Goal: Task Accomplishment & Management: Complete application form

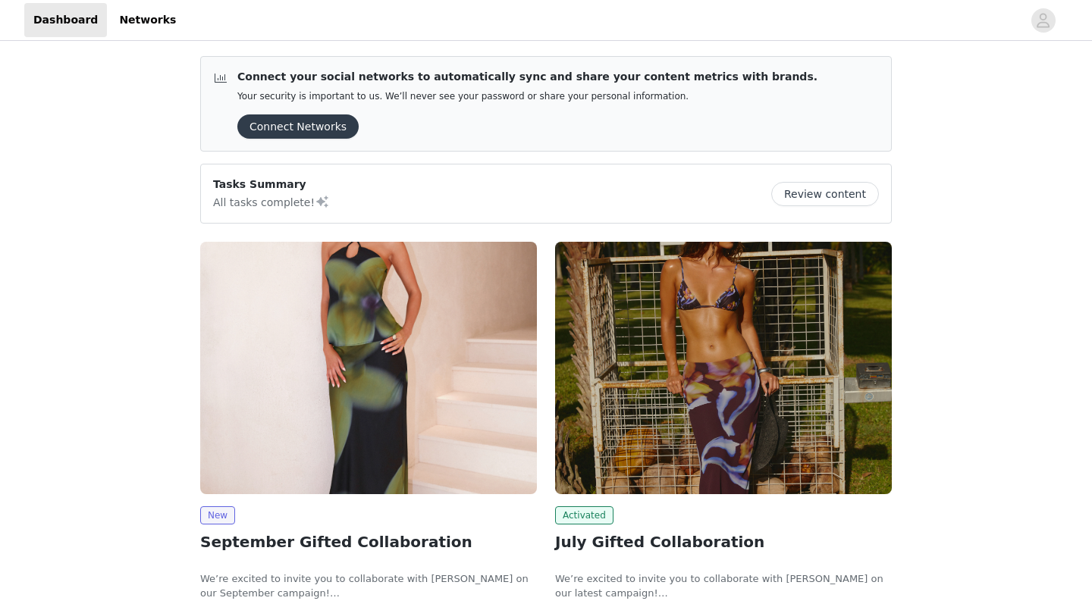
click at [354, 450] on img at bounding box center [368, 368] width 337 height 253
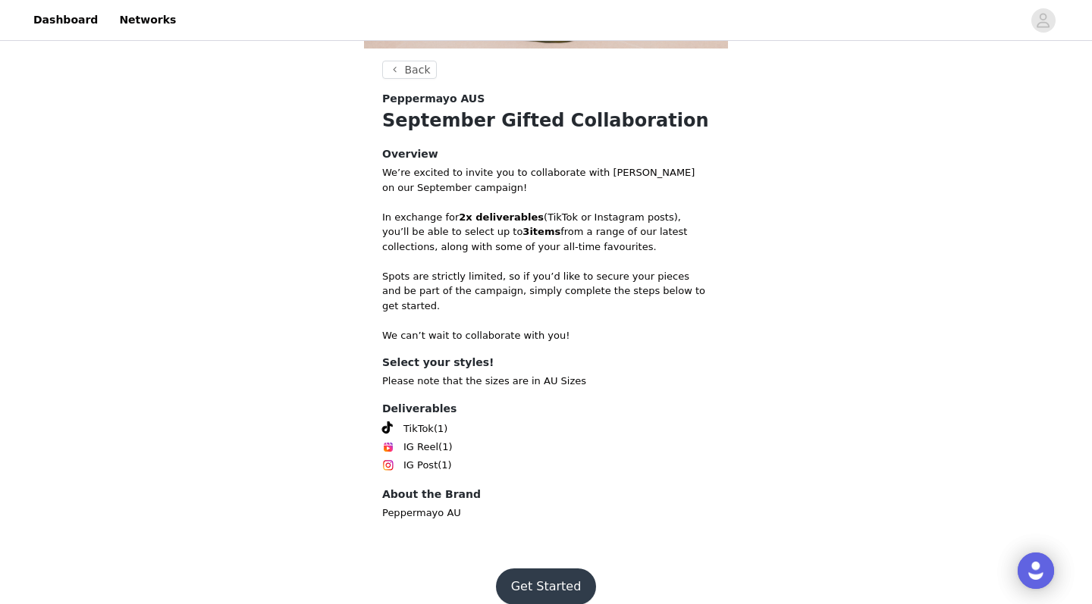
scroll to position [450, 0]
click at [545, 570] on button "Get Started" at bounding box center [546, 588] width 101 height 36
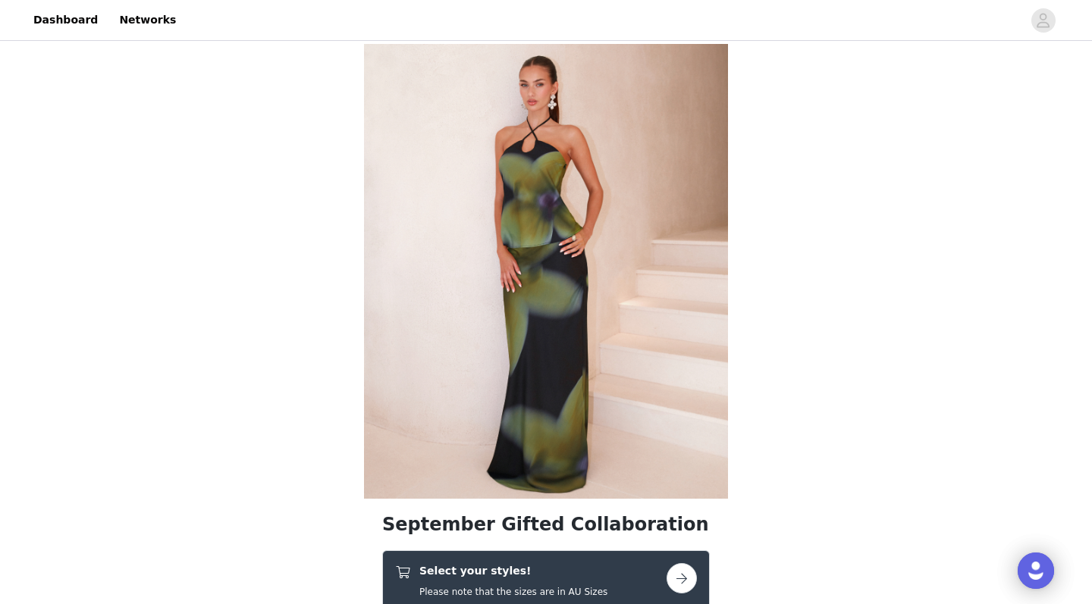
scroll to position [261, 0]
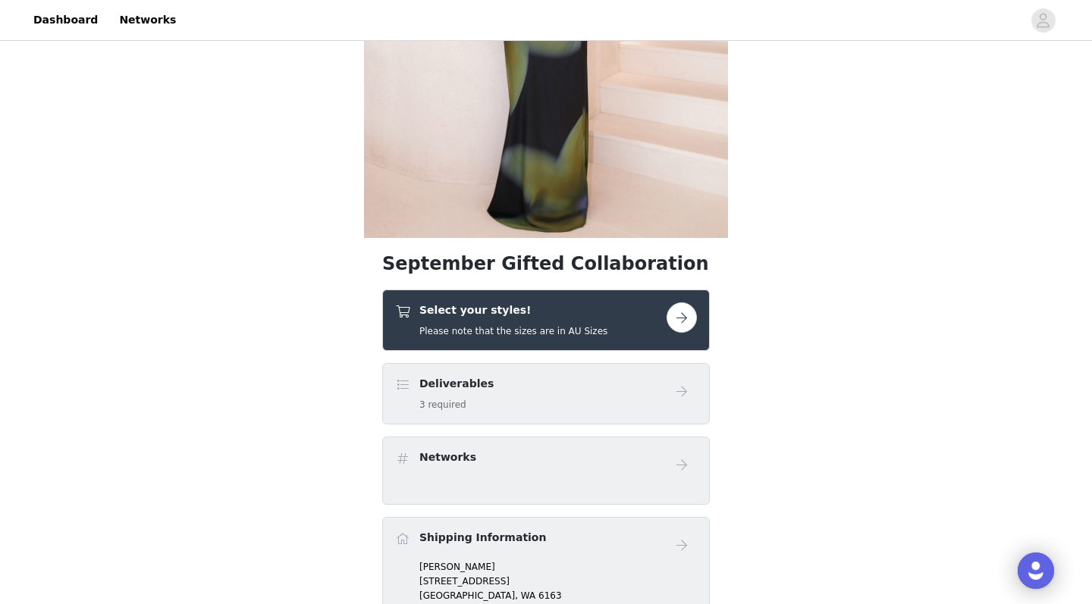
click at [532, 331] on h5 "Please note that the sizes are in AU Sizes" at bounding box center [513, 332] width 188 height 14
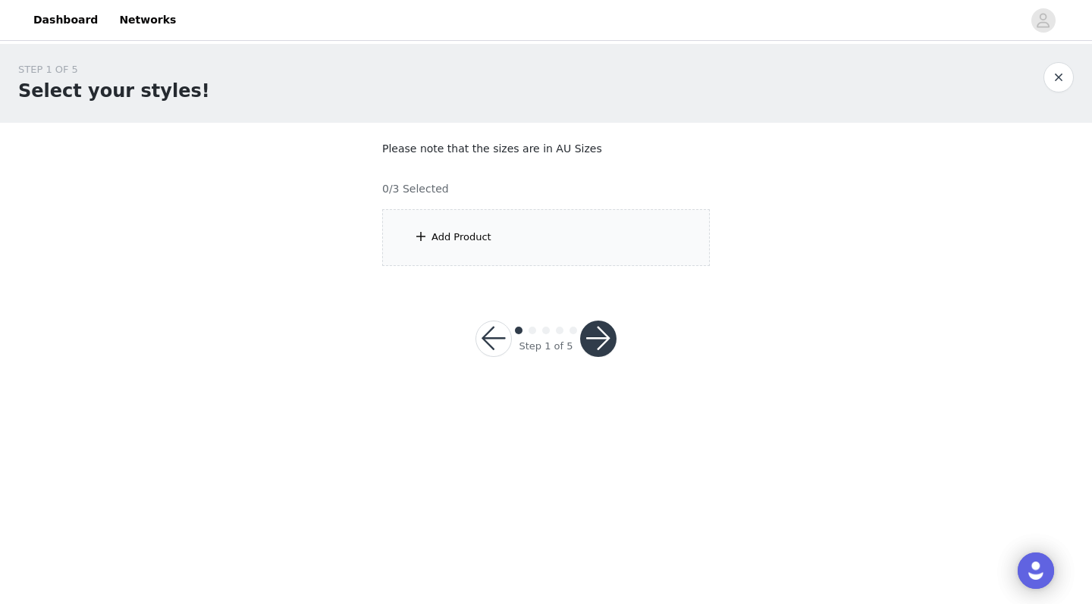
click at [550, 239] on div "Add Product" at bounding box center [546, 237] width 328 height 57
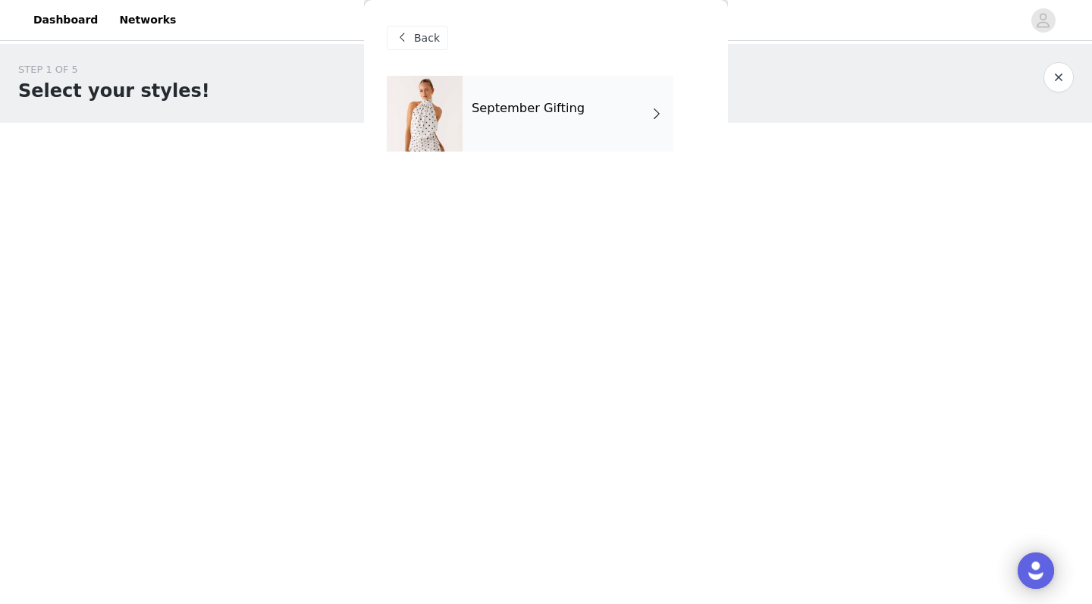
click at [534, 130] on div "September Gifting" at bounding box center [568, 114] width 211 height 76
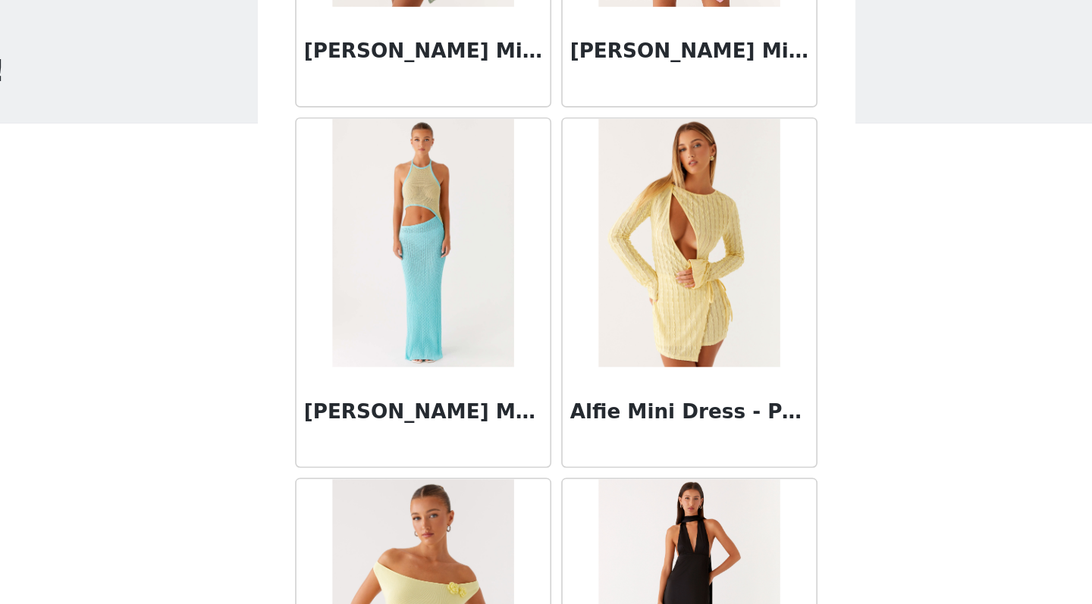
scroll to position [1716, 0]
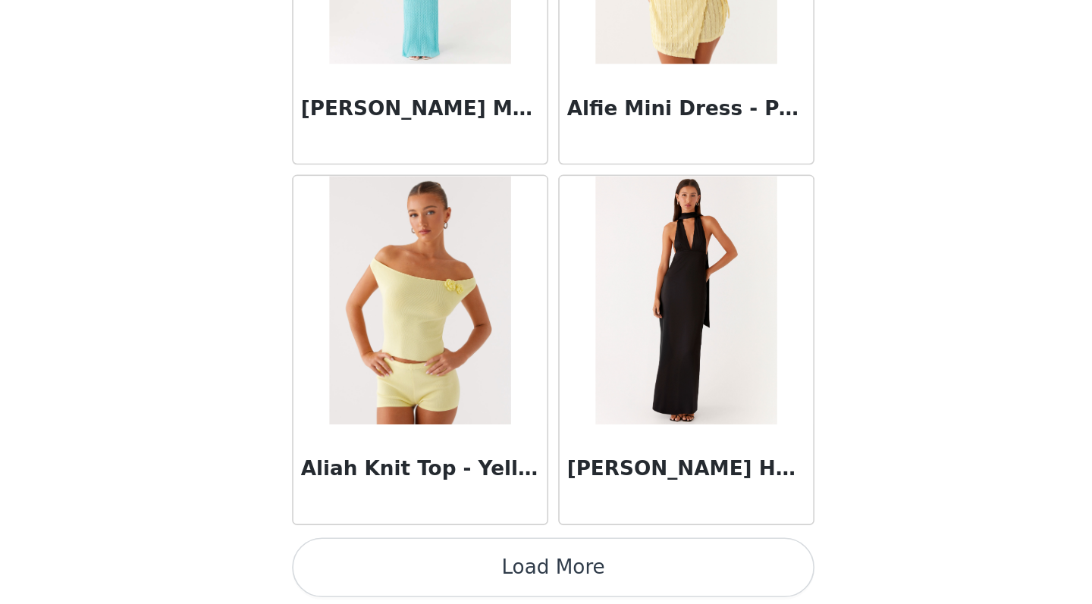
click at [387, 560] on button "Load More" at bounding box center [546, 578] width 319 height 36
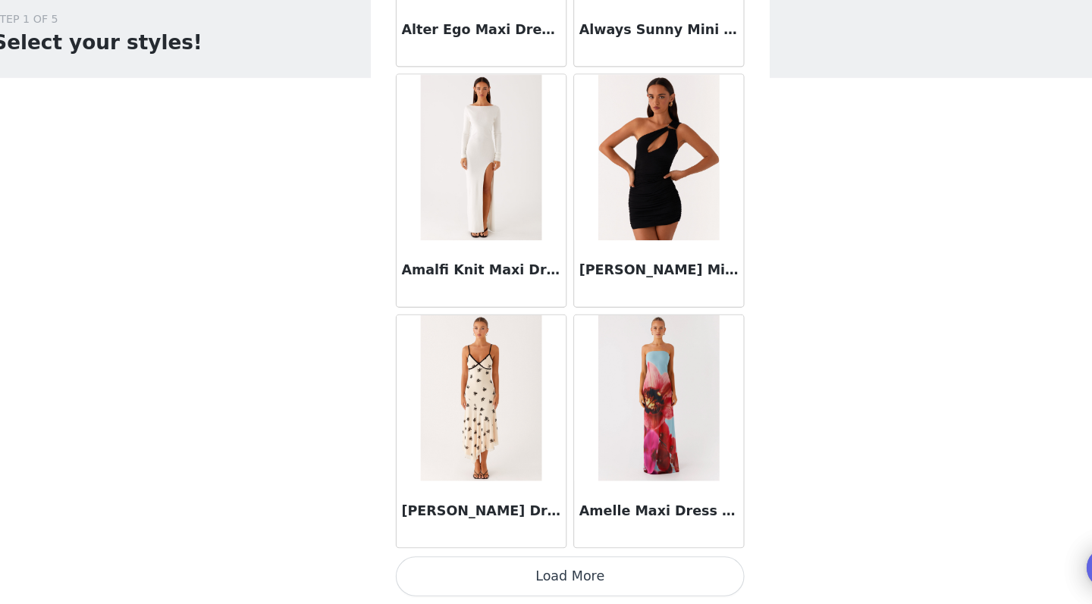
click at [550, 560] on button "Load More" at bounding box center [546, 578] width 319 height 36
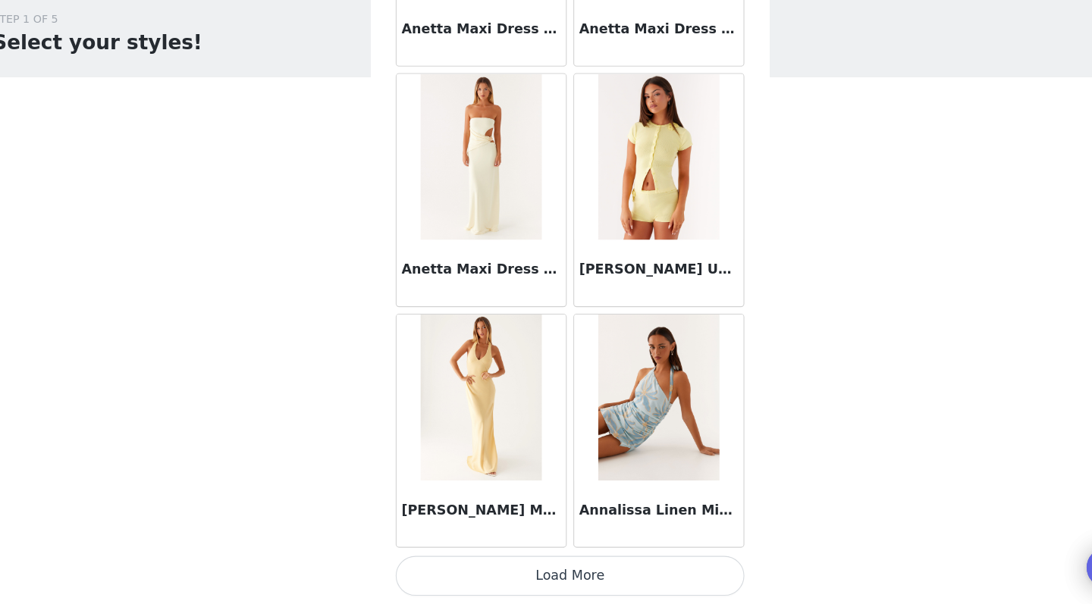
scroll to position [0, 0]
click at [532, 560] on button "Load More" at bounding box center [546, 578] width 319 height 36
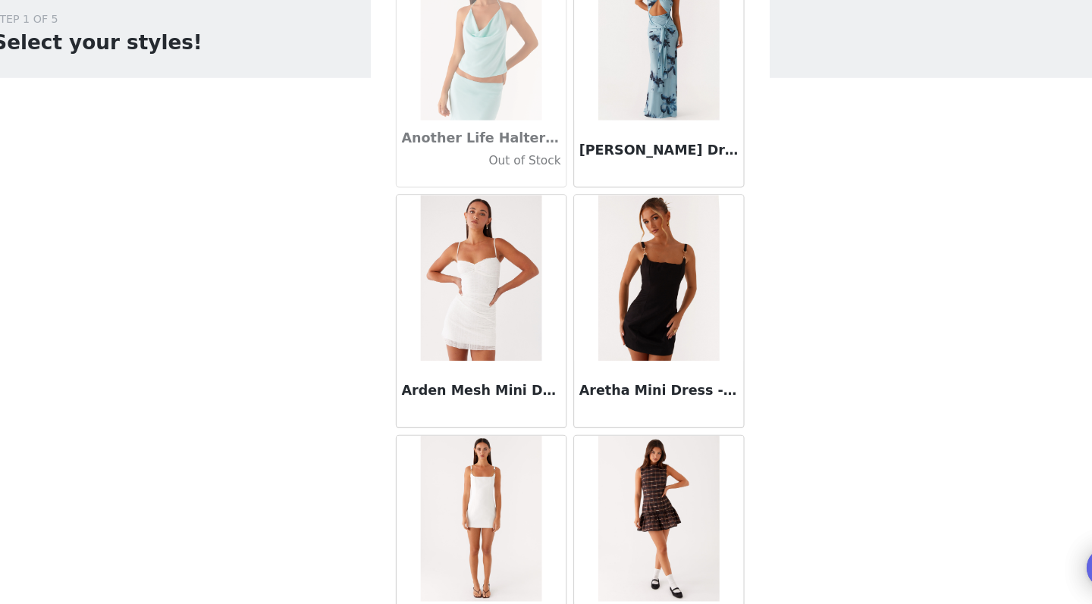
scroll to position [6882, 0]
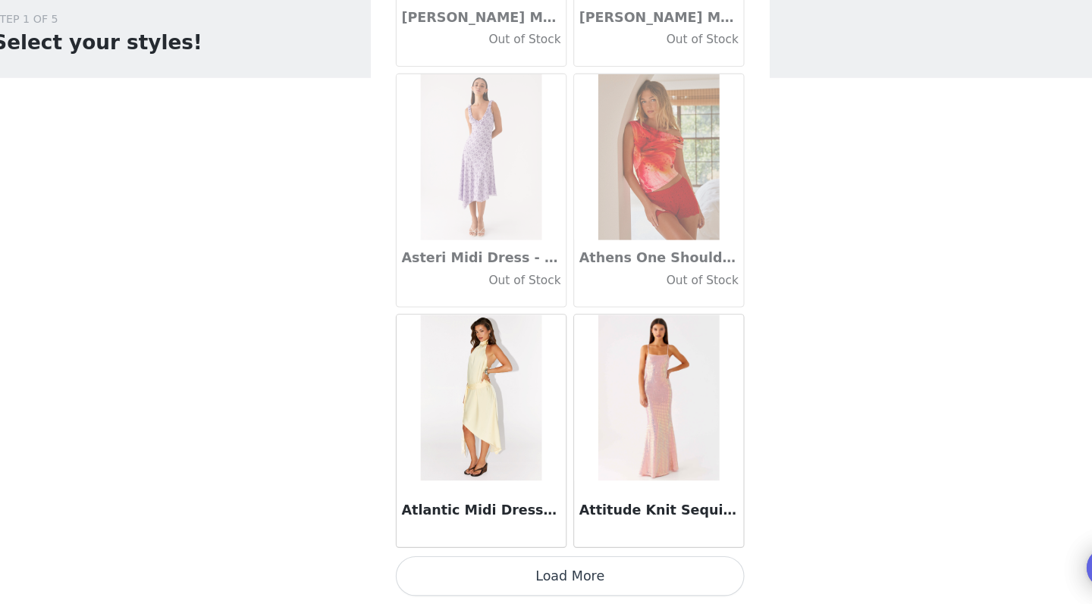
click at [526, 560] on button "Load More" at bounding box center [546, 578] width 319 height 36
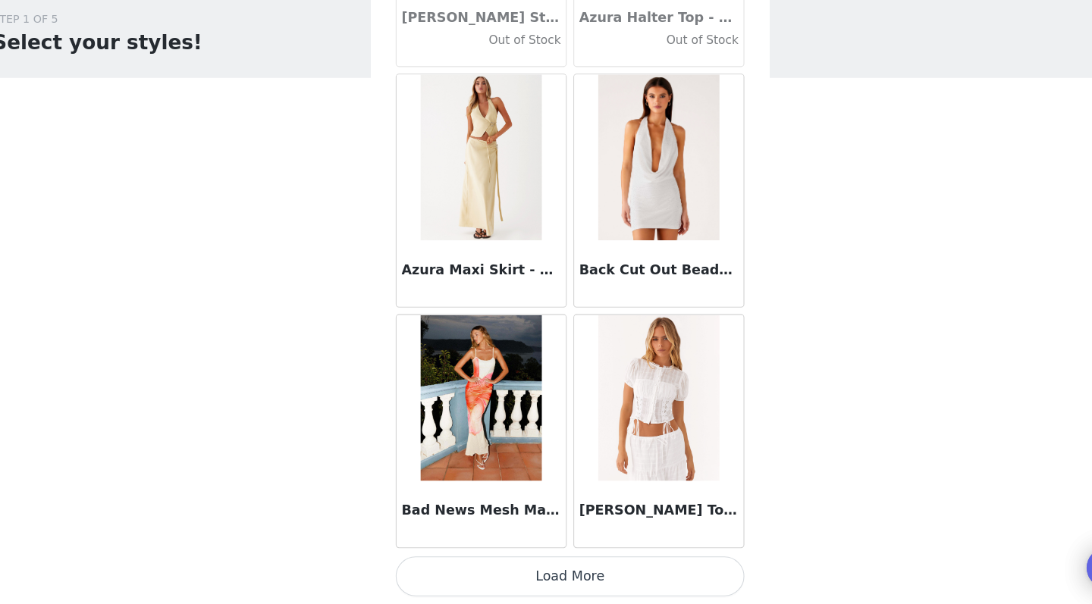
scroll to position [7, 0]
click at [526, 560] on button "Load More" at bounding box center [546, 578] width 319 height 36
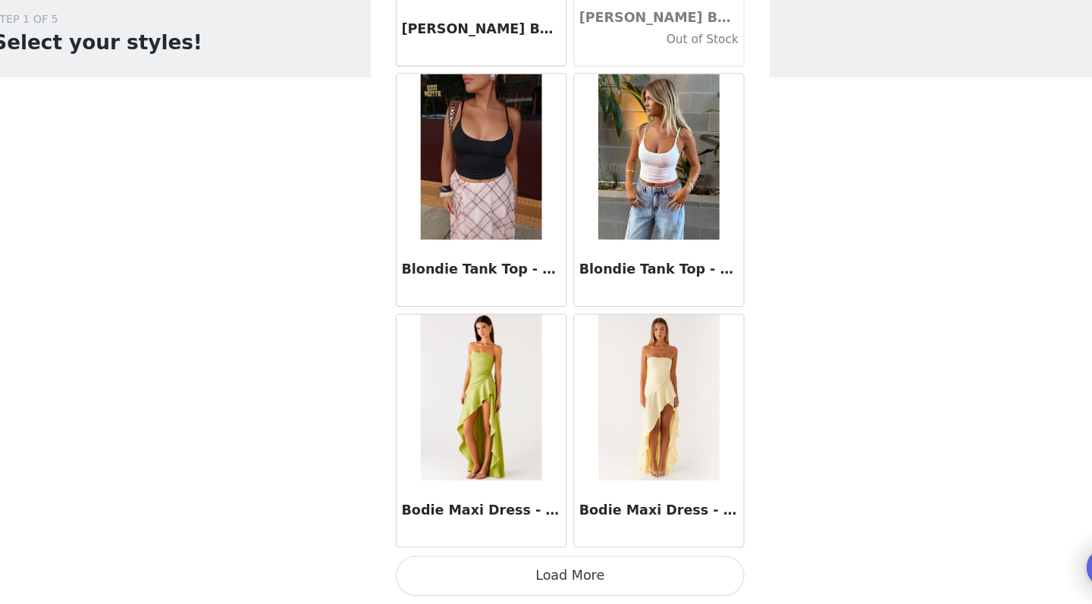
scroll to position [0, 0]
click at [520, 560] on button "Load More" at bounding box center [546, 578] width 319 height 36
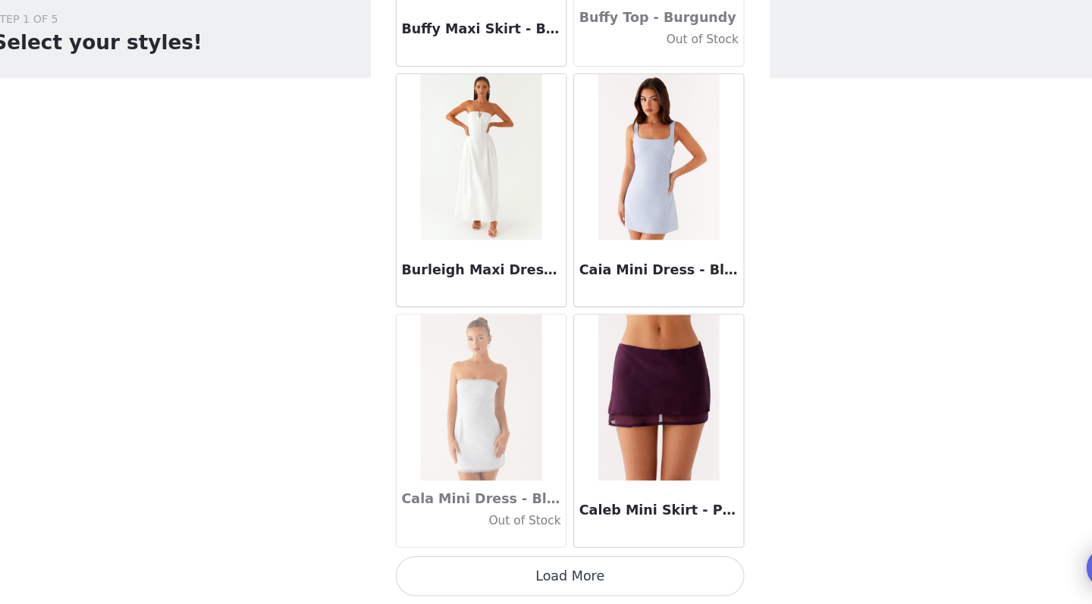
click at [519, 560] on button "Load More" at bounding box center [546, 578] width 319 height 36
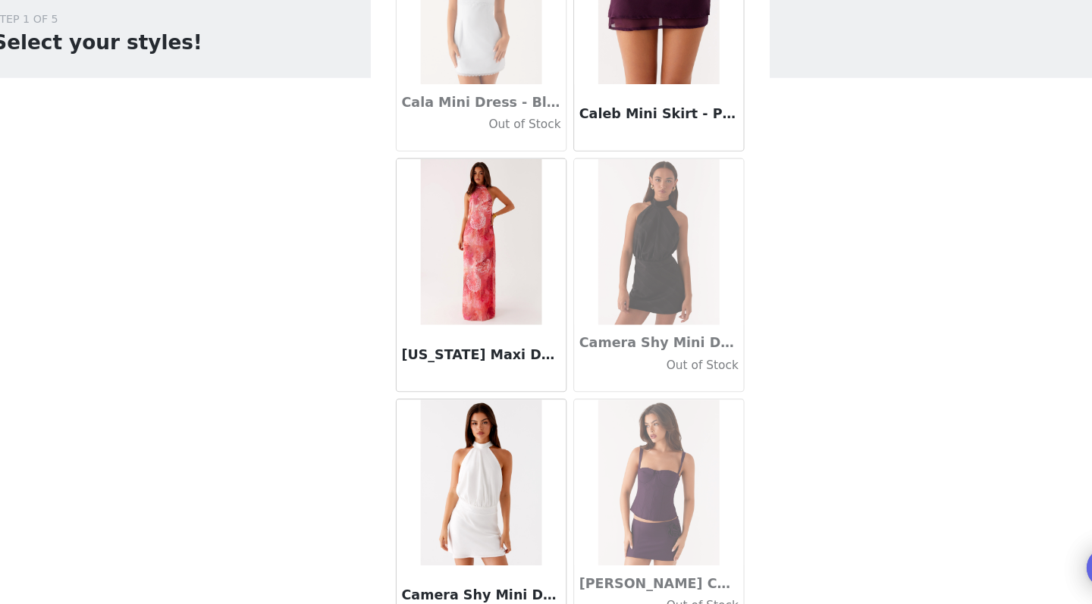
scroll to position [15278, 0]
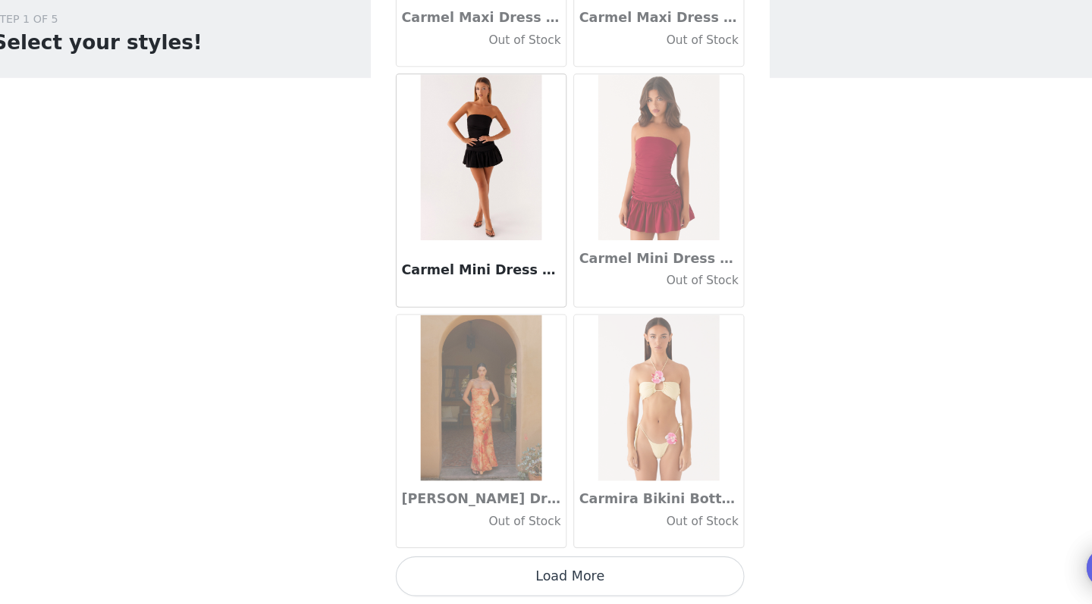
click at [519, 560] on button "Load More" at bounding box center [546, 578] width 319 height 36
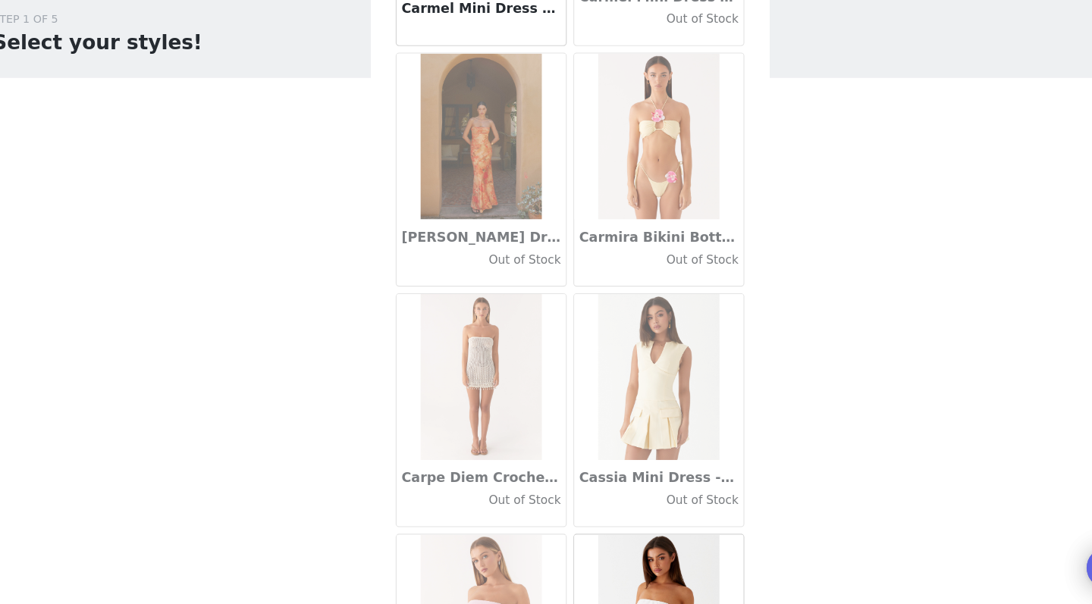
scroll to position [17350, 0]
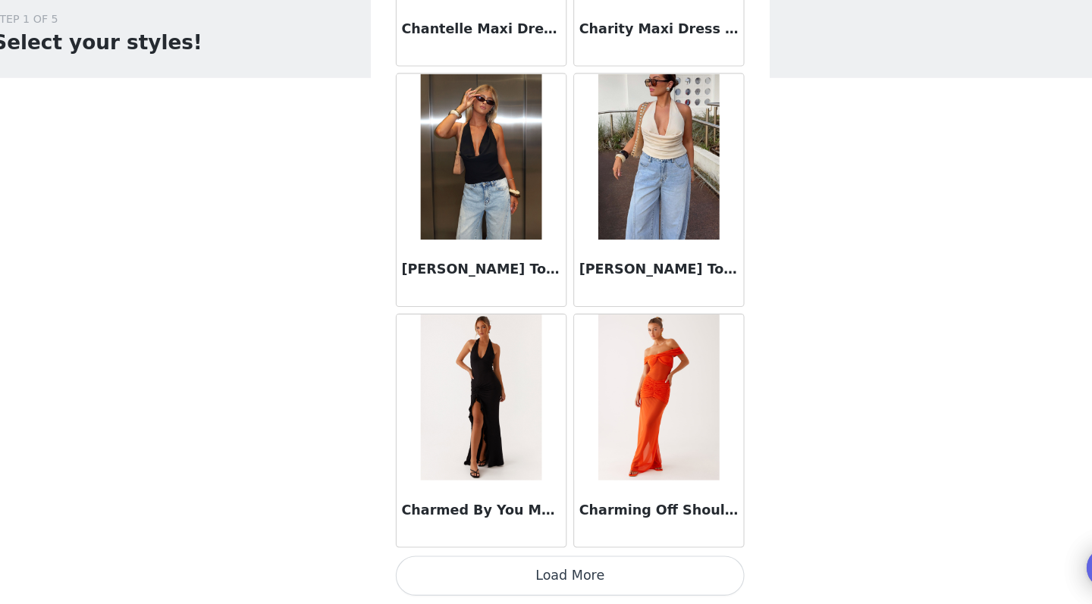
click at [521, 560] on button "Load More" at bounding box center [546, 578] width 319 height 36
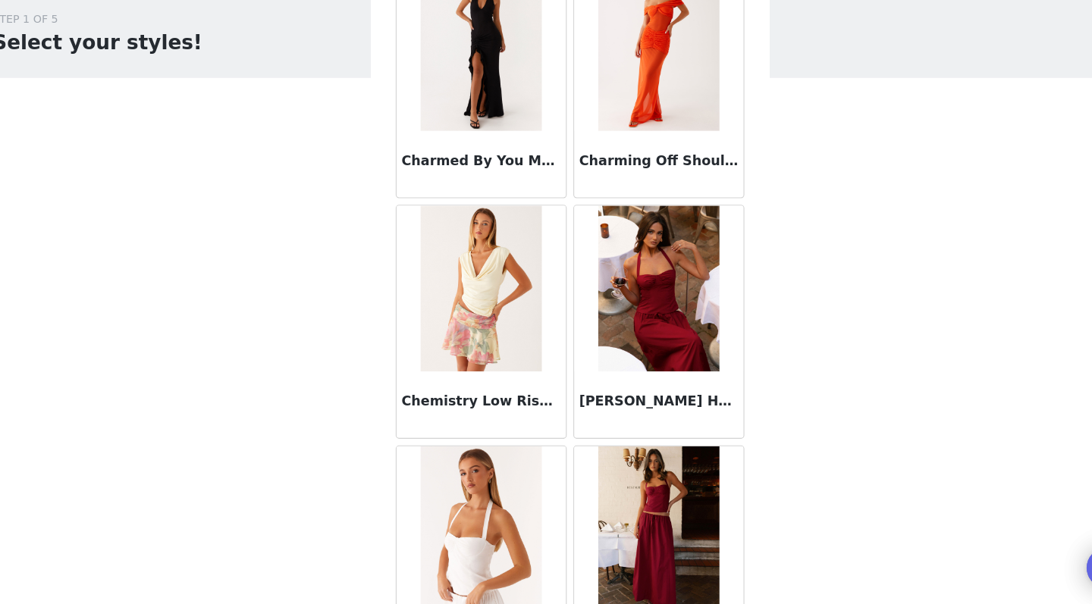
scroll to position [19729, 0]
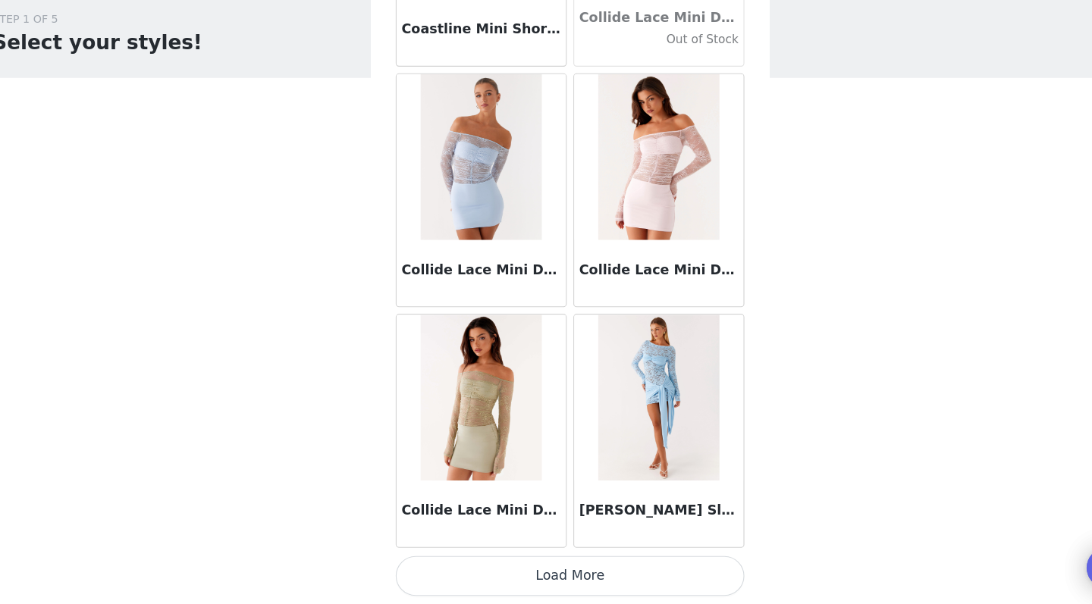
click at [523, 560] on button "Load More" at bounding box center [546, 578] width 319 height 36
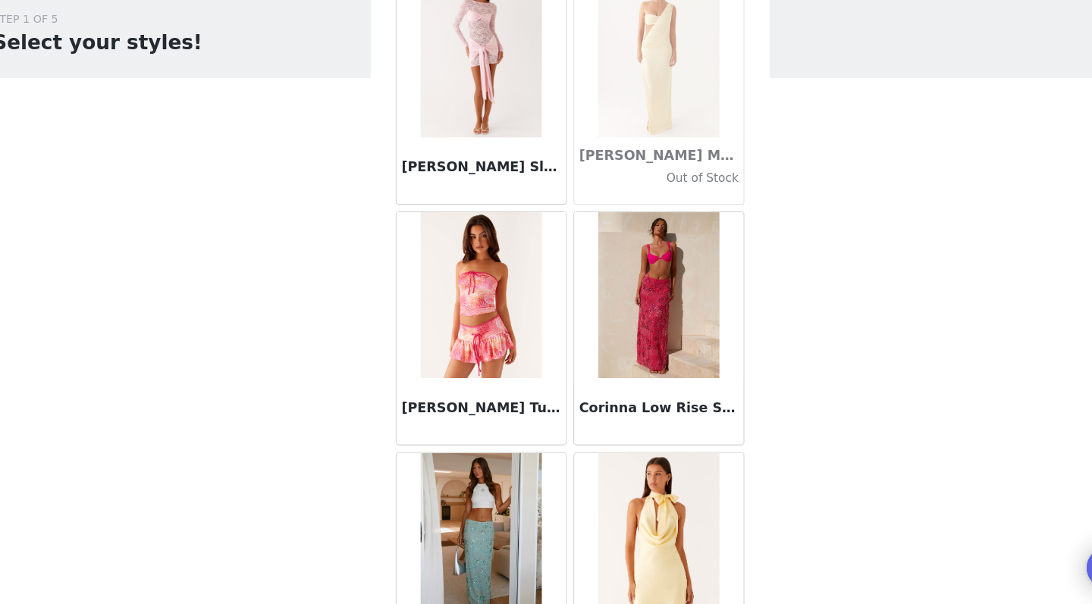
scroll to position [22343, 0]
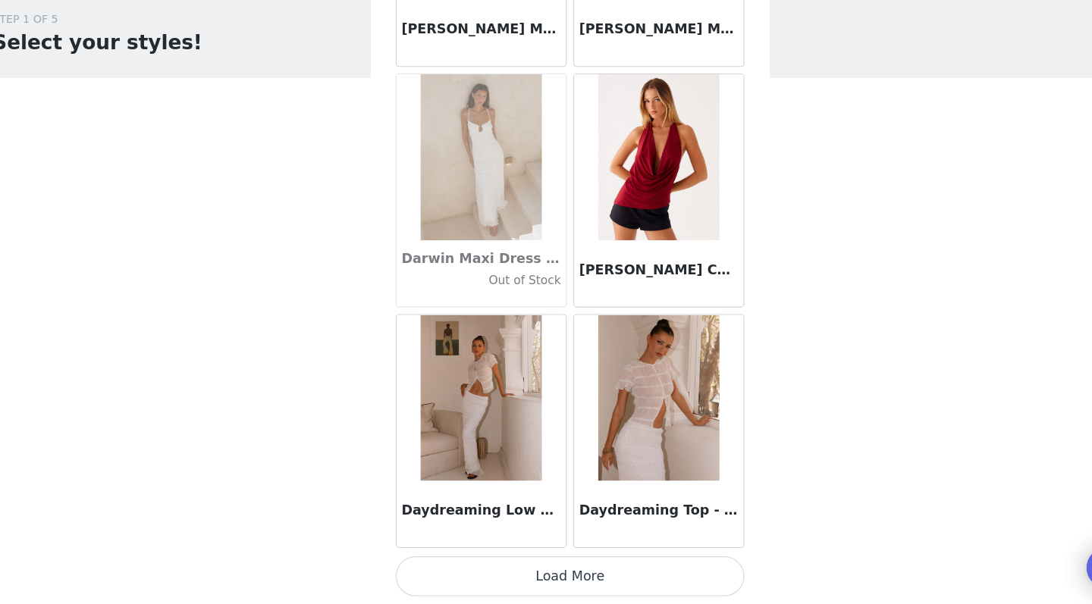
click at [521, 560] on button "Load More" at bounding box center [546, 578] width 319 height 36
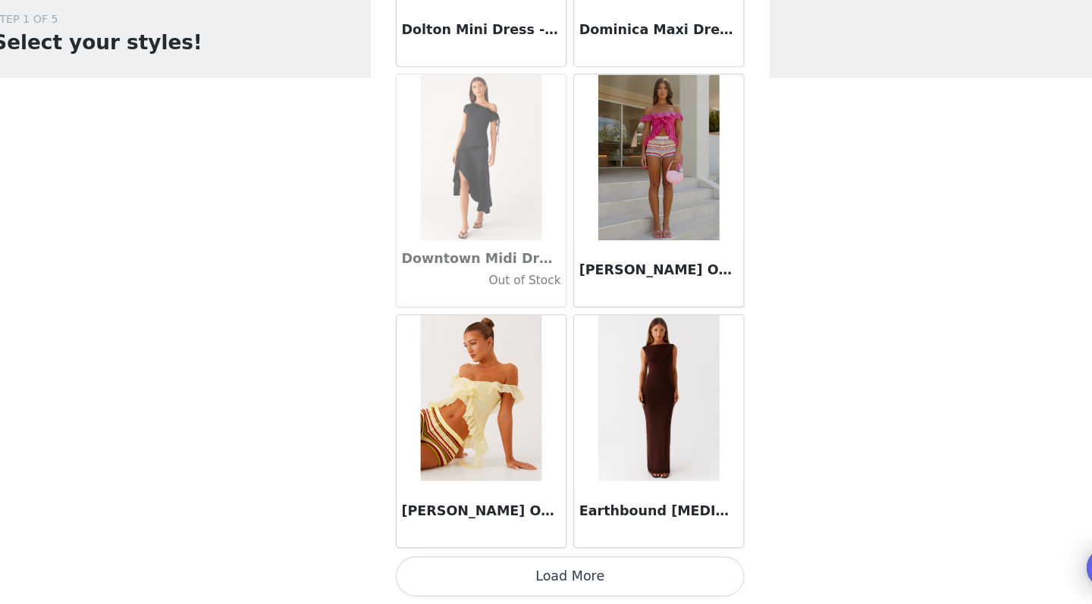
scroll to position [25909, 0]
click at [519, 560] on button "Load More" at bounding box center [546, 578] width 319 height 36
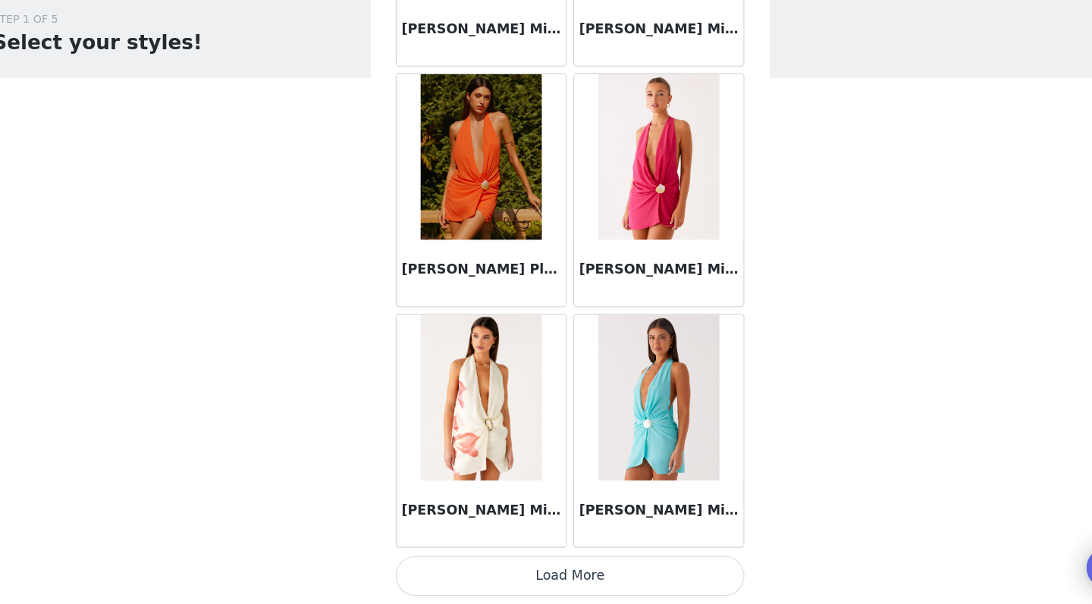
click at [524, 560] on button "Load More" at bounding box center [546, 578] width 319 height 36
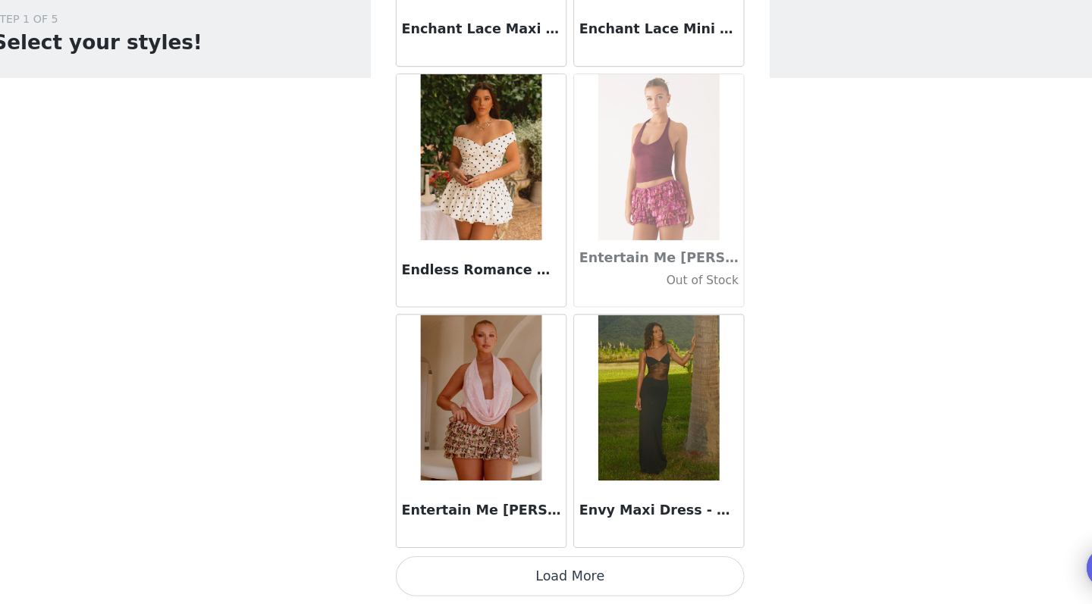
scroll to position [30307, 0]
click at [539, 560] on button "Load More" at bounding box center [546, 578] width 319 height 36
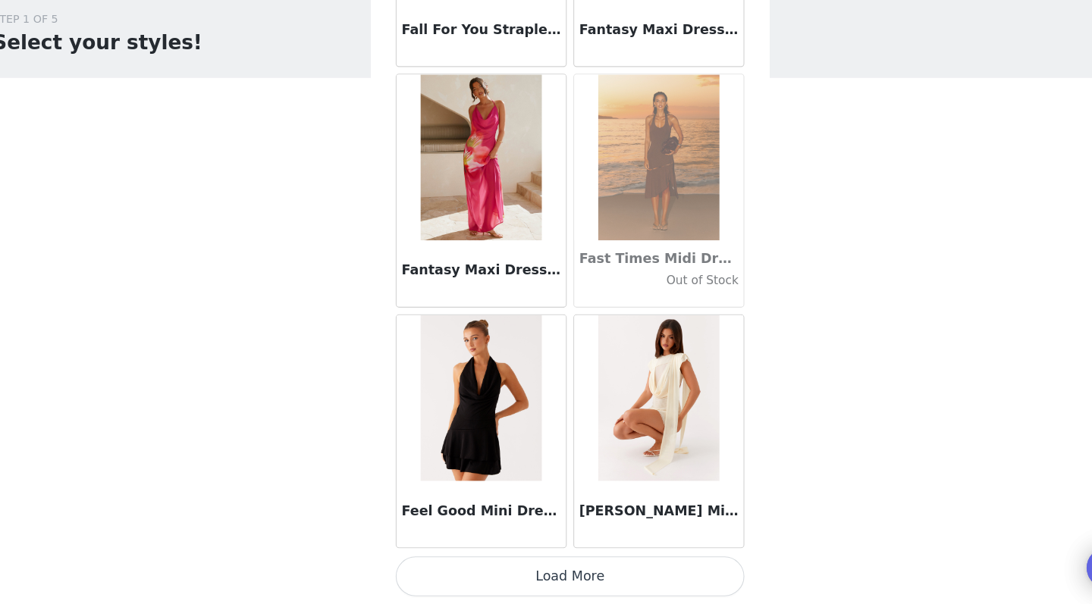
scroll to position [32506, 0]
click at [519, 560] on button "Load More" at bounding box center [546, 578] width 319 height 36
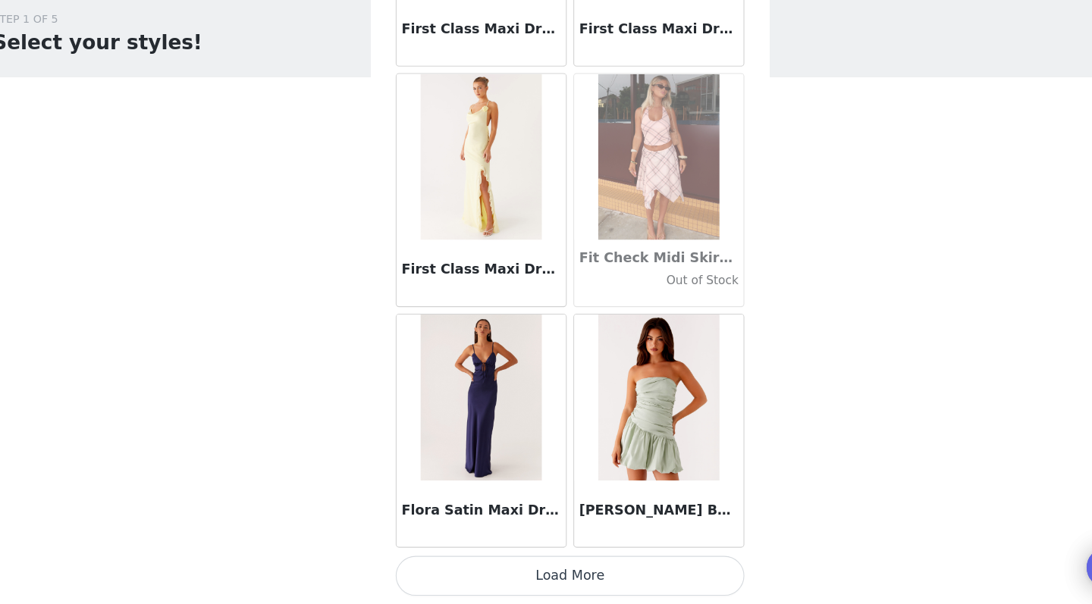
scroll to position [0, 0]
click at [519, 560] on button "Load More" at bounding box center [546, 578] width 319 height 36
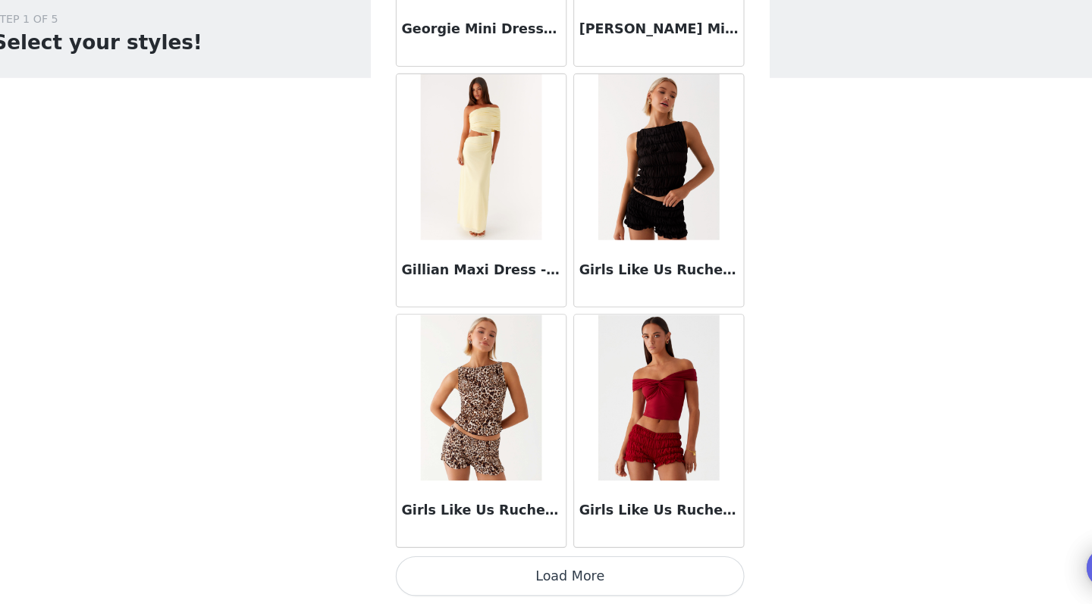
click at [515, 560] on button "Load More" at bounding box center [546, 578] width 319 height 36
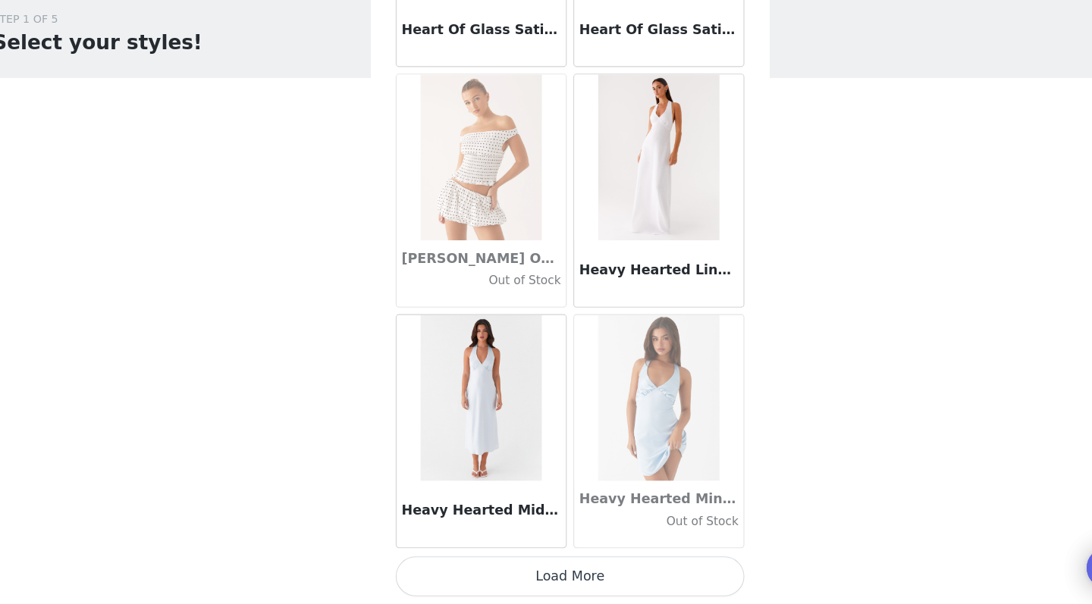
scroll to position [39104, 0]
click at [516, 560] on button "Load More" at bounding box center [546, 578] width 319 height 36
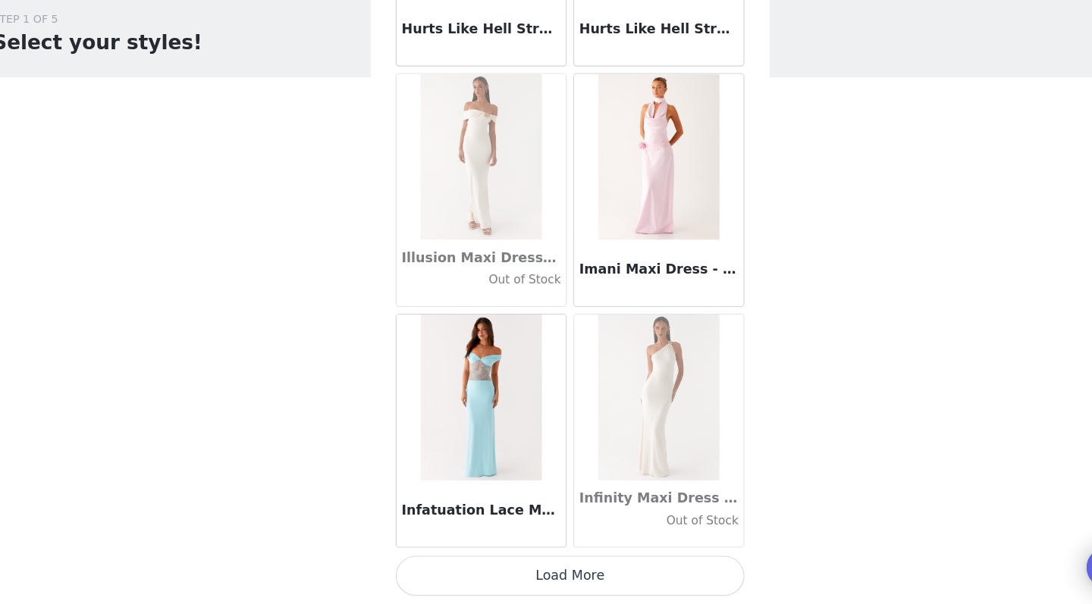
scroll to position [0, 0]
click at [526, 560] on button "Load More" at bounding box center [546, 578] width 319 height 36
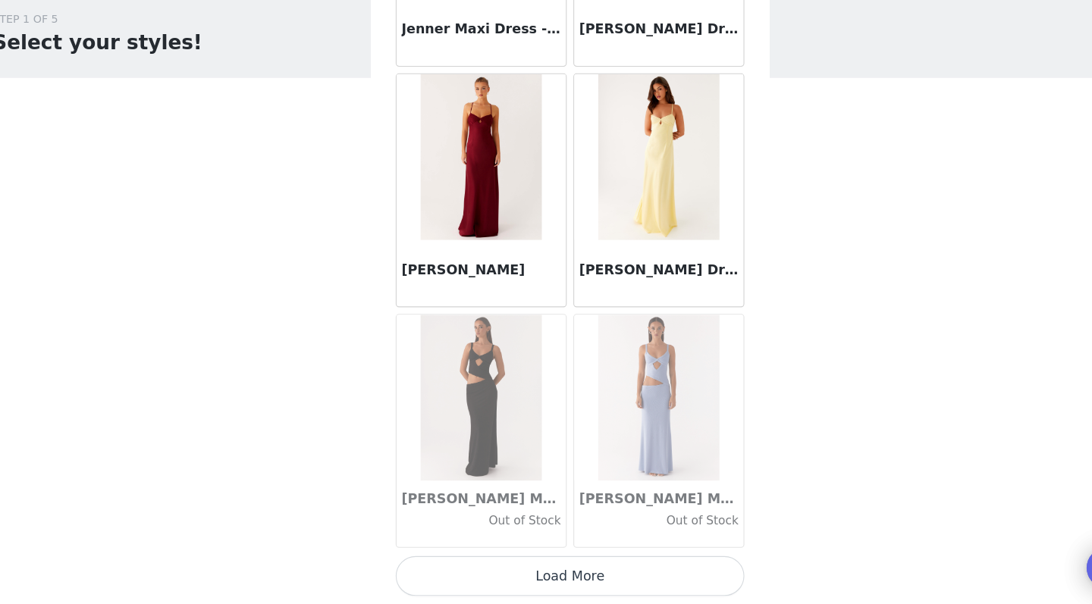
scroll to position [43503, 0]
click at [487, 560] on button "Load More" at bounding box center [546, 578] width 319 height 36
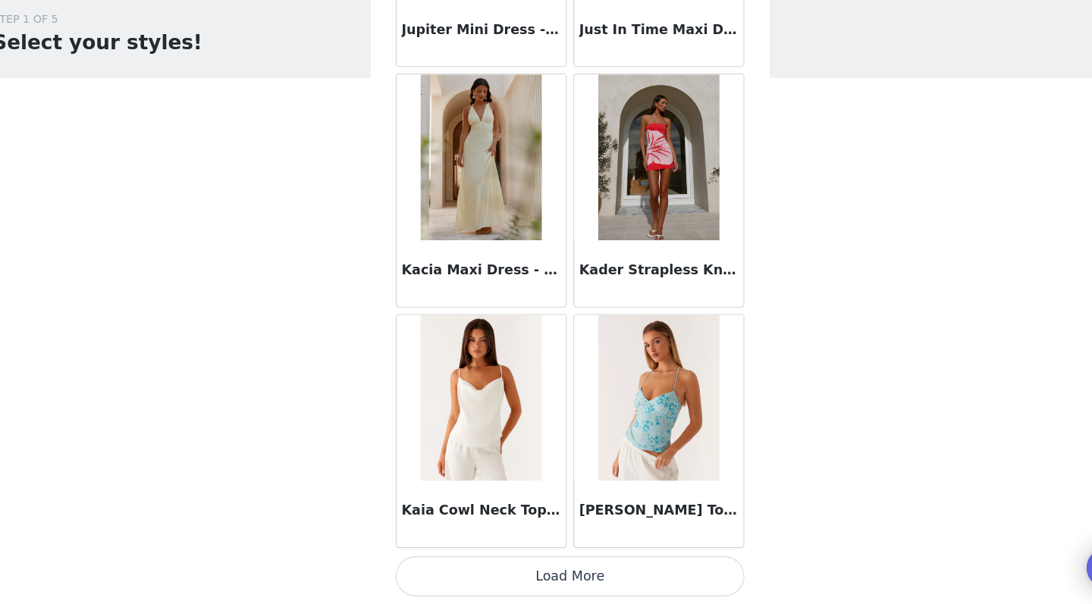
scroll to position [45702, 0]
click at [513, 560] on button "Load More" at bounding box center [546, 578] width 319 height 36
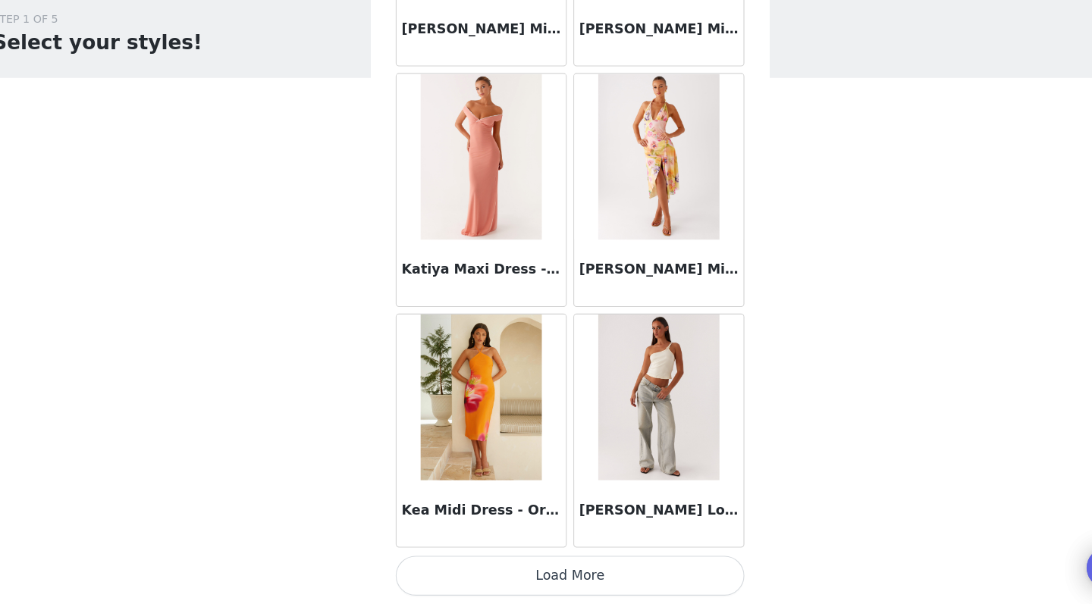
scroll to position [47902, 0]
click at [498, 560] on button "Load More" at bounding box center [546, 578] width 319 height 36
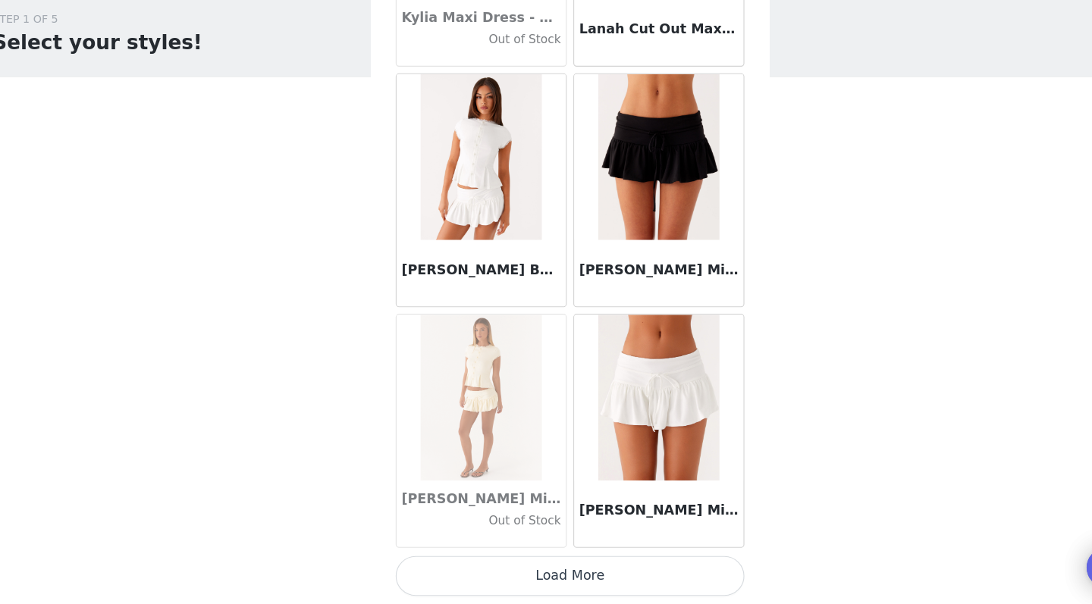
scroll to position [0, 0]
click at [504, 560] on button "Load More" at bounding box center [546, 578] width 319 height 36
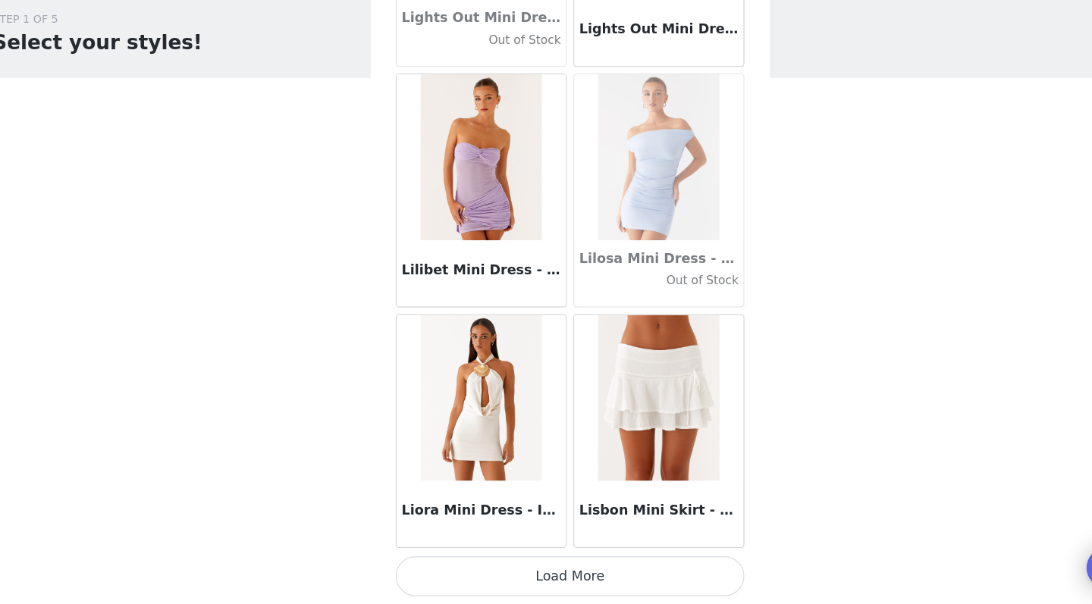
scroll to position [52300, 0]
click at [529, 560] on button "Load More" at bounding box center [546, 578] width 319 height 36
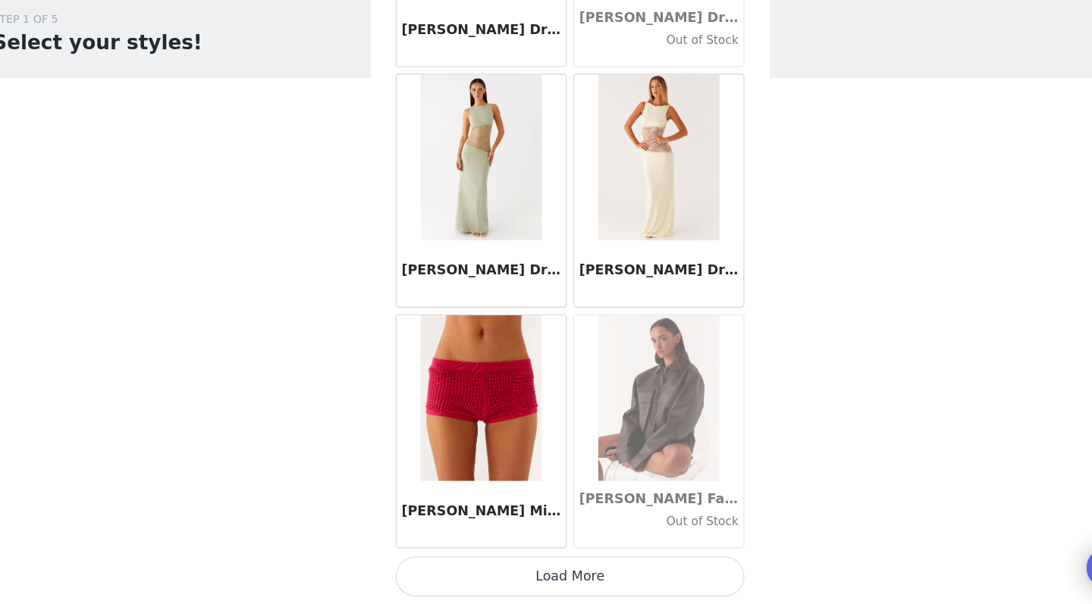
scroll to position [54499, 0]
click at [480, 560] on button "Load More" at bounding box center [546, 578] width 319 height 36
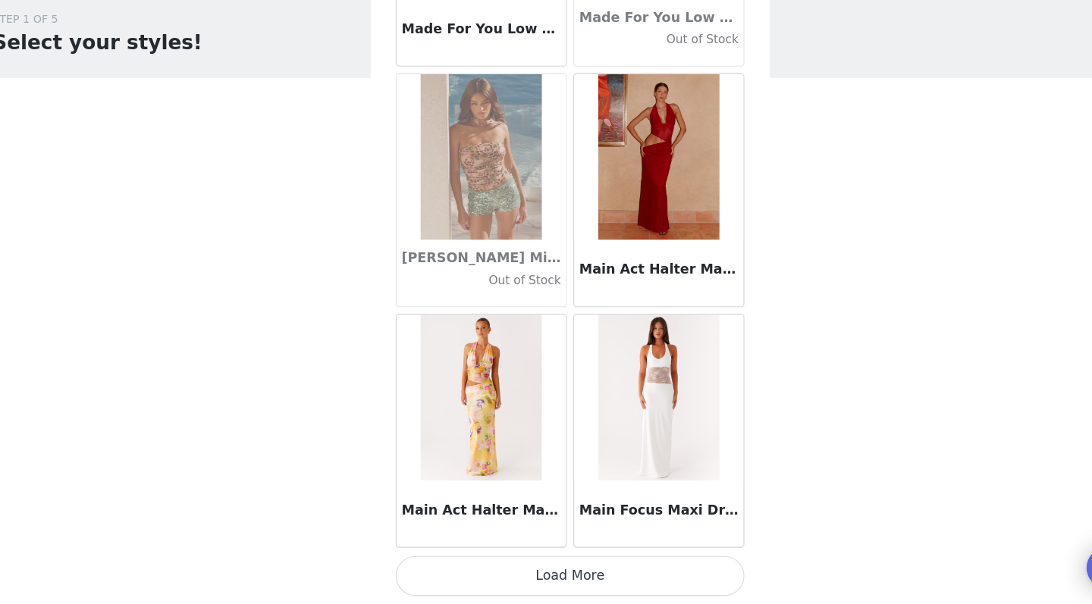
scroll to position [56699, 0]
click at [465, 560] on button "Load More" at bounding box center [546, 578] width 319 height 36
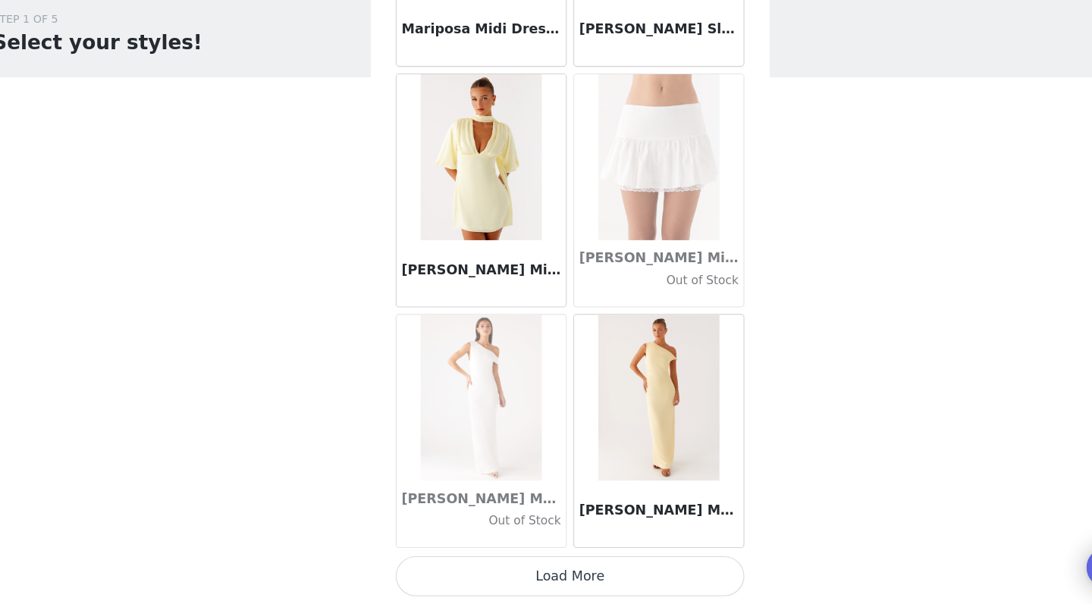
scroll to position [0, 0]
click at [489, 560] on button "Load More" at bounding box center [546, 578] width 319 height 36
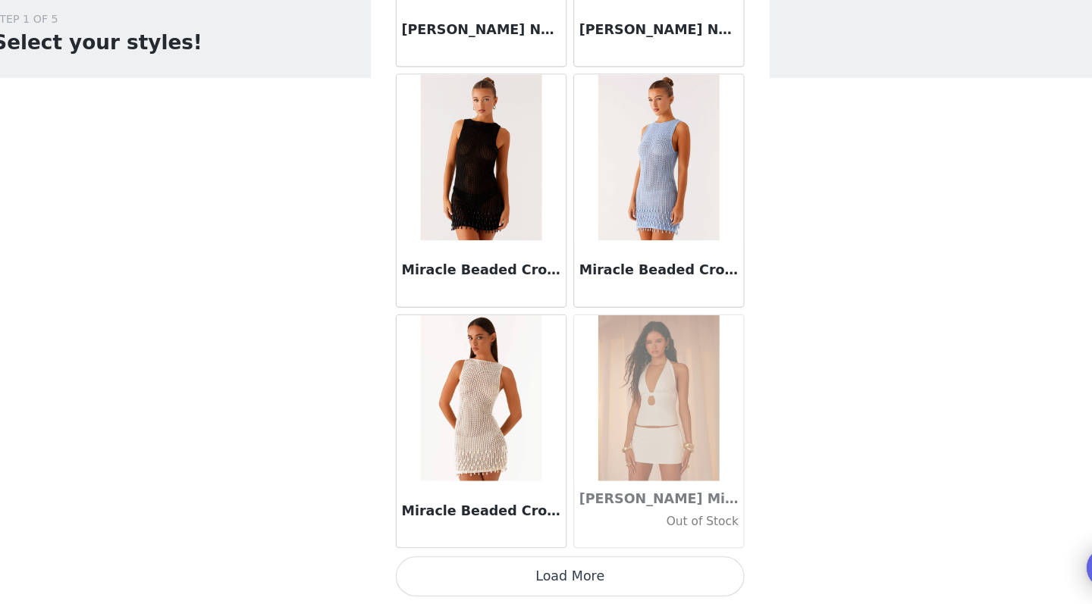
scroll to position [61097, 0]
click at [502, 560] on button "Load More" at bounding box center [546, 578] width 319 height 36
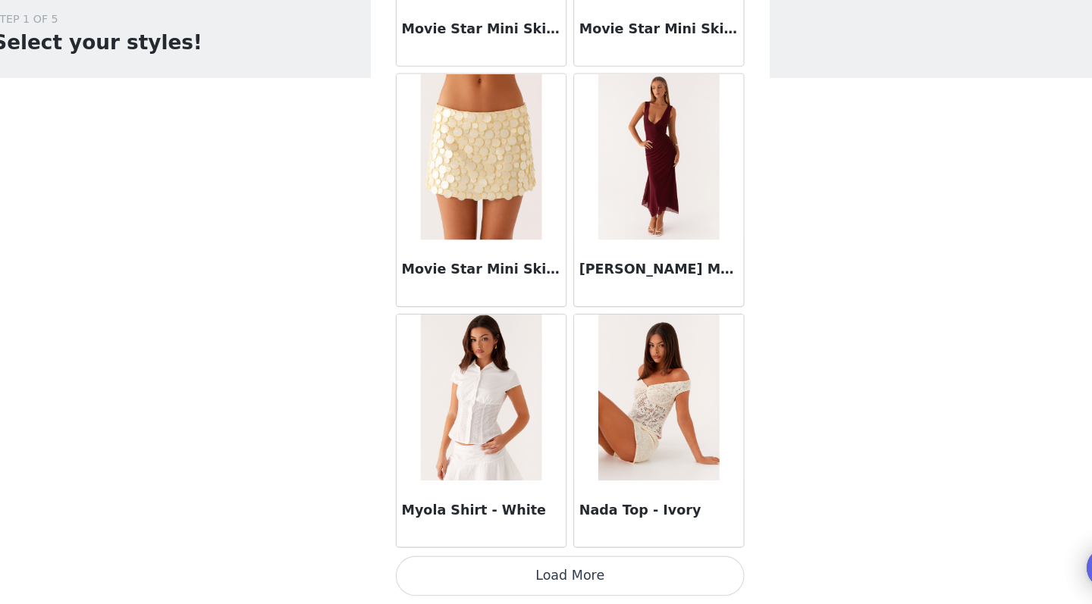
scroll to position [63297, 0]
click at [508, 560] on button "Load More" at bounding box center [546, 578] width 319 height 36
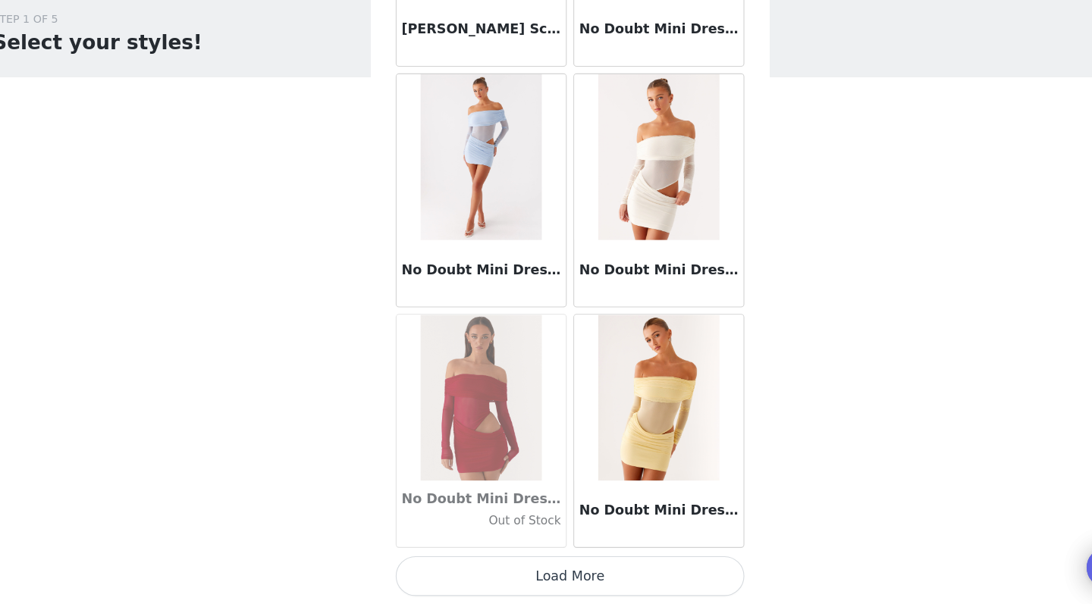
scroll to position [0, 0]
click at [519, 560] on button "Load More" at bounding box center [546, 578] width 319 height 36
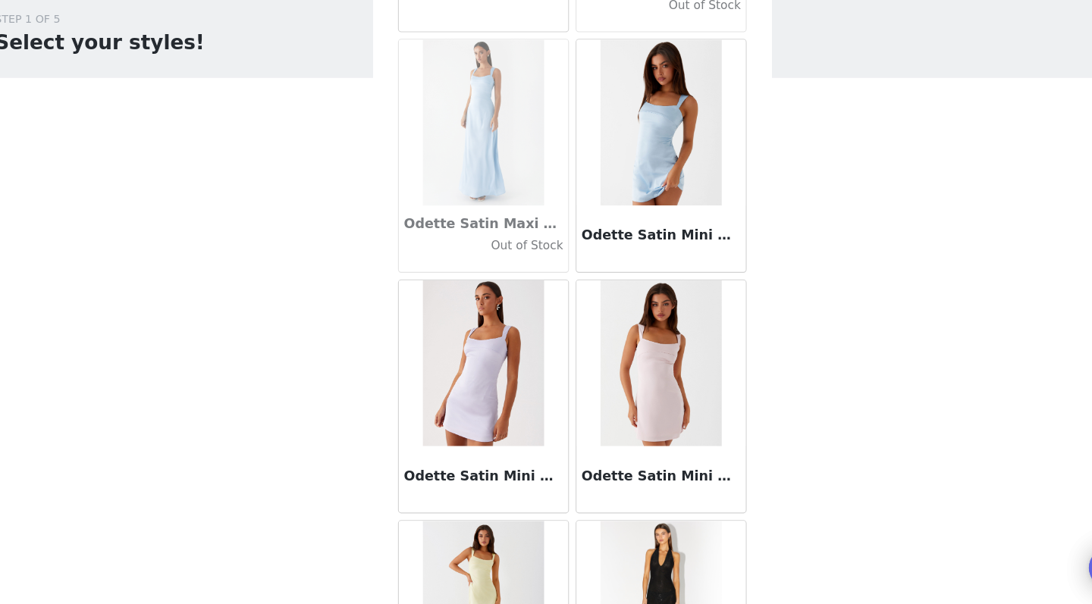
scroll to position [67308, 0]
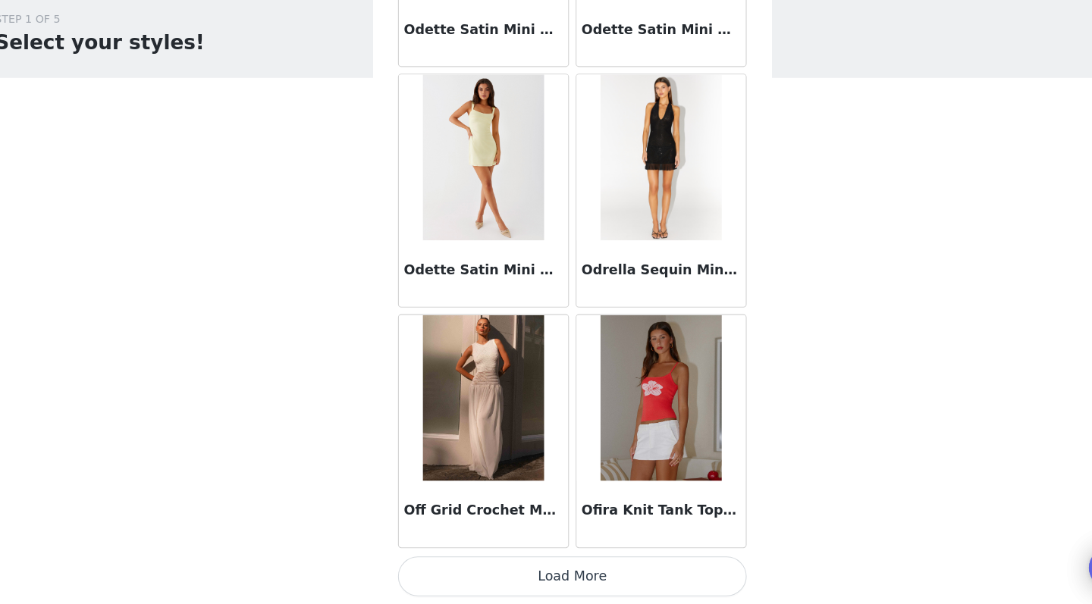
click at [511, 560] on button "Load More" at bounding box center [546, 578] width 319 height 36
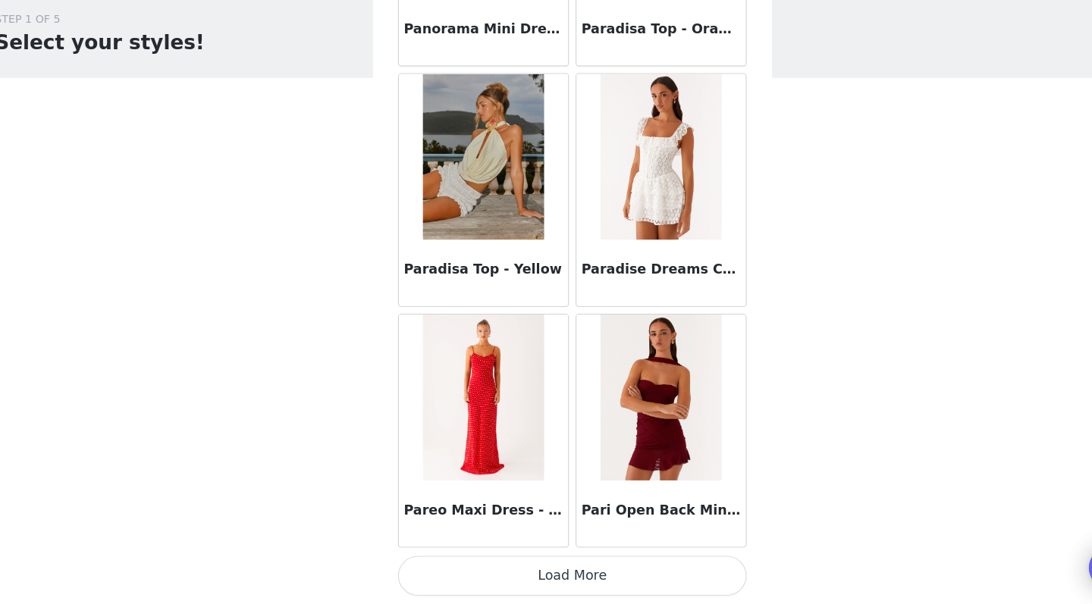
scroll to position [69895, 0]
click at [512, 560] on button "Load More" at bounding box center [546, 578] width 319 height 36
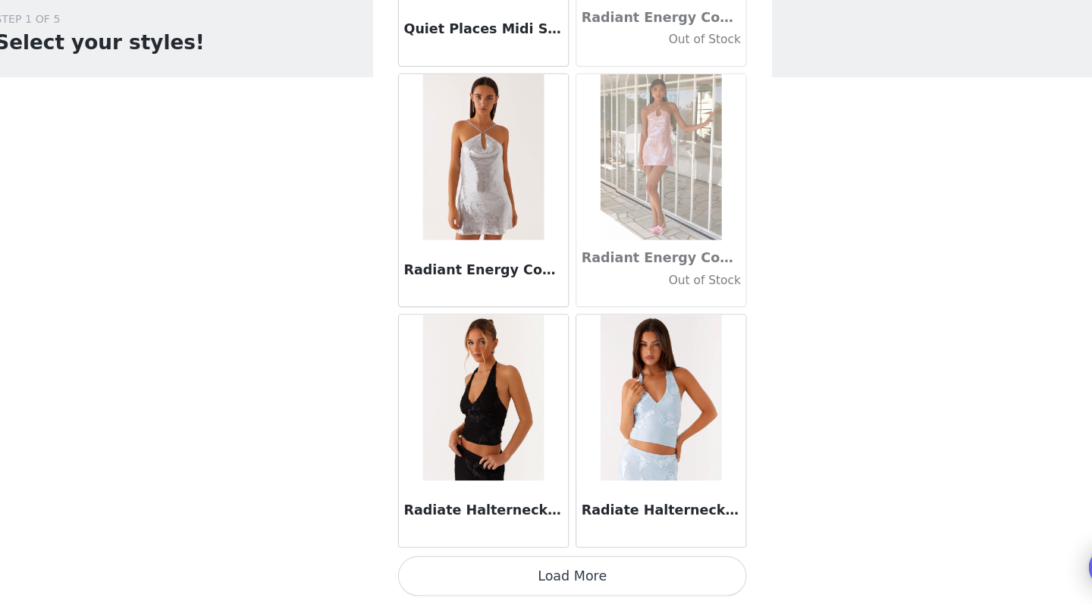
scroll to position [0, 0]
click at [497, 560] on button "Load More" at bounding box center [546, 578] width 319 height 36
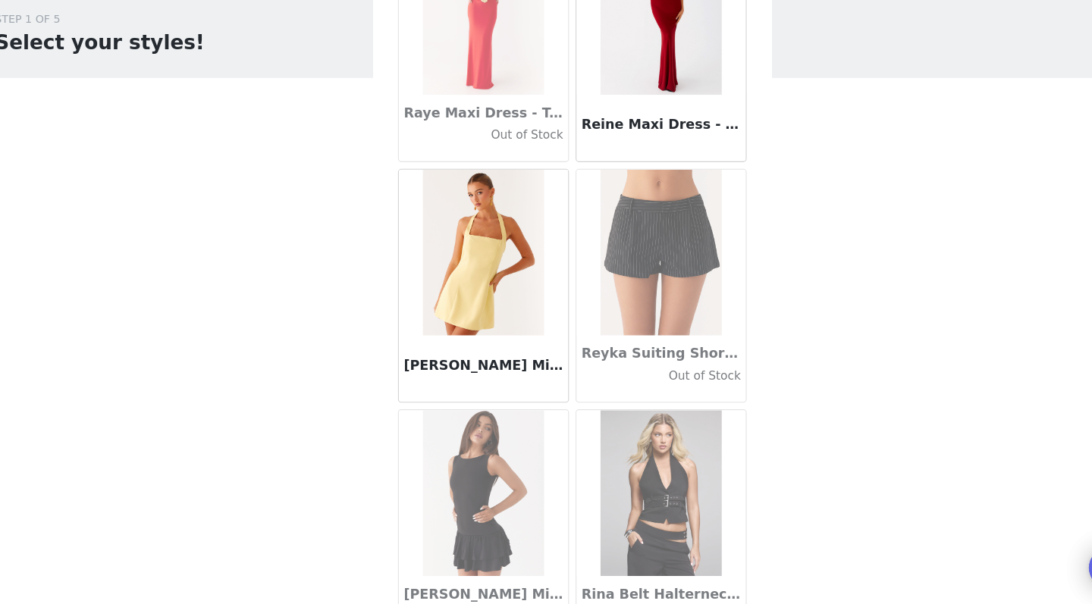
scroll to position [73988, 0]
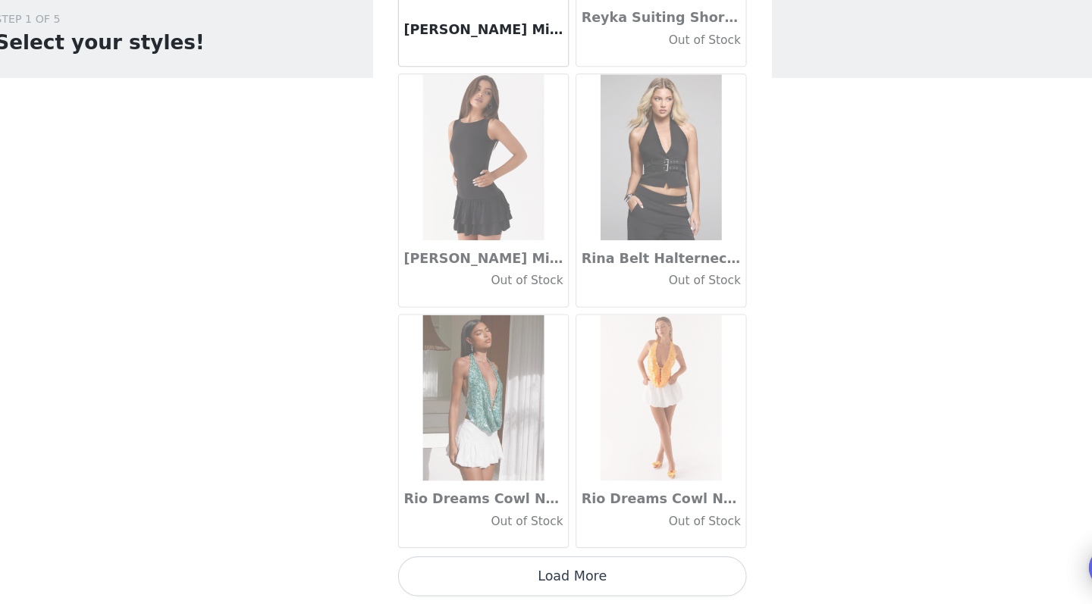
click at [512, 560] on button "Load More" at bounding box center [546, 578] width 319 height 36
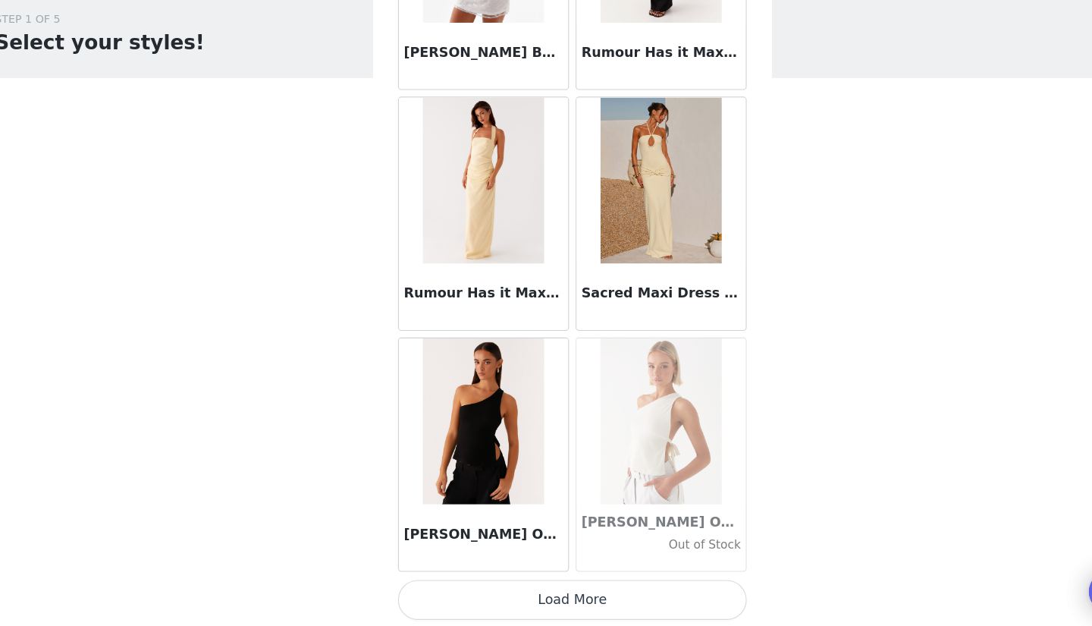
scroll to position [76471, 0]
click at [532, 582] on button "Load More" at bounding box center [546, 600] width 319 height 36
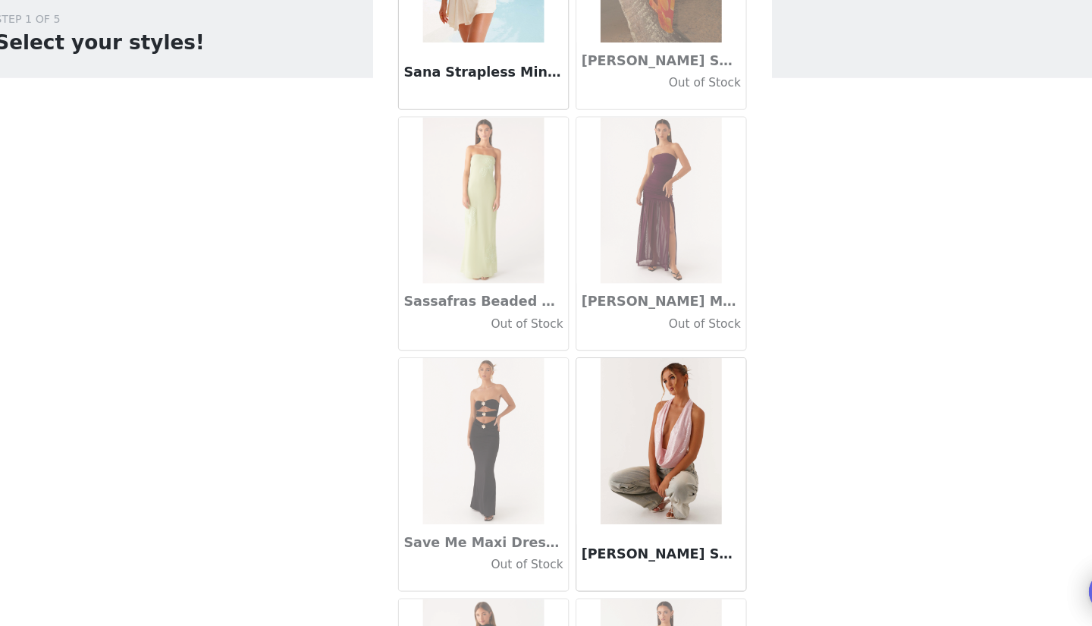
scroll to position [77601, 0]
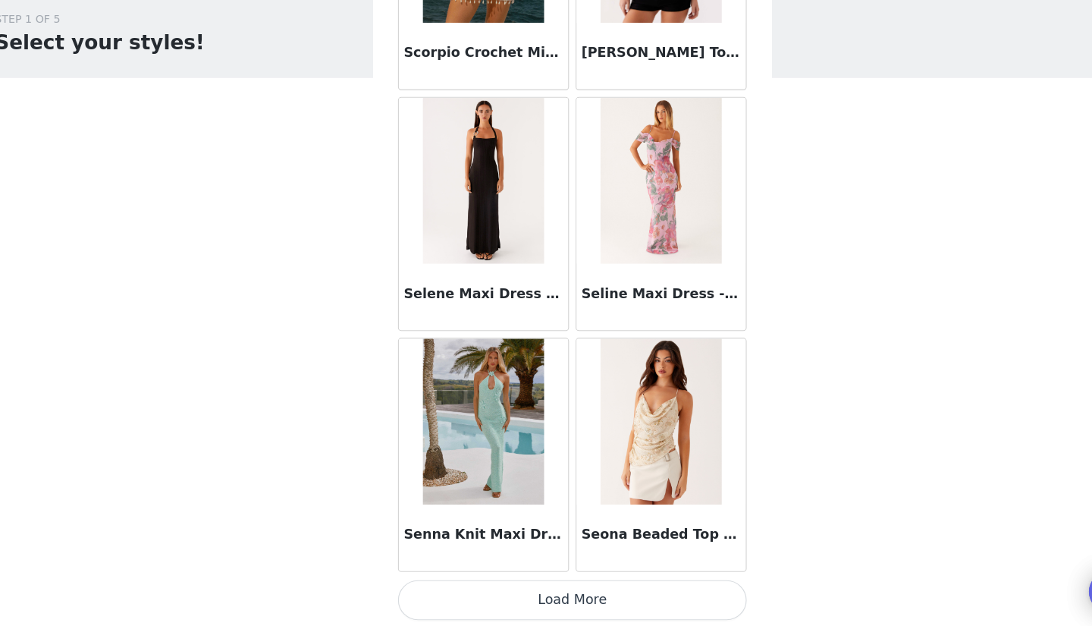
click at [512, 582] on button "Load More" at bounding box center [546, 600] width 319 height 36
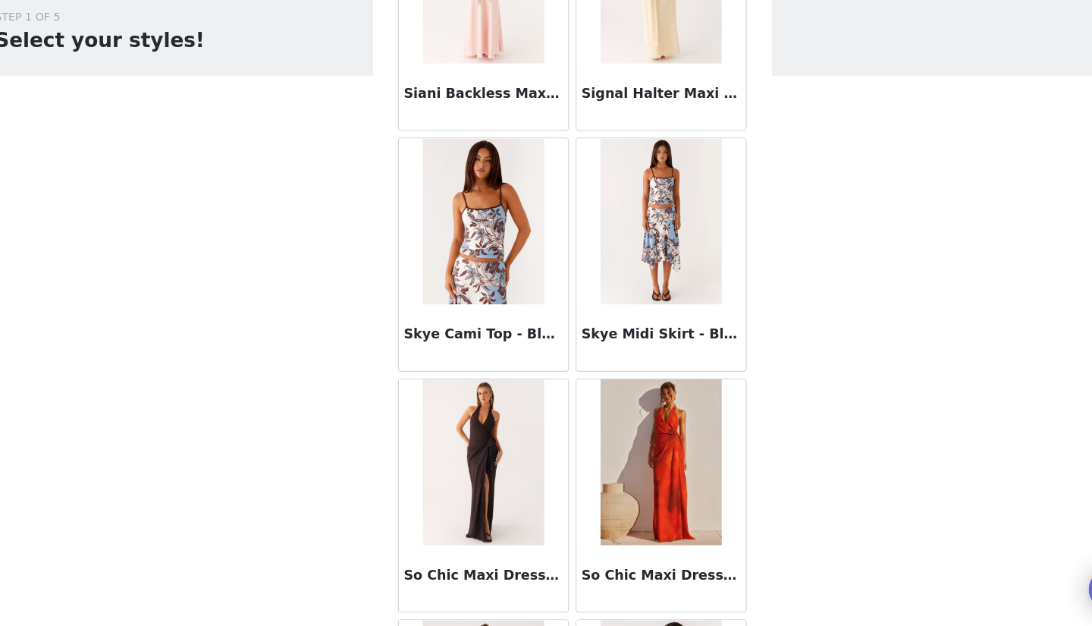
scroll to position [79950, 0]
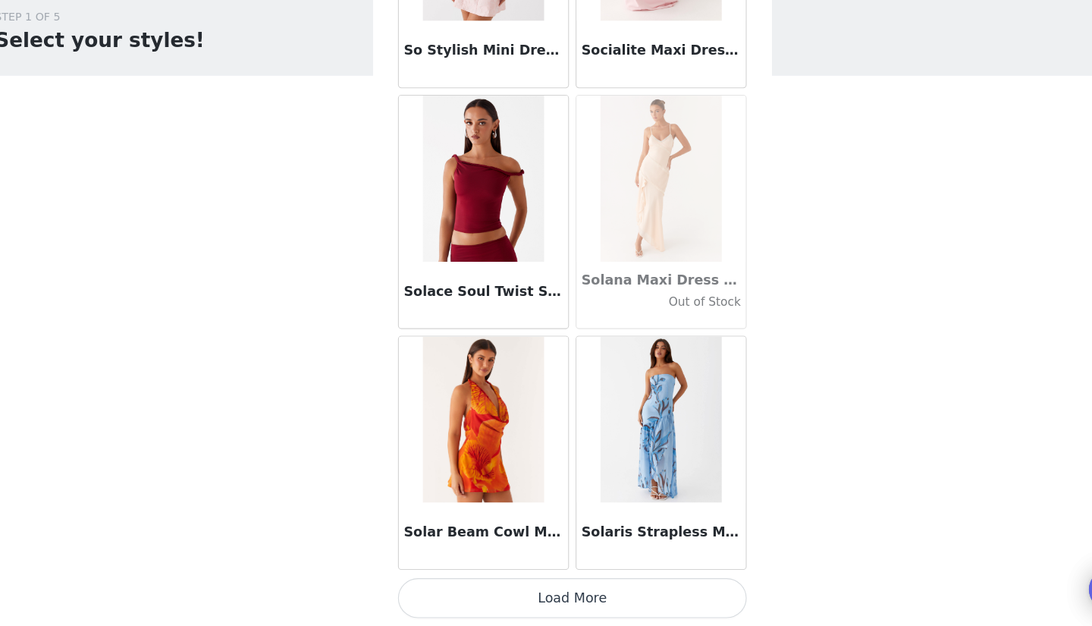
click at [525, 582] on button "Load More" at bounding box center [546, 600] width 319 height 36
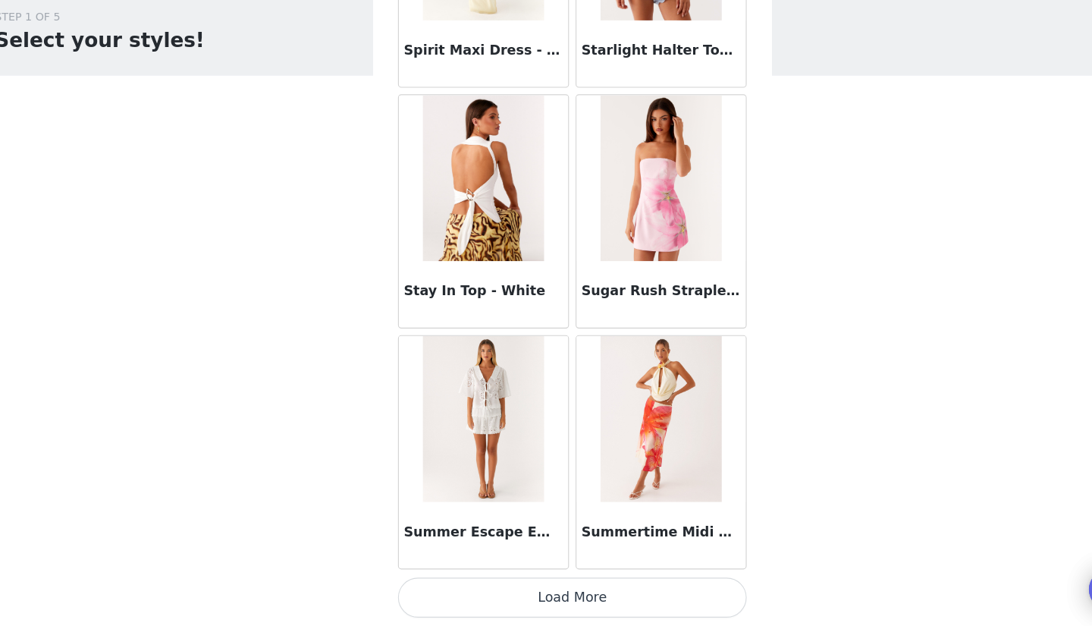
scroll to position [0, 0]
click at [515, 582] on button "Load More" at bounding box center [546, 600] width 319 height 36
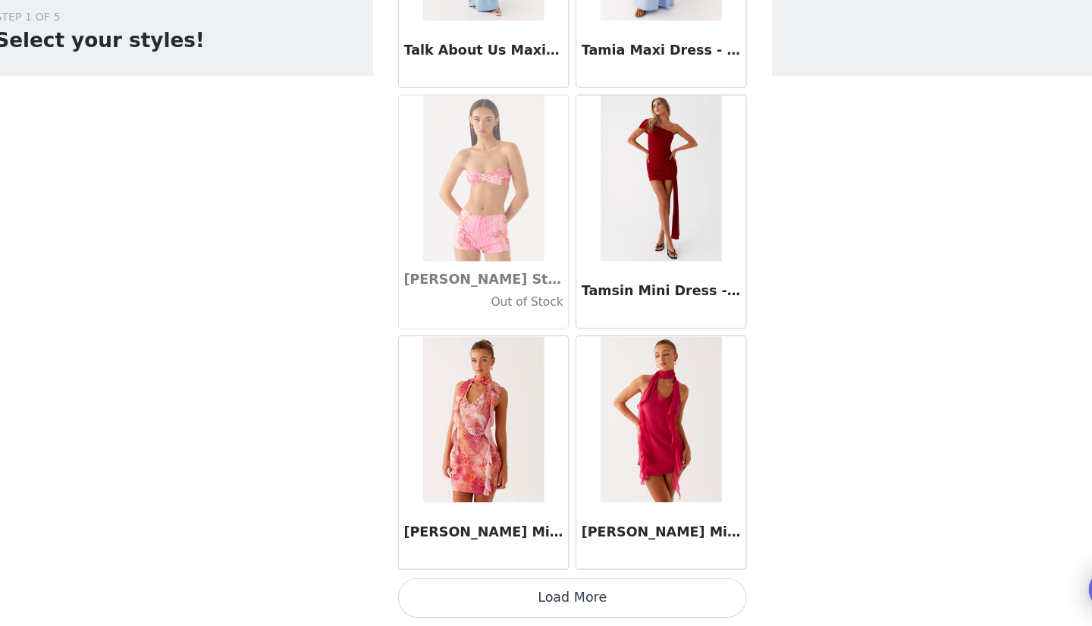
scroll to position [85268, 0]
click at [519, 582] on button "Load More" at bounding box center [546, 600] width 319 height 36
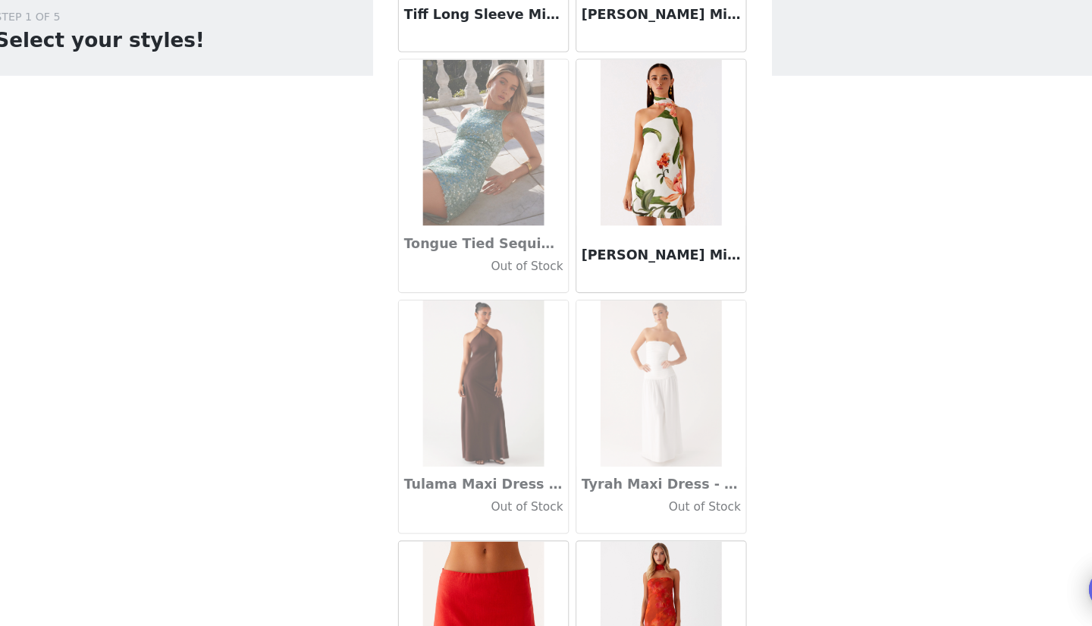
scroll to position [87283, 0]
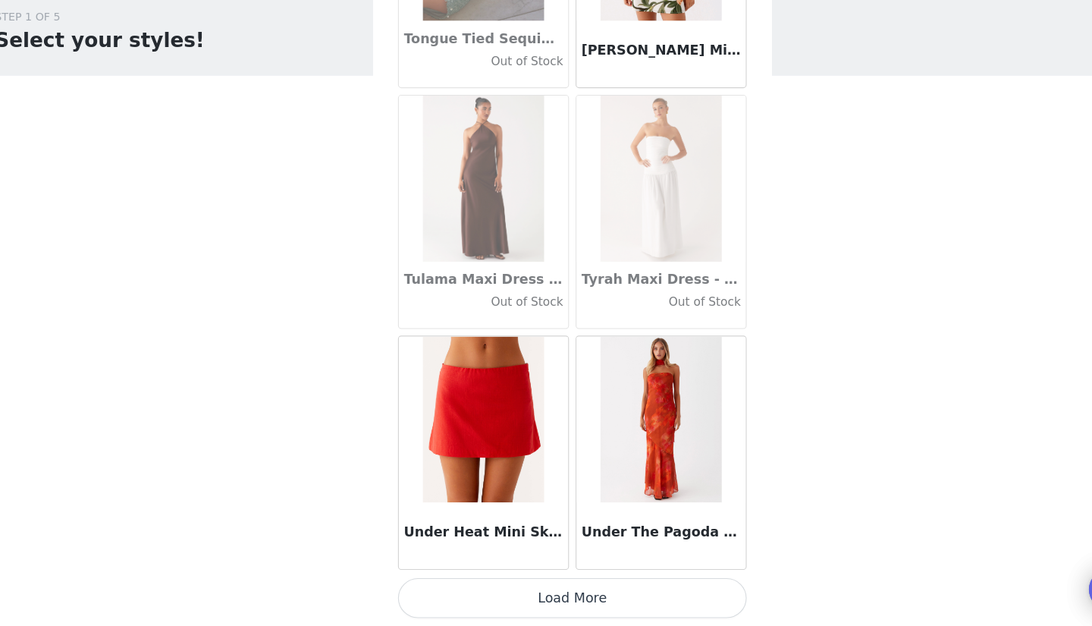
click at [526, 582] on button "Load More" at bounding box center [546, 600] width 319 height 36
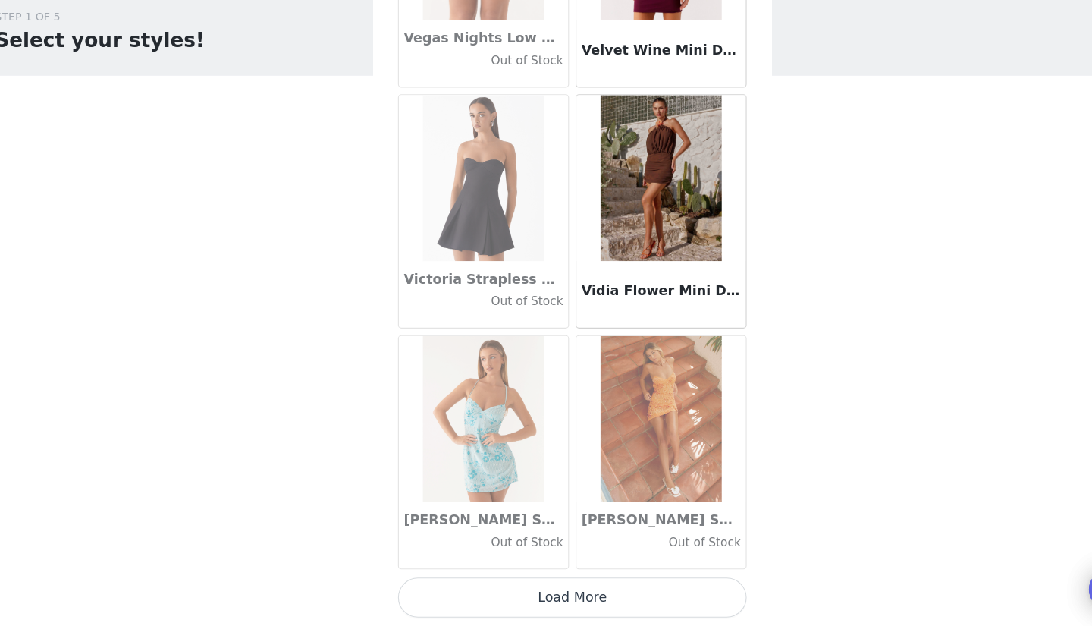
scroll to position [89667, 0]
click at [536, 582] on button "Load More" at bounding box center [546, 600] width 319 height 36
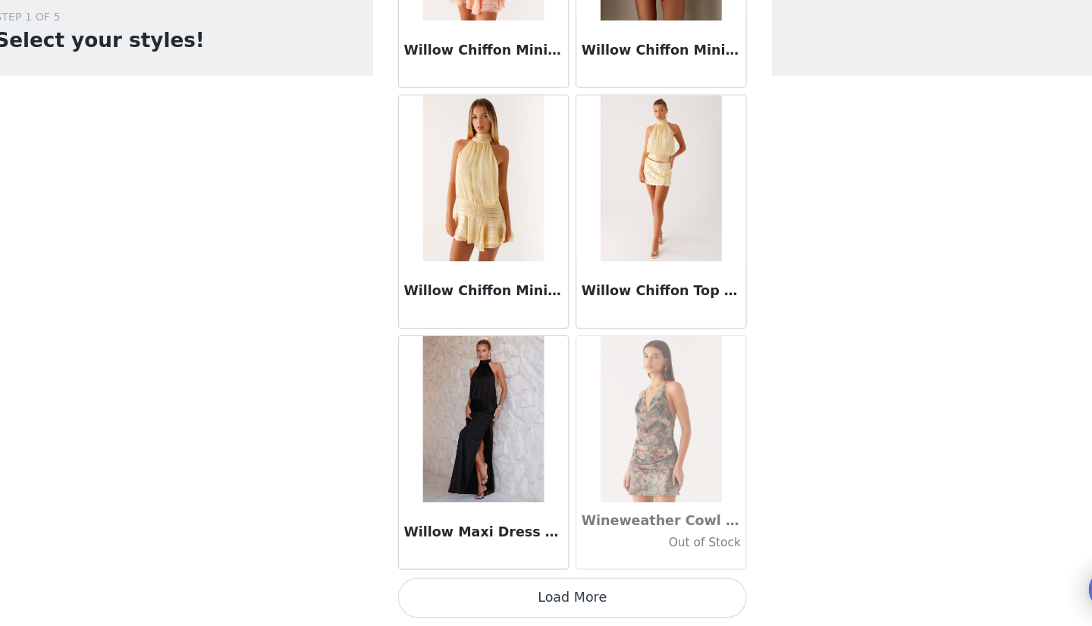
scroll to position [91866, 0]
click at [532, 582] on button "Load More" at bounding box center [546, 600] width 319 height 36
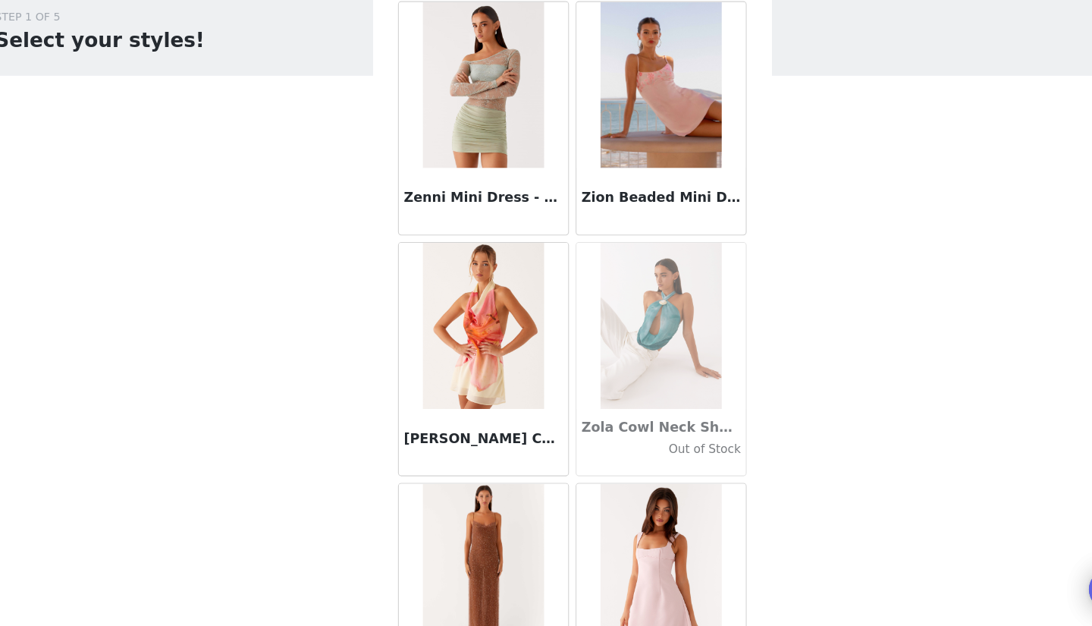
scroll to position [93799, 0]
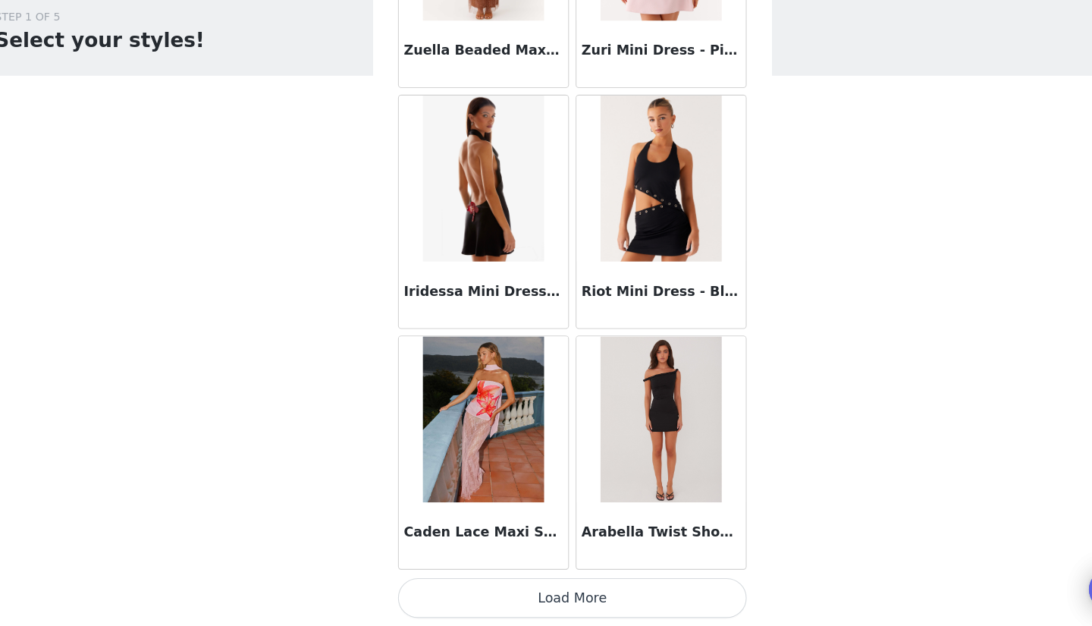
click at [525, 582] on button "Load More" at bounding box center [546, 600] width 319 height 36
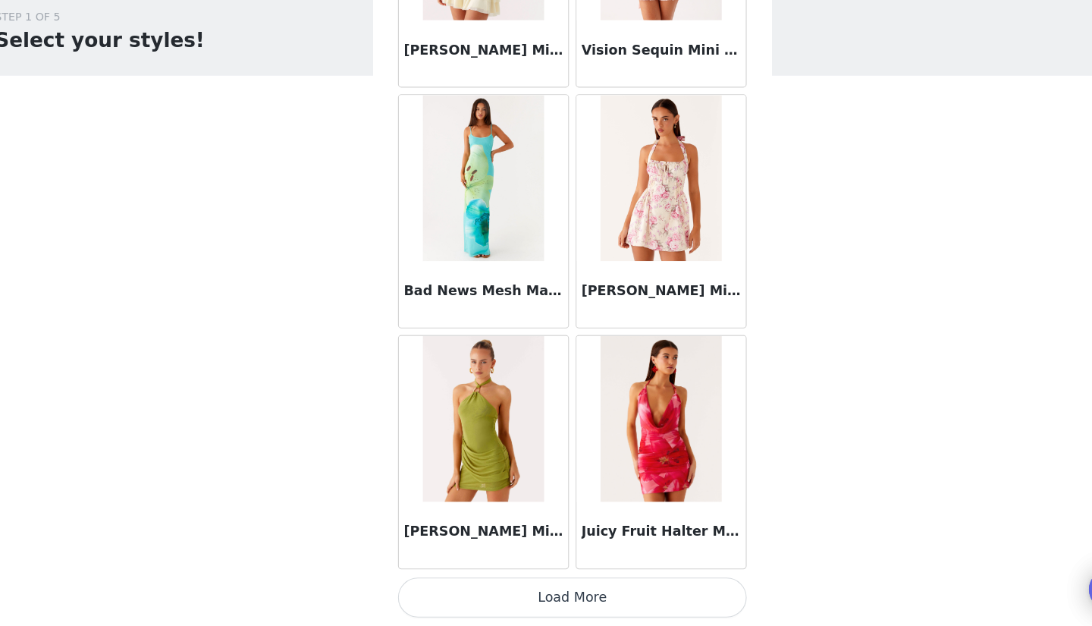
scroll to position [0, 0]
click at [521, 582] on button "Load More" at bounding box center [546, 600] width 319 height 36
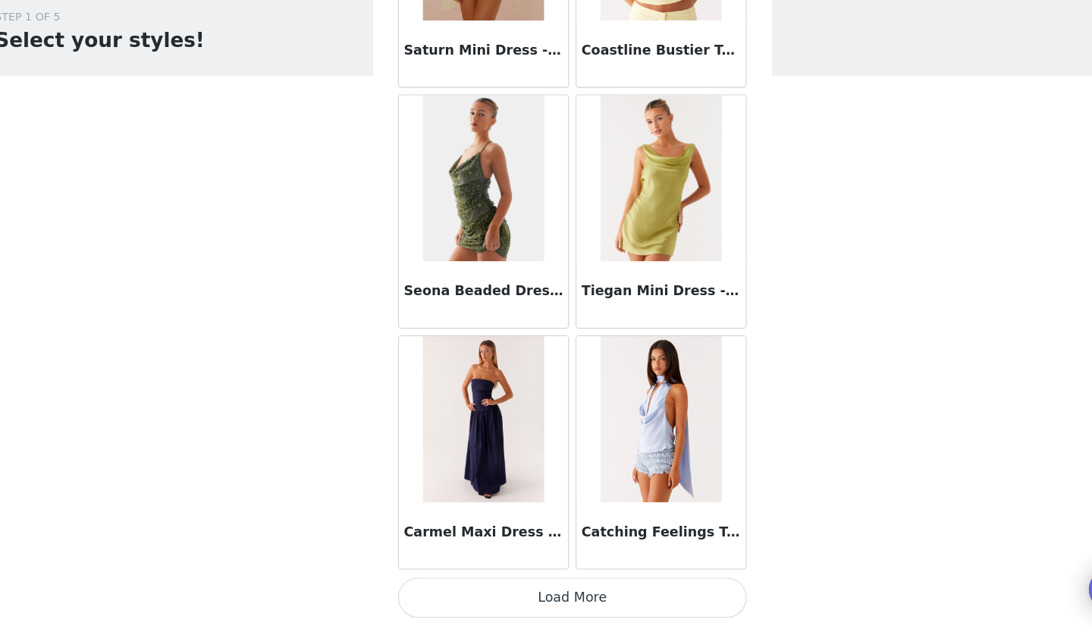
scroll to position [98464, 0]
click at [517, 582] on button "Load More" at bounding box center [546, 600] width 319 height 36
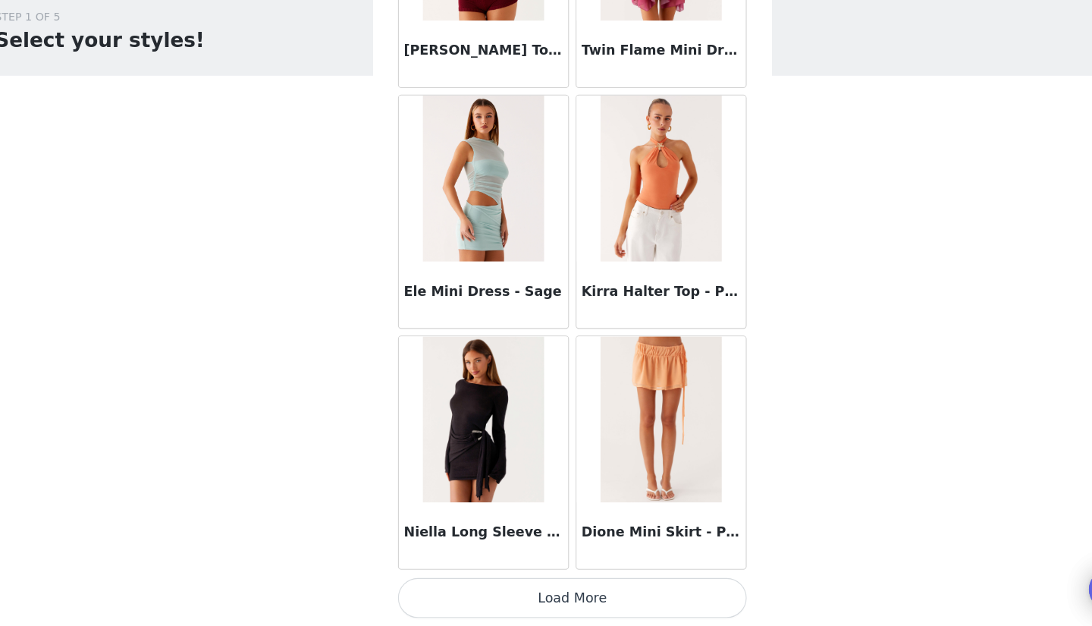
scroll to position [100664, 0]
click at [496, 582] on button "Load More" at bounding box center [546, 600] width 319 height 36
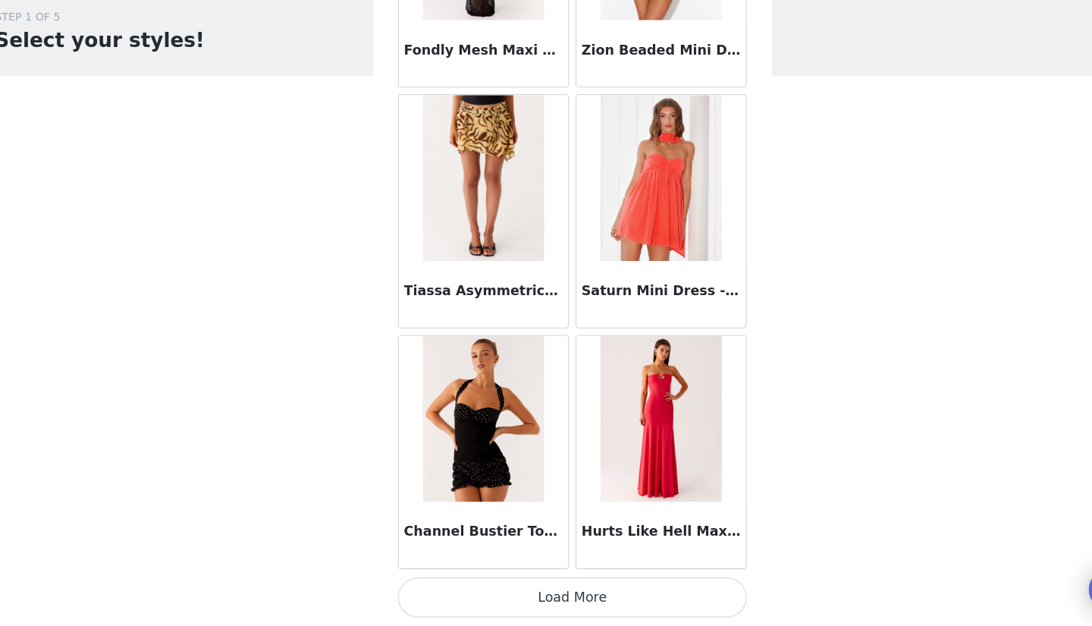
scroll to position [102863, 0]
click at [485, 582] on button "Load More" at bounding box center [546, 600] width 319 height 36
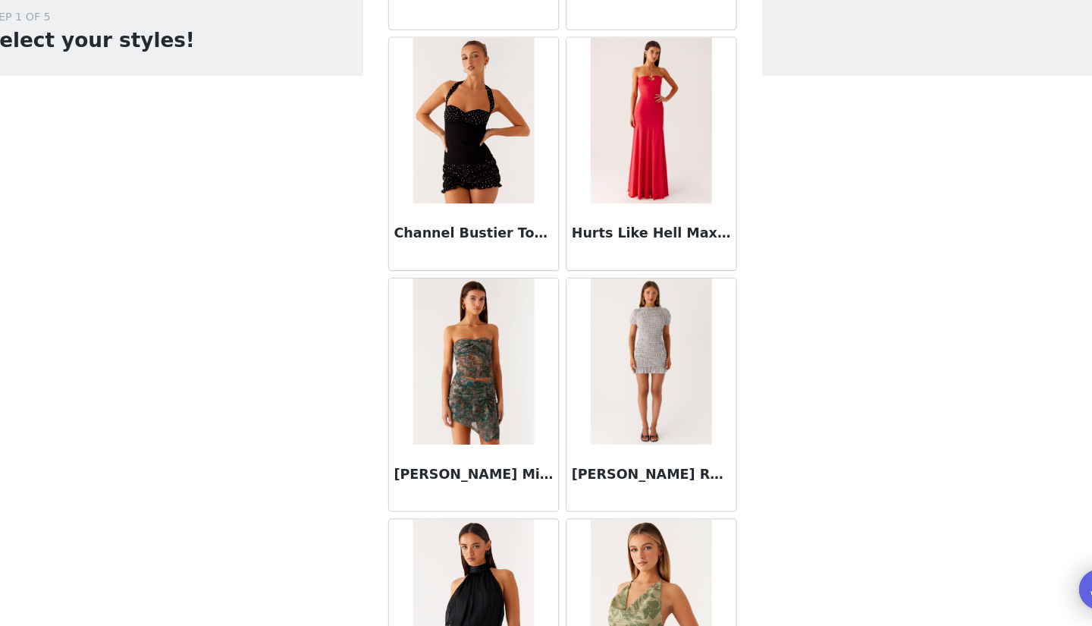
scroll to position [102776, 0]
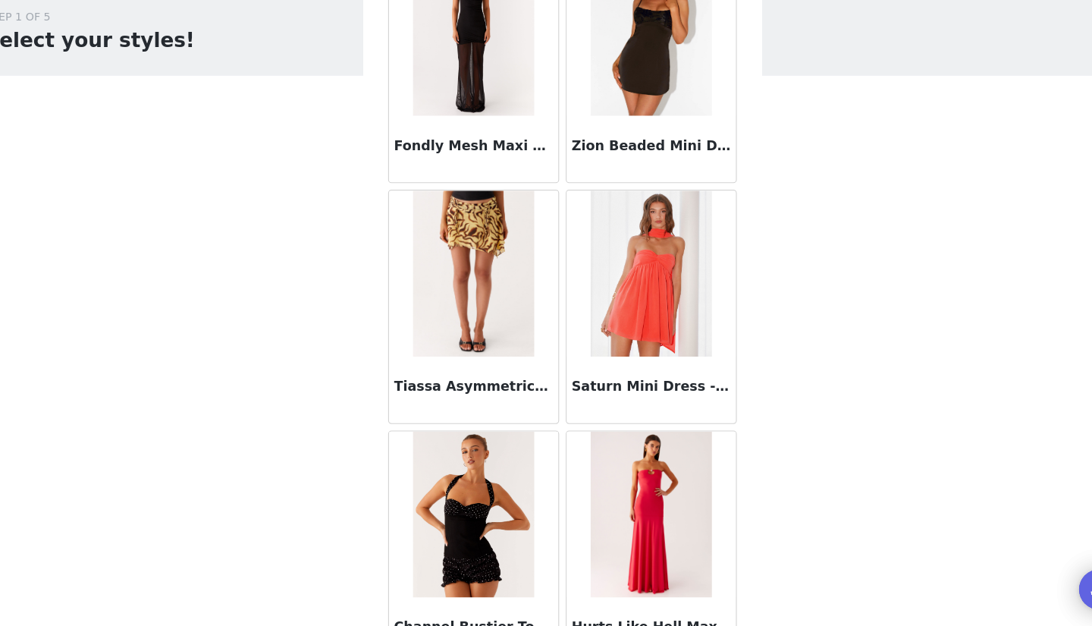
click at [431, 253] on img at bounding box center [465, 304] width 110 height 152
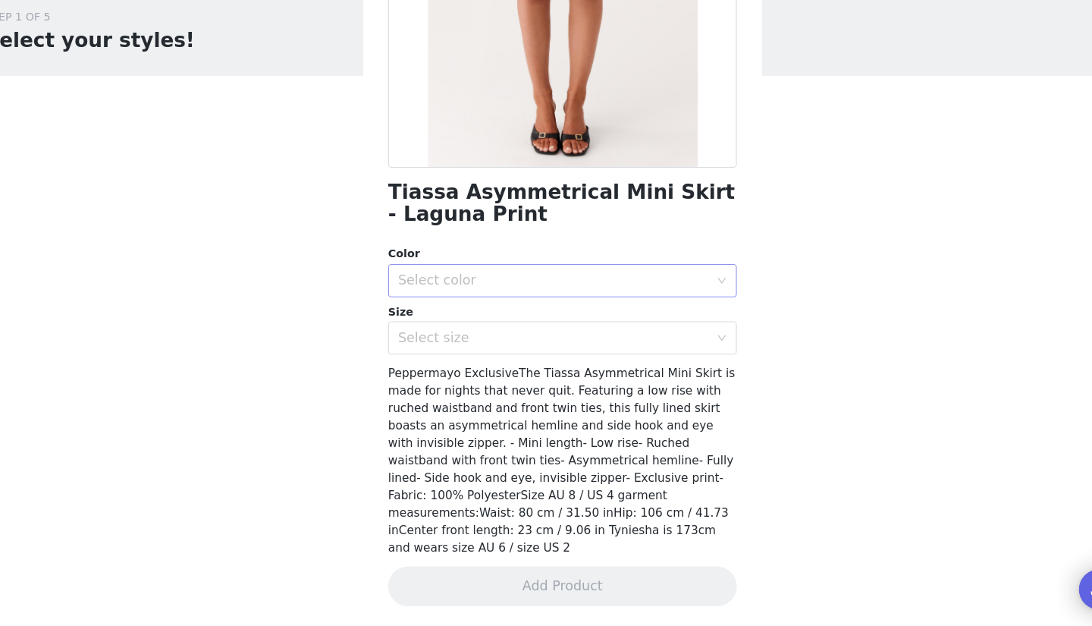
scroll to position [193, 0]
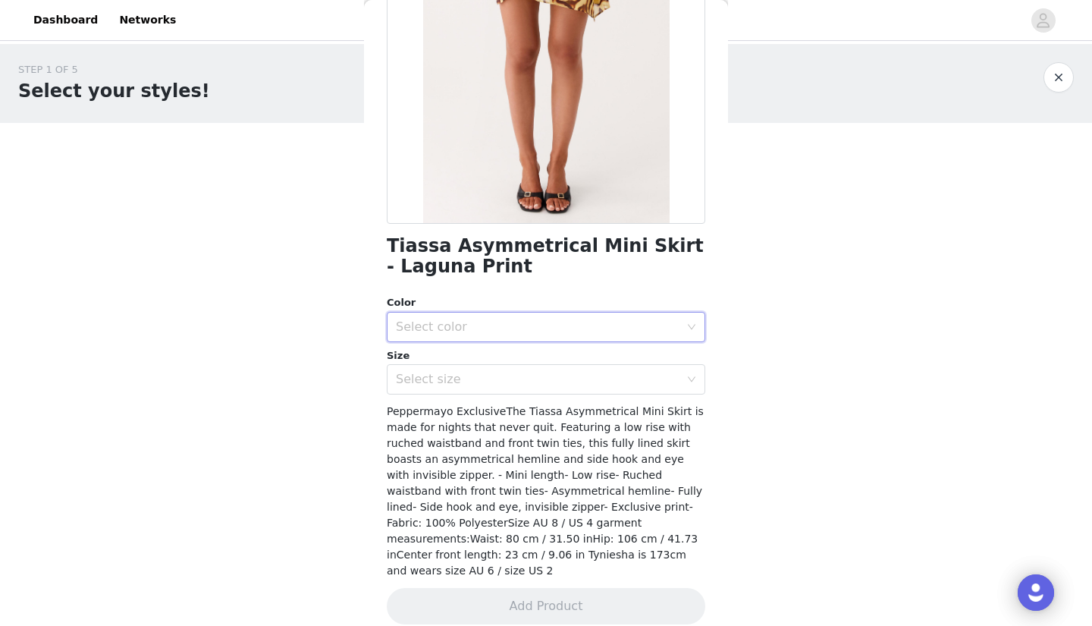
click at [665, 334] on div "Select color" at bounding box center [541, 326] width 290 height 29
click at [623, 360] on li "Laguna Print" at bounding box center [546, 359] width 319 height 24
click at [604, 379] on div "Select size" at bounding box center [538, 379] width 284 height 15
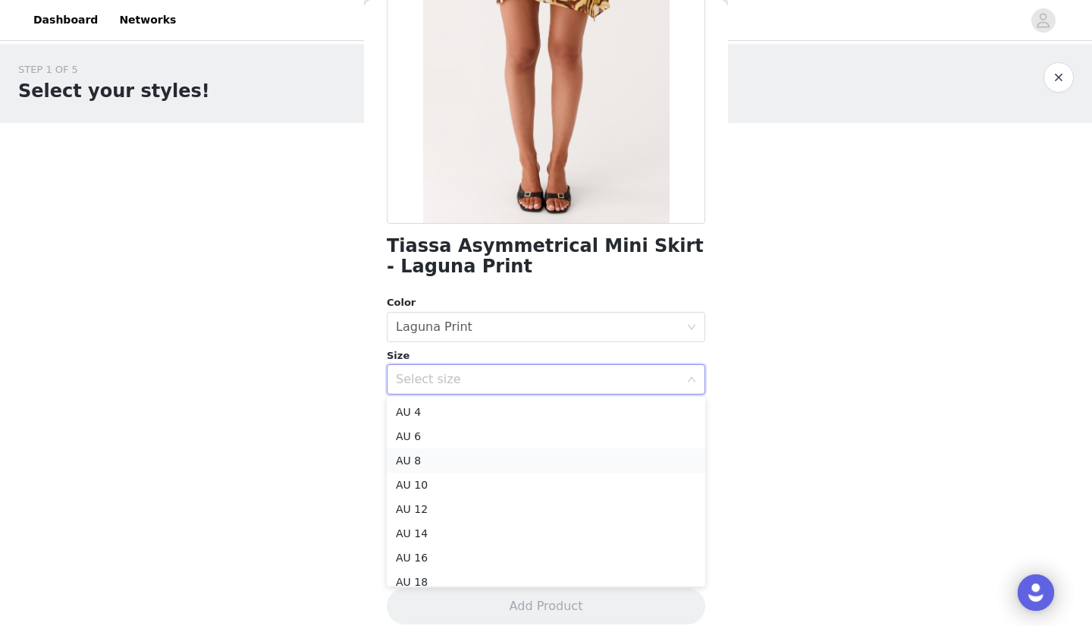
click at [578, 459] on li "AU 8" at bounding box center [546, 460] width 319 height 24
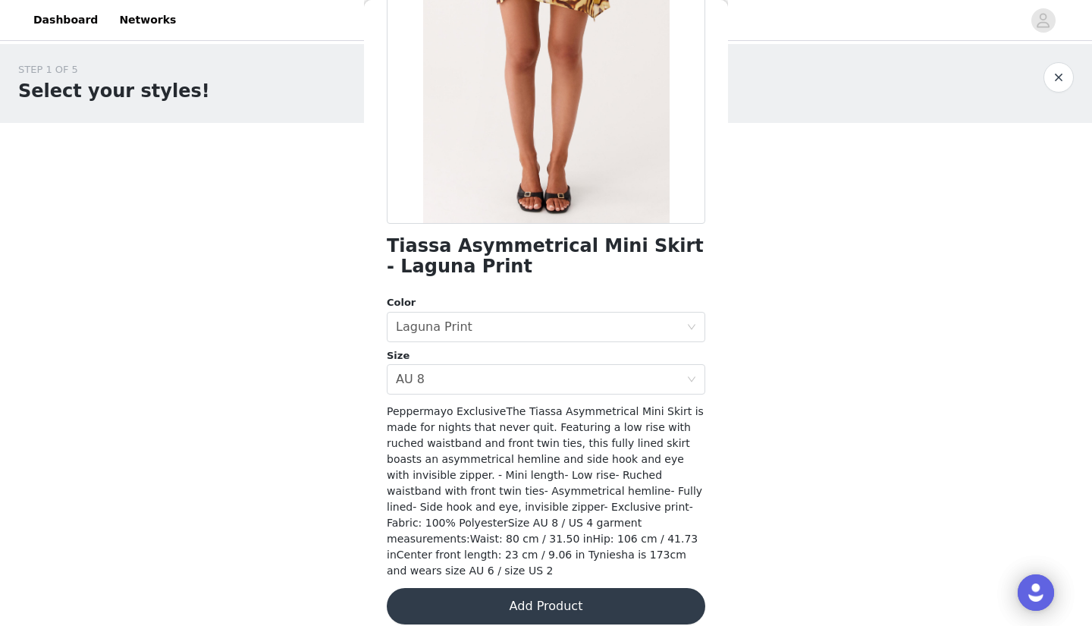
click at [614, 588] on button "Add Product" at bounding box center [546, 606] width 319 height 36
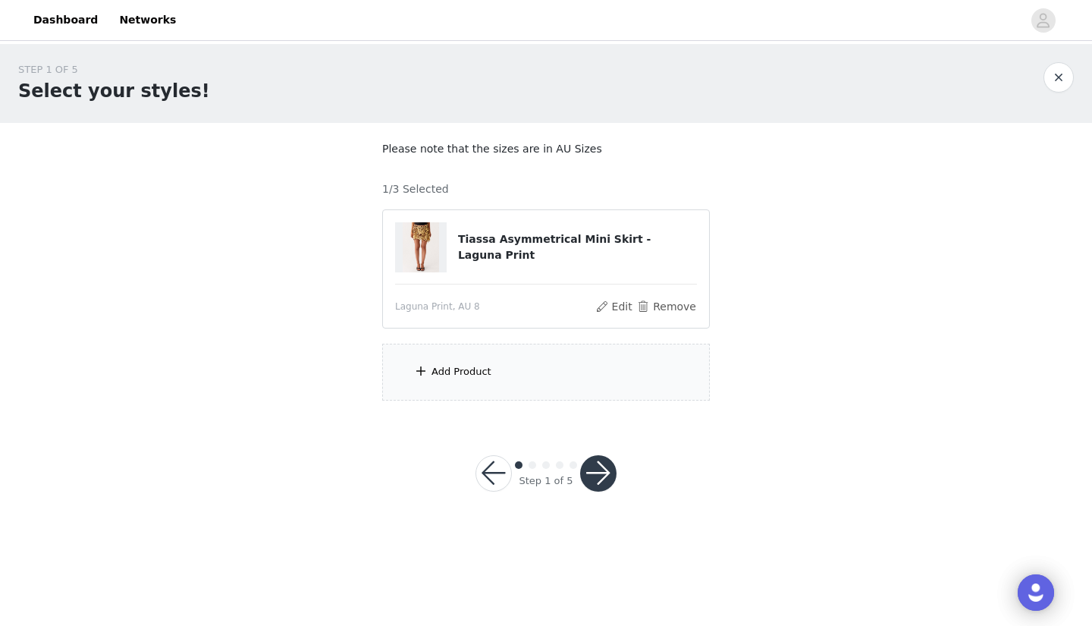
click at [477, 344] on div "Add Product" at bounding box center [546, 372] width 328 height 57
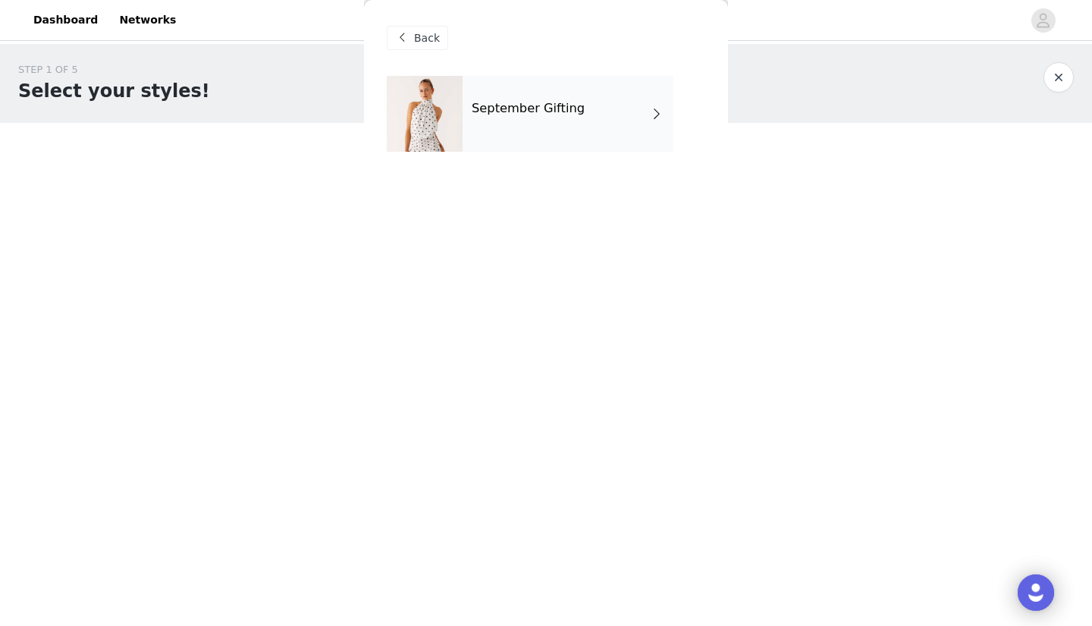
click at [510, 130] on div "September Gifting" at bounding box center [568, 114] width 211 height 76
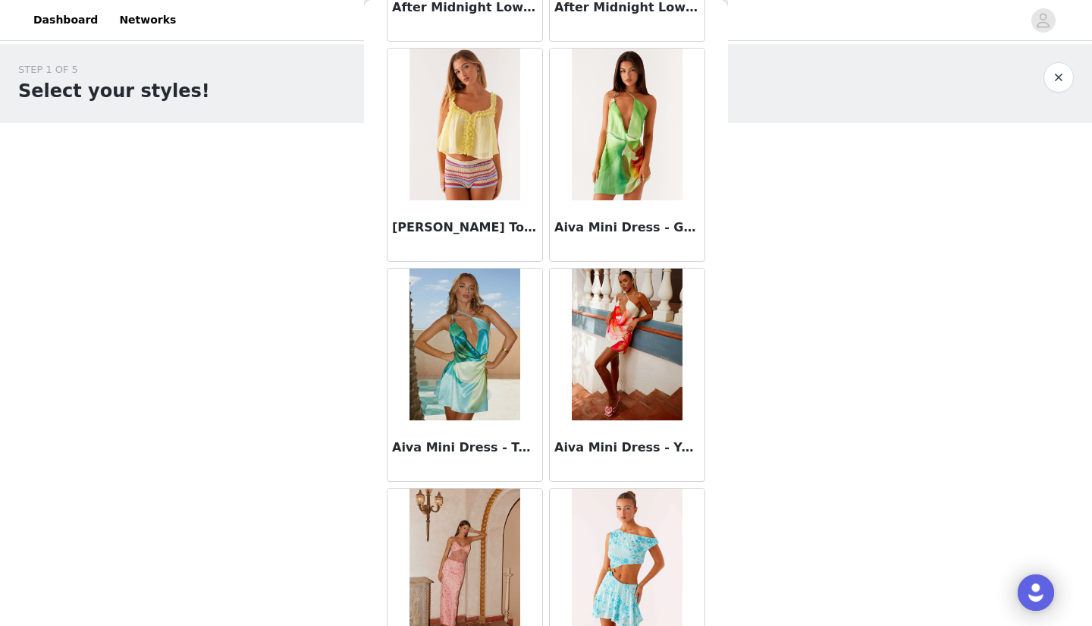
scroll to position [915, 0]
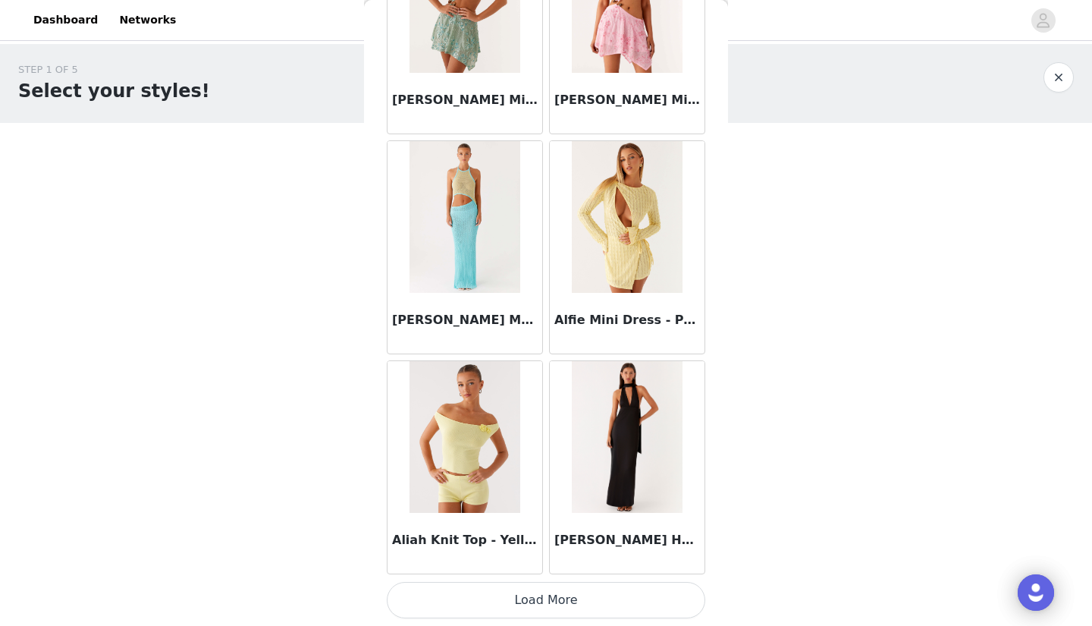
click at [531, 600] on button "Load More" at bounding box center [546, 600] width 319 height 36
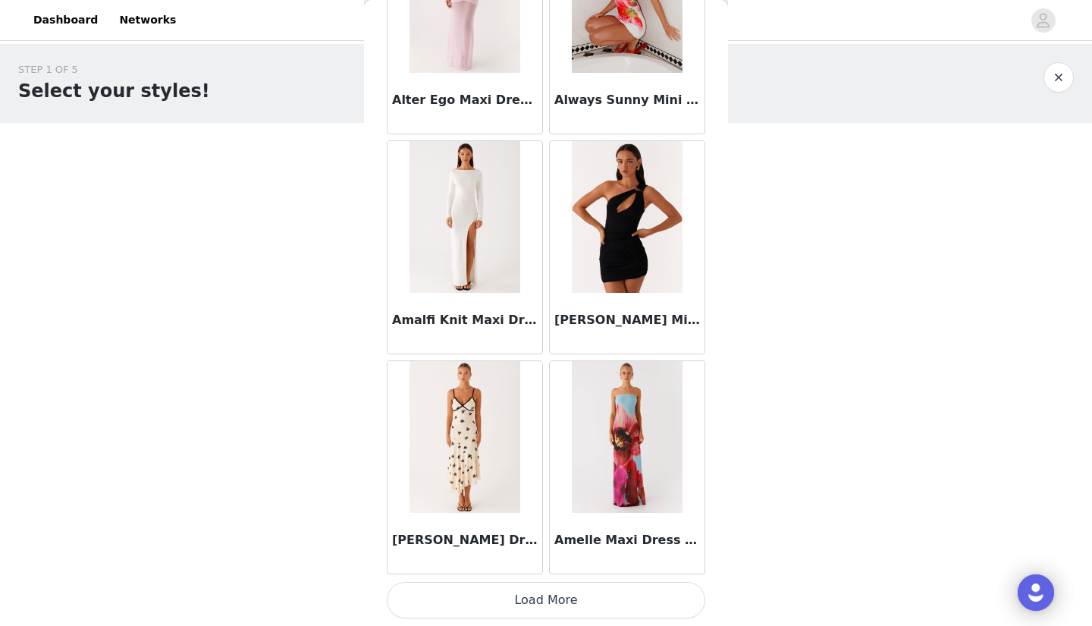
scroll to position [3894, 0]
click at [491, 604] on button "Load More" at bounding box center [546, 600] width 319 height 36
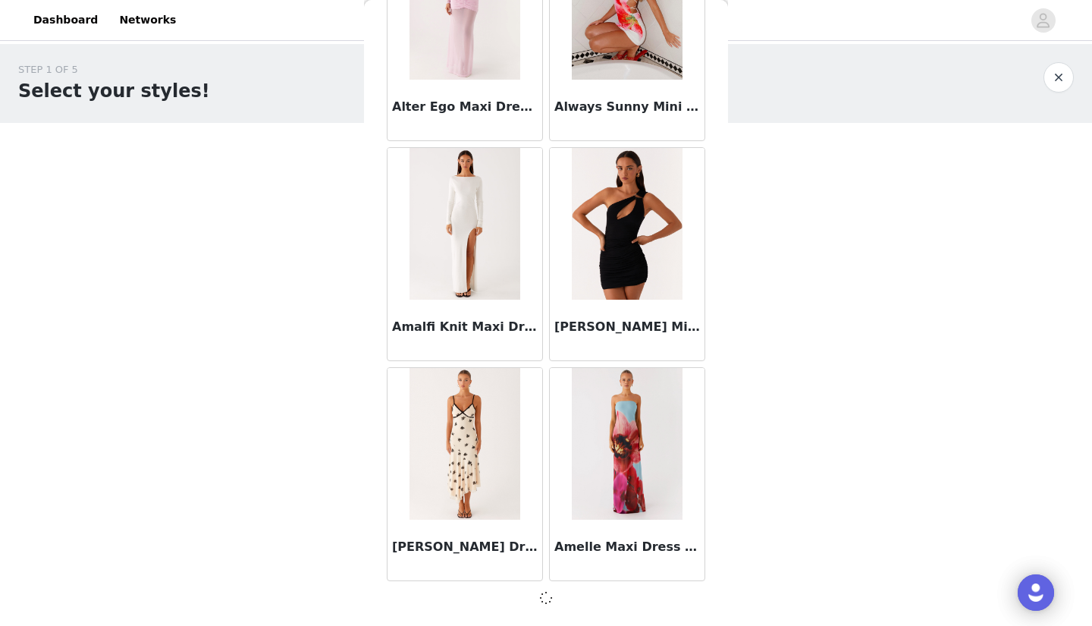
scroll to position [3887, 0]
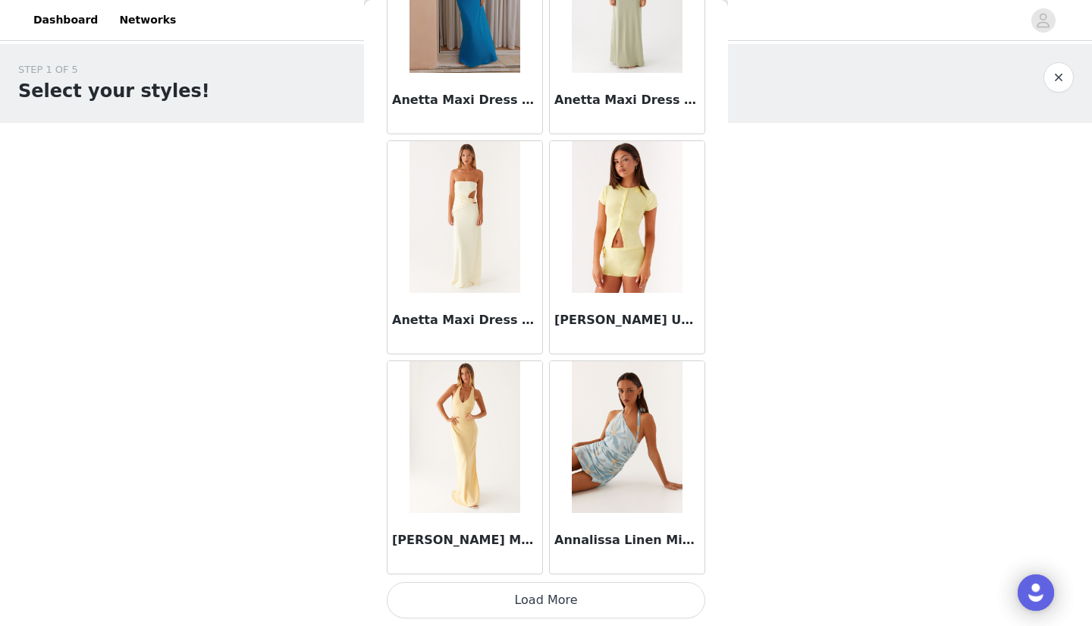
click at [503, 604] on button "Load More" at bounding box center [546, 600] width 319 height 36
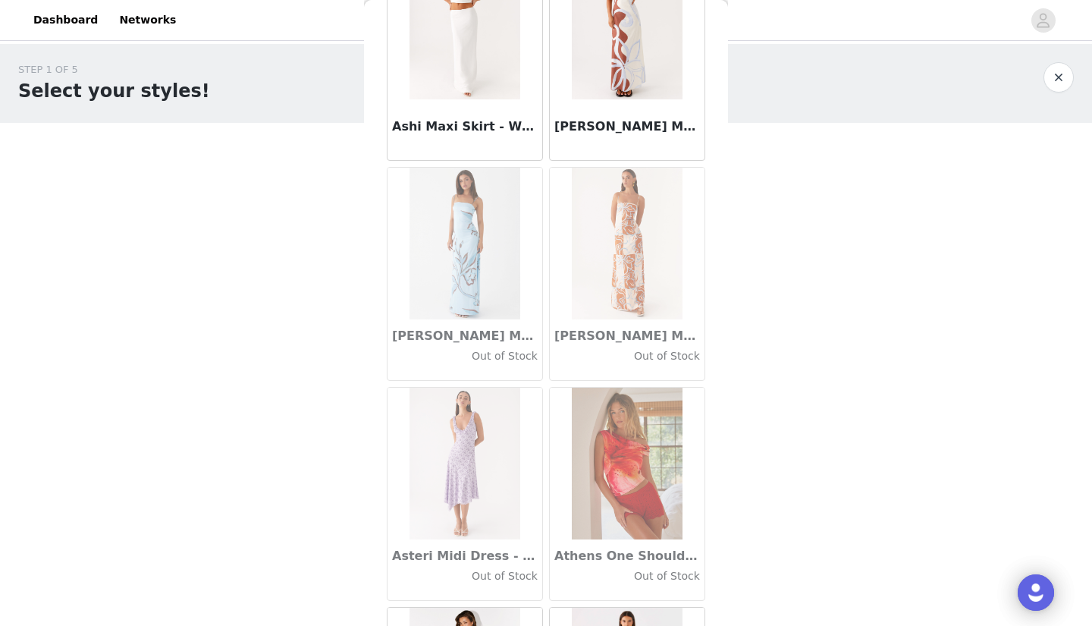
scroll to position [8047, 0]
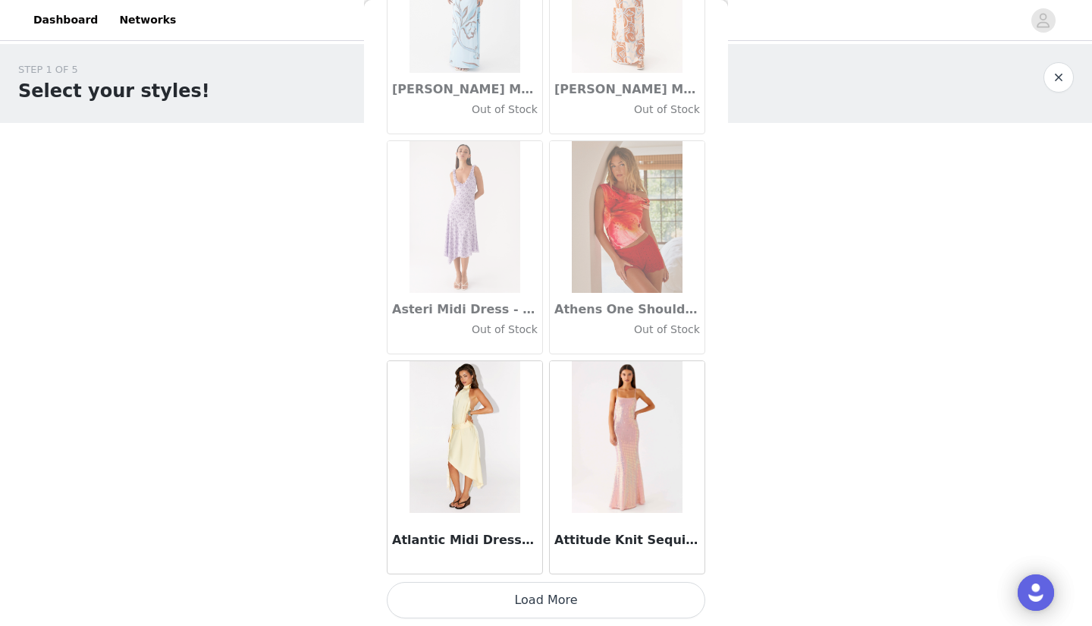
click at [509, 604] on button "Load More" at bounding box center [546, 600] width 319 height 36
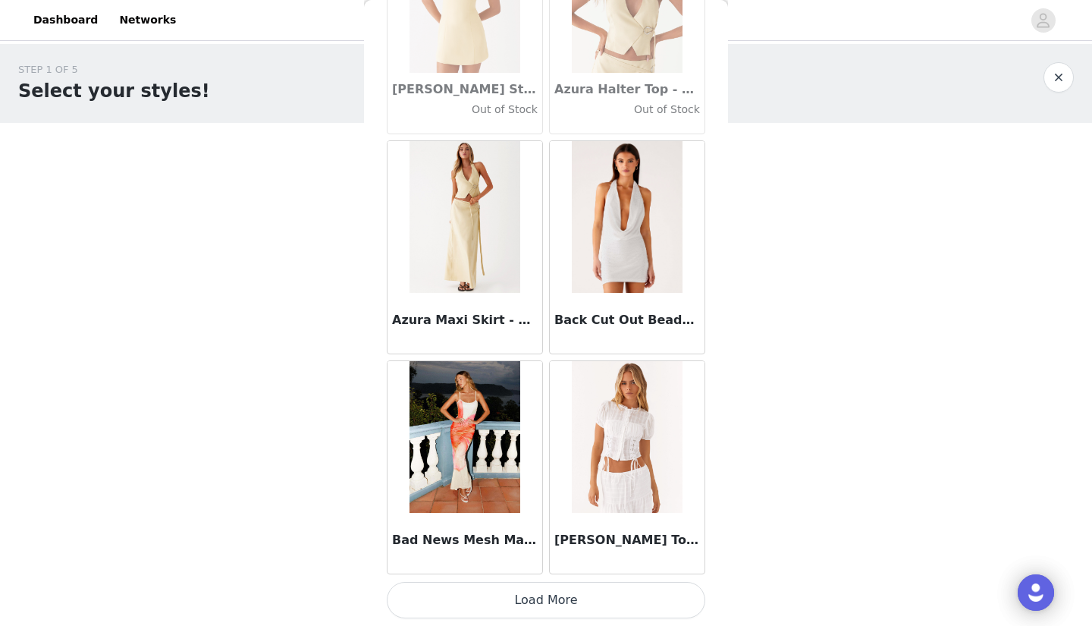
scroll to position [10492, 0]
click at [510, 601] on button "Load More" at bounding box center [546, 600] width 319 height 36
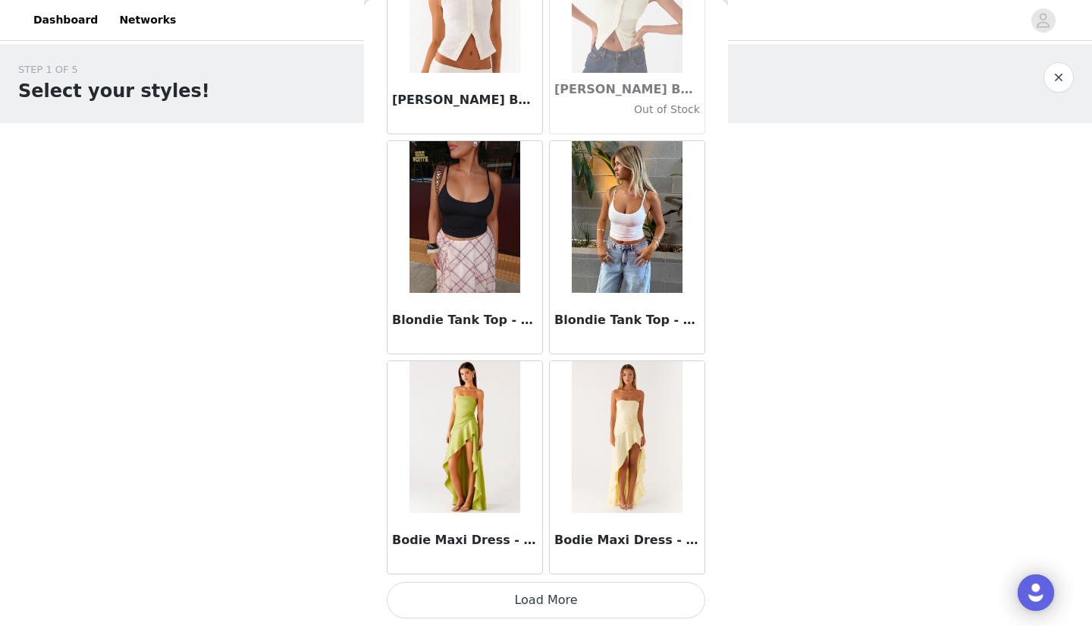
scroll to position [12691, 0]
click at [510, 600] on button "Load More" at bounding box center [546, 600] width 319 height 36
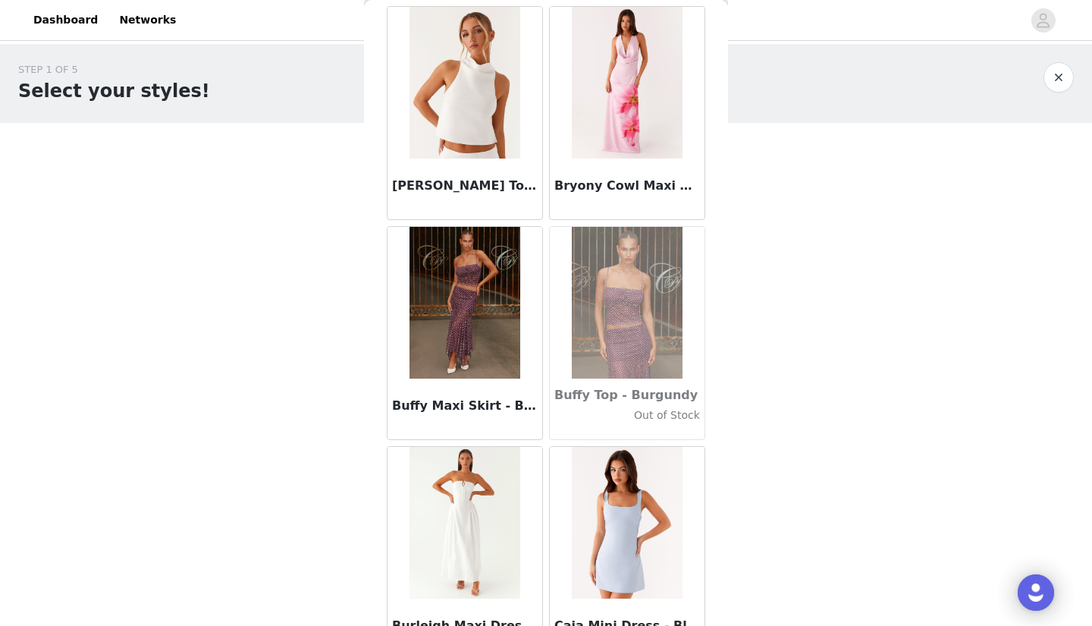
scroll to position [14609, 0]
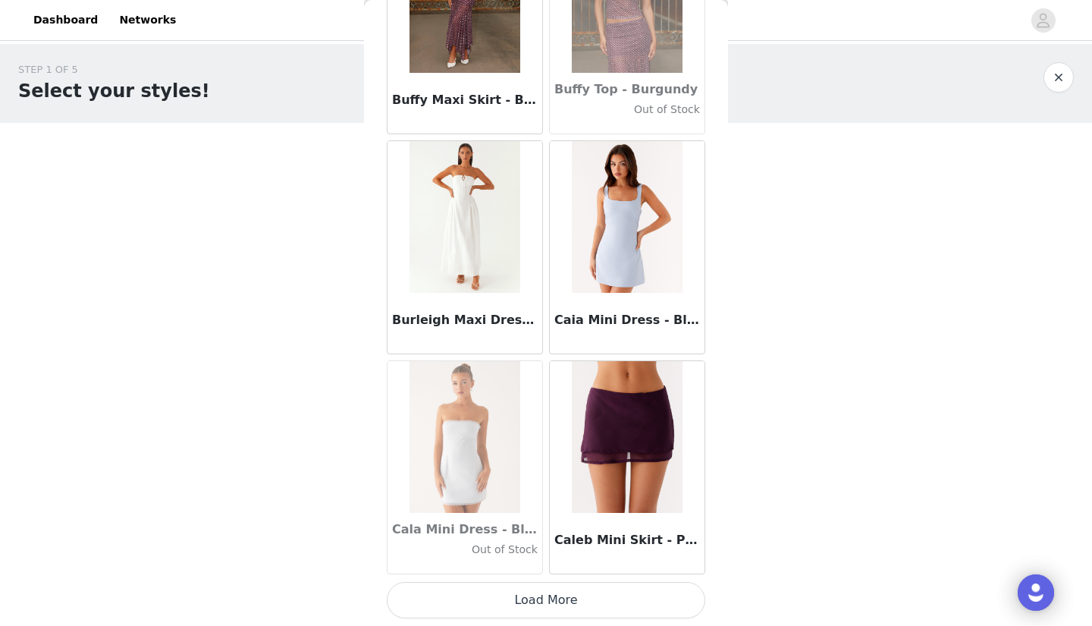
click at [516, 601] on button "Load More" at bounding box center [546, 600] width 319 height 36
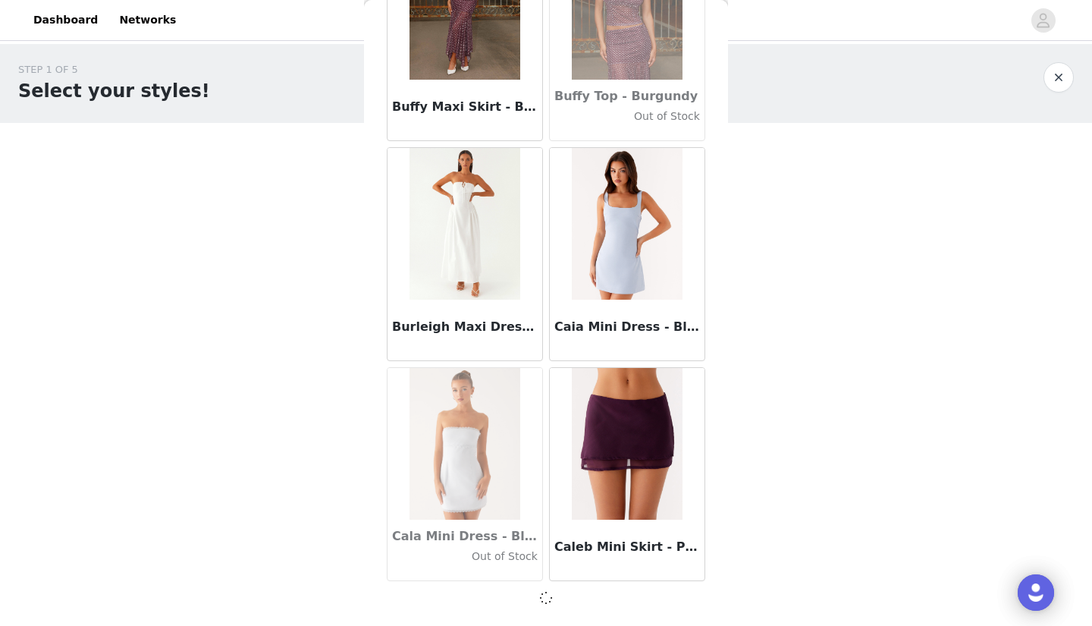
scroll to position [14884, 0]
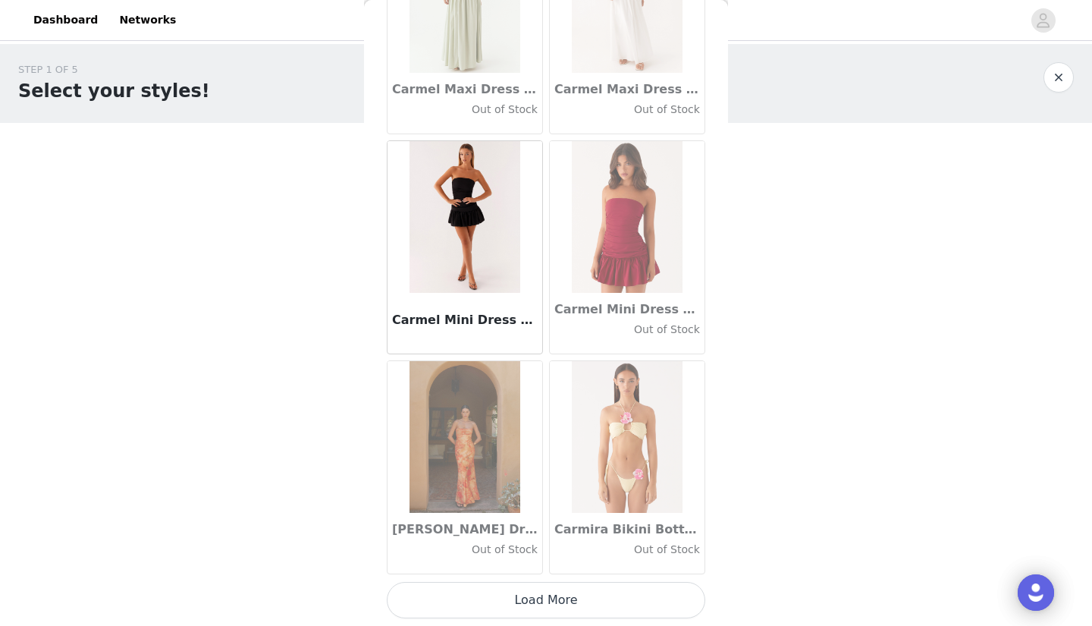
click at [513, 601] on button "Load More" at bounding box center [546, 600] width 319 height 36
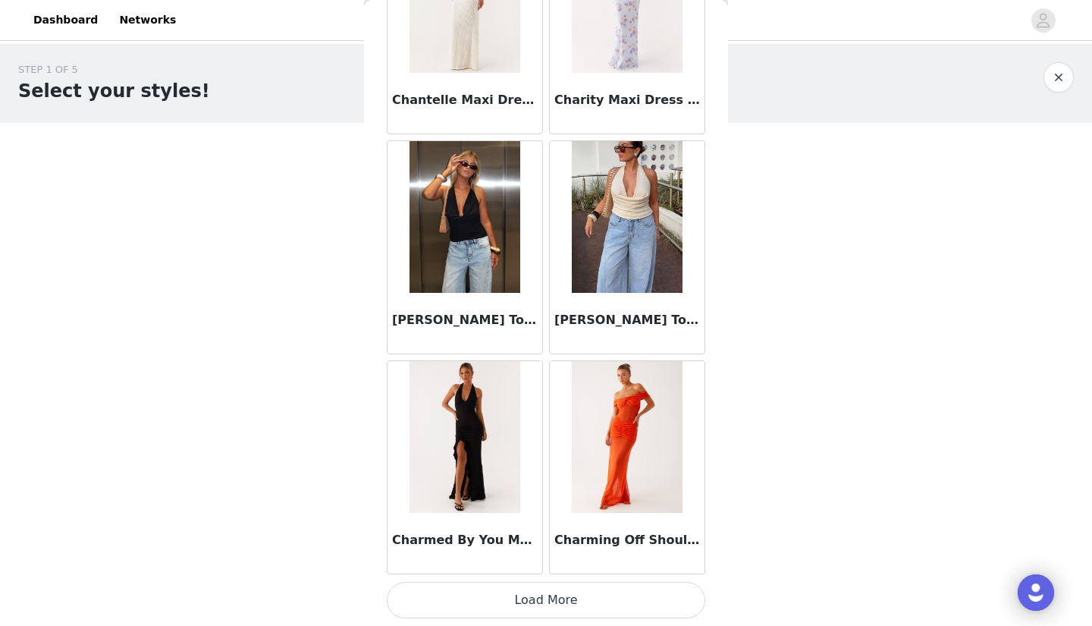
scroll to position [19289, 0]
click at [529, 603] on button "Load More" at bounding box center [546, 600] width 319 height 36
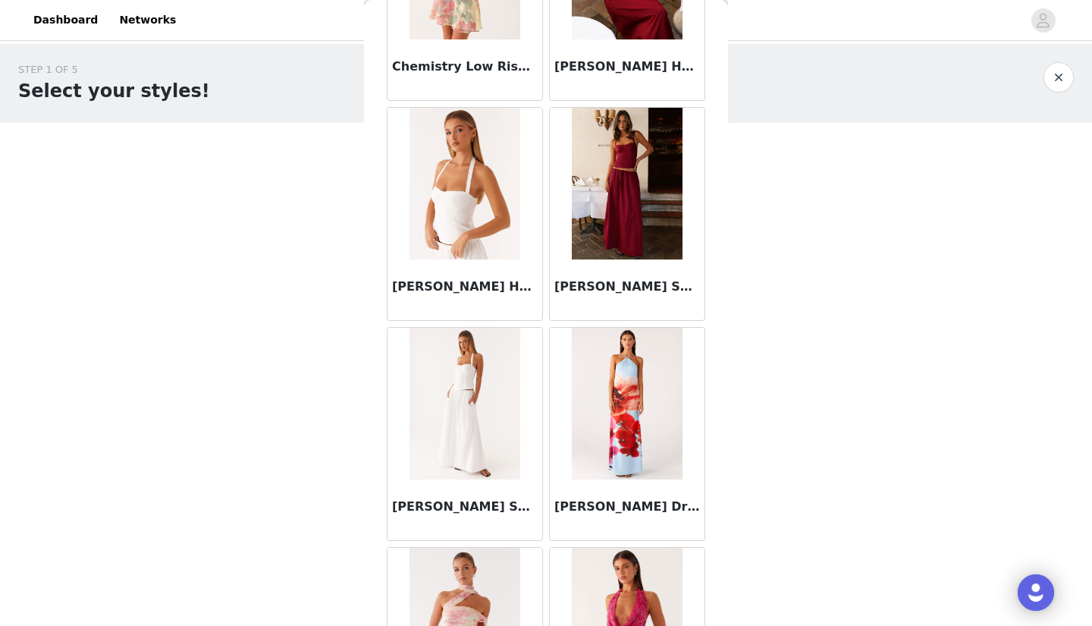
scroll to position [19914, 0]
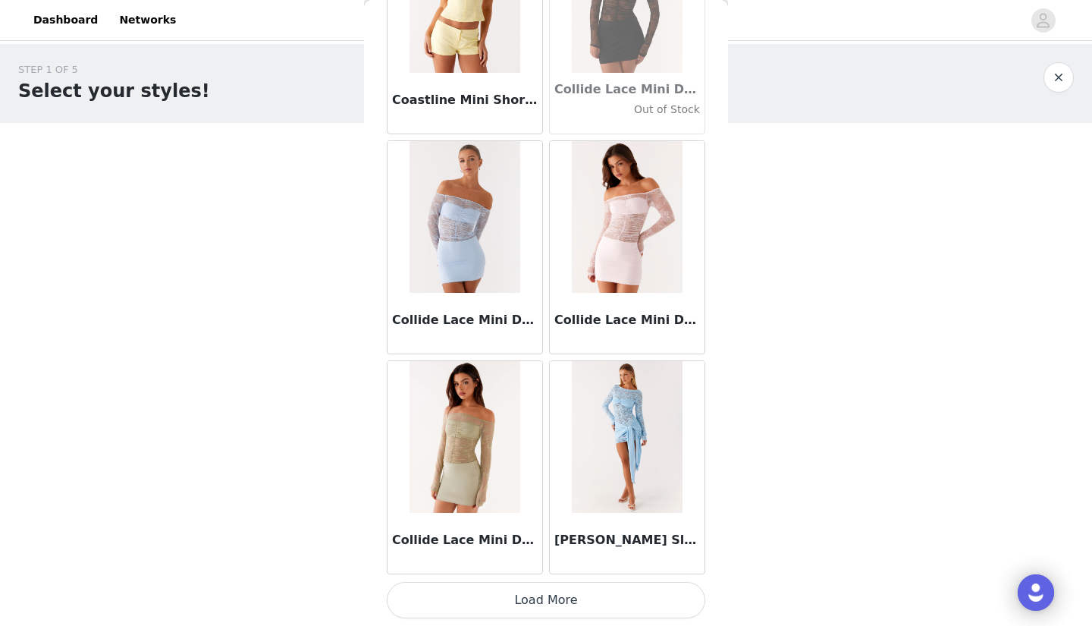
click at [525, 596] on button "Load More" at bounding box center [546, 600] width 319 height 36
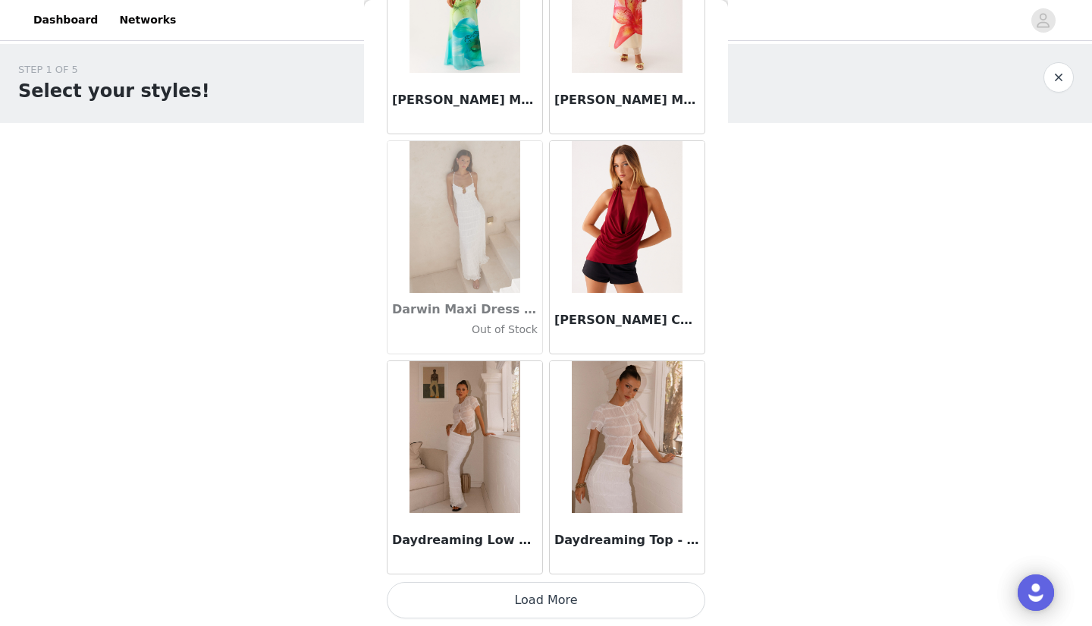
scroll to position [23688, 0]
click at [546, 602] on button "Load More" at bounding box center [546, 600] width 319 height 36
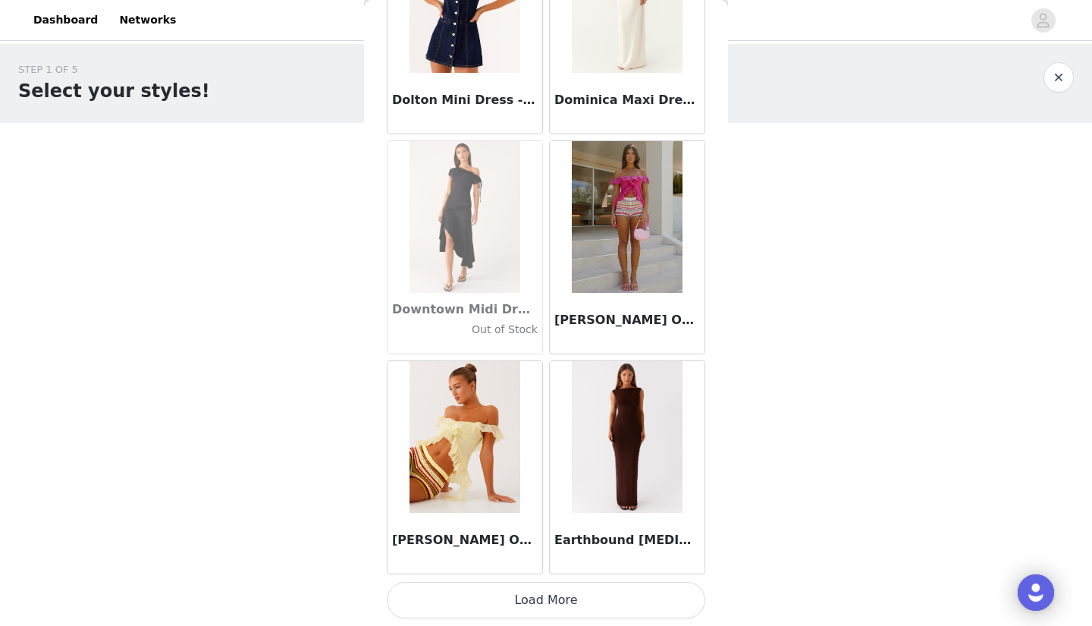
scroll to position [25887, 0]
click at [546, 602] on button "Load More" at bounding box center [546, 600] width 319 height 36
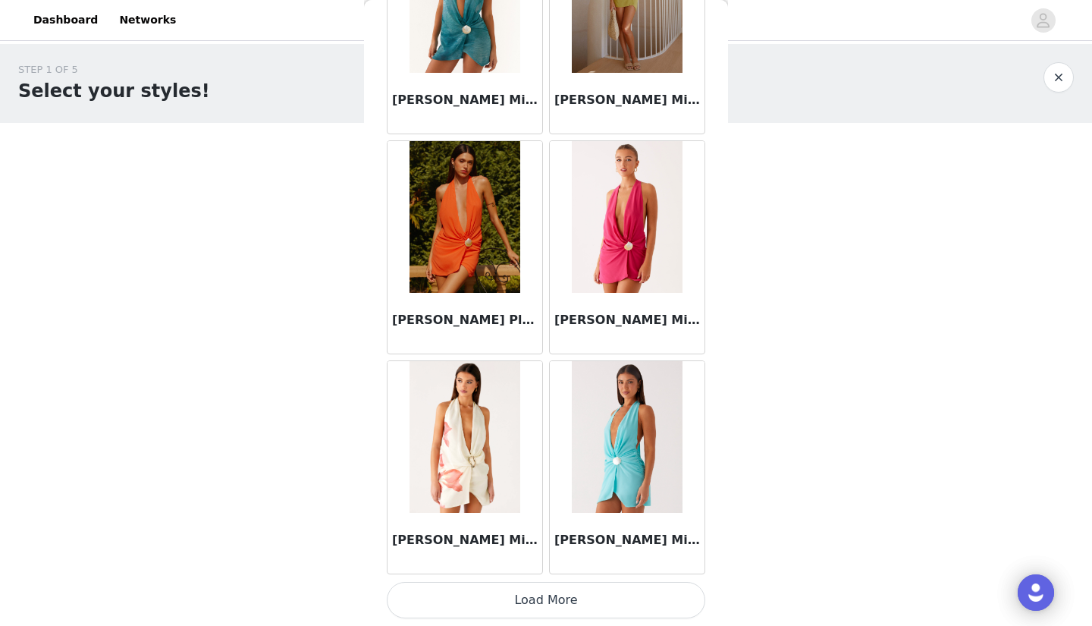
scroll to position [0, 0]
click at [548, 601] on button "Load More" at bounding box center [546, 600] width 319 height 36
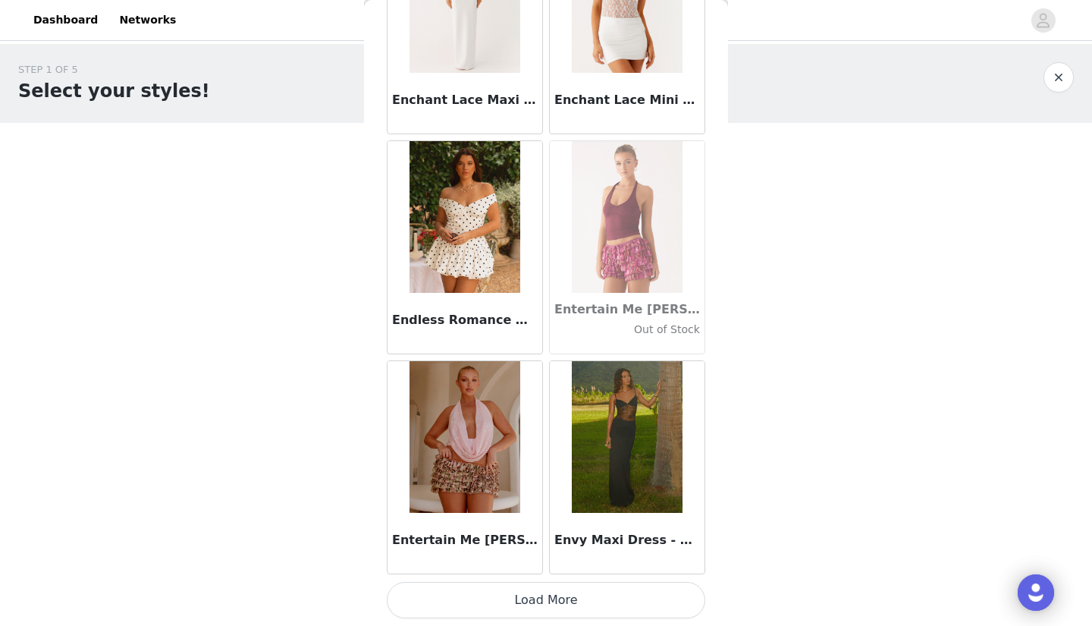
click at [548, 601] on button "Load More" at bounding box center [546, 600] width 319 height 36
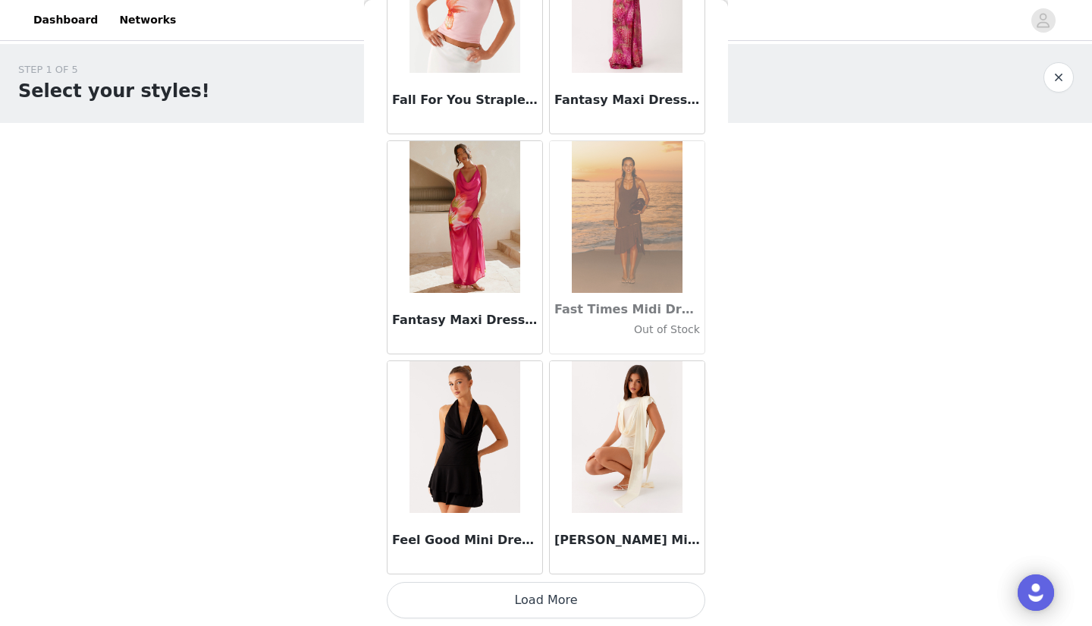
click at [551, 597] on button "Load More" at bounding box center [546, 600] width 319 height 36
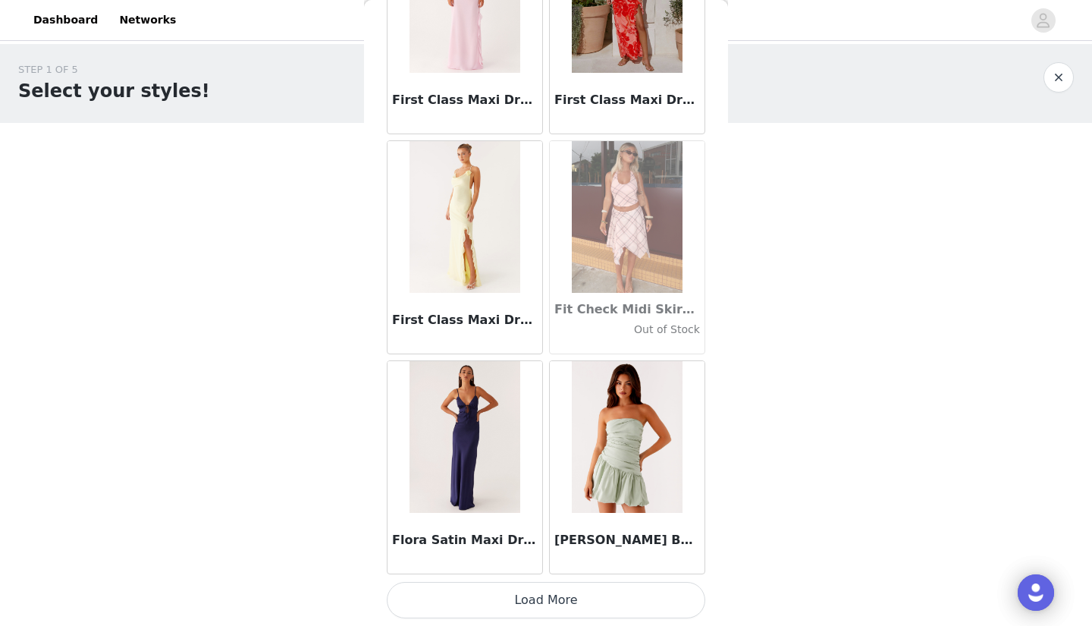
scroll to position [34685, 0]
click at [539, 597] on button "Load More" at bounding box center [546, 600] width 319 height 36
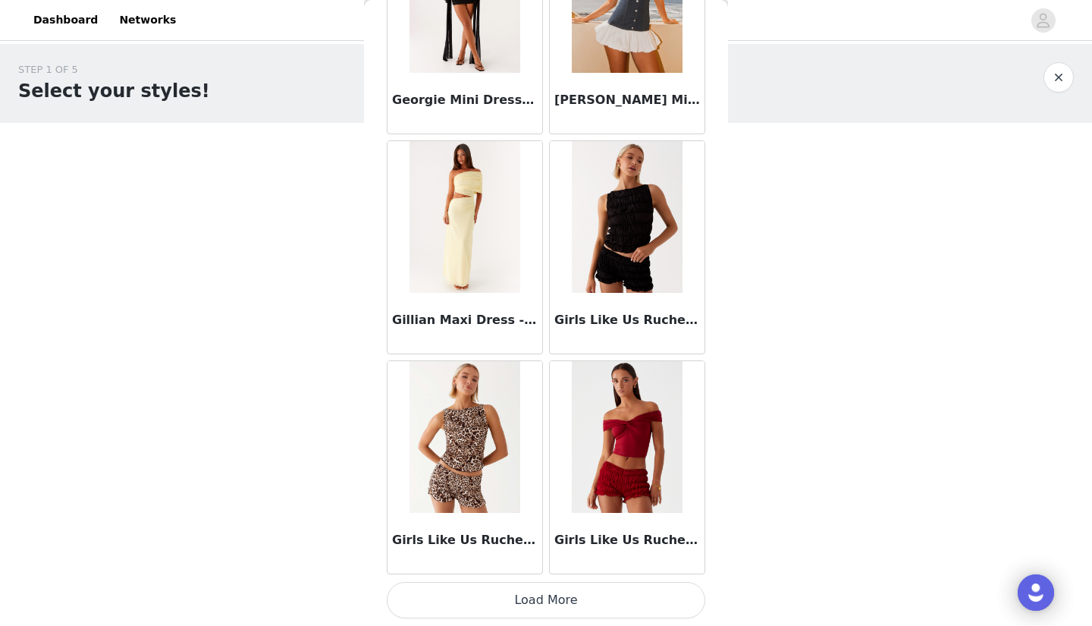
scroll to position [0, 0]
click at [539, 594] on button "Load More" at bounding box center [546, 600] width 319 height 36
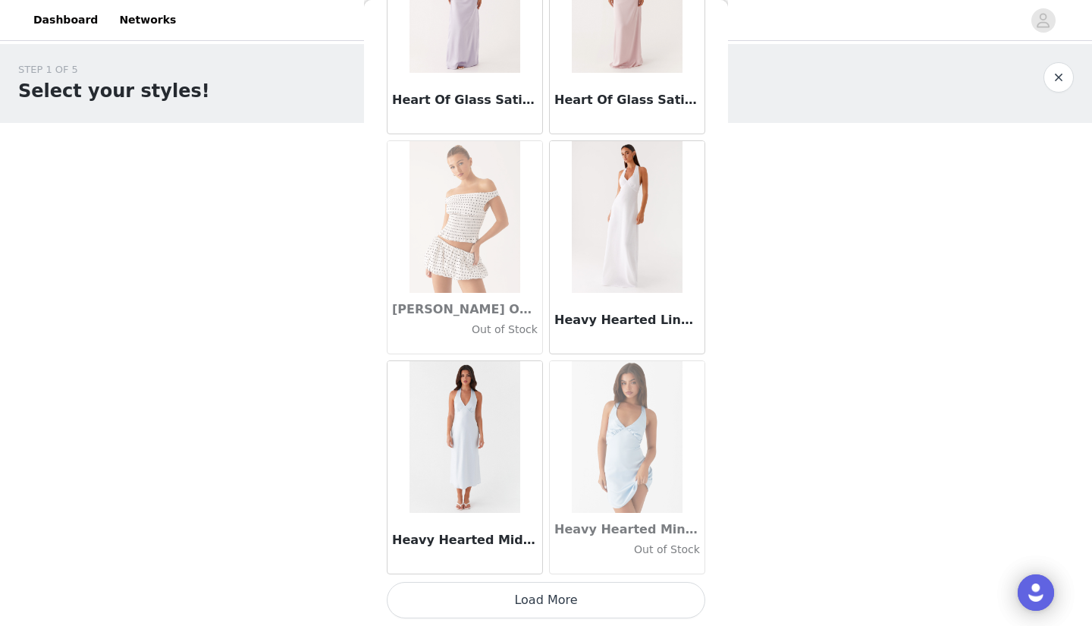
click at [548, 604] on button "Load More" at bounding box center [546, 600] width 319 height 36
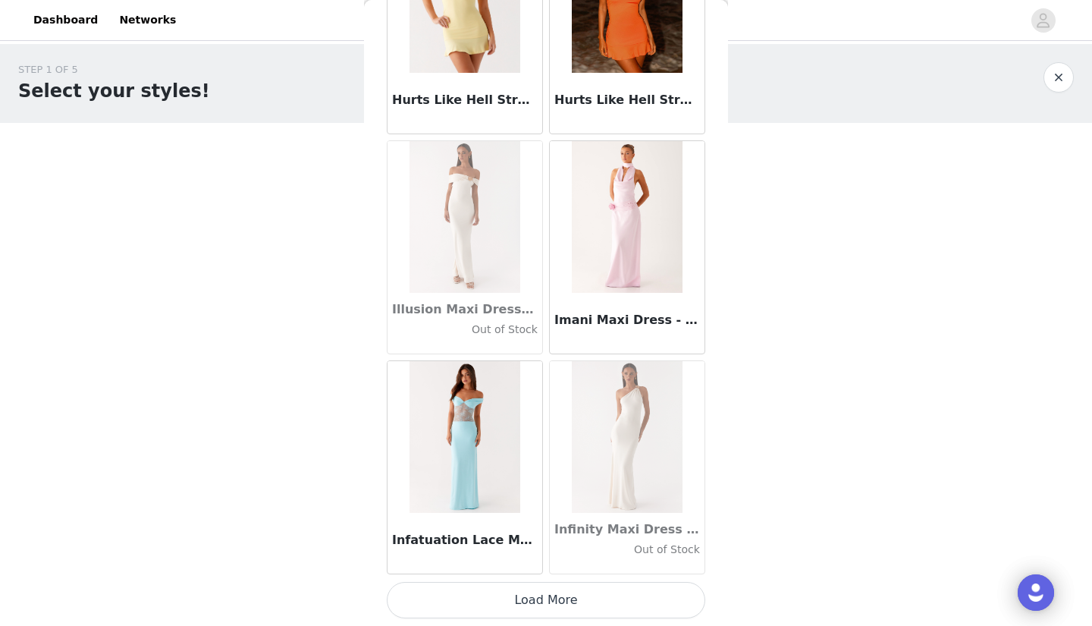
click at [548, 590] on button "Load More" at bounding box center [546, 600] width 319 height 36
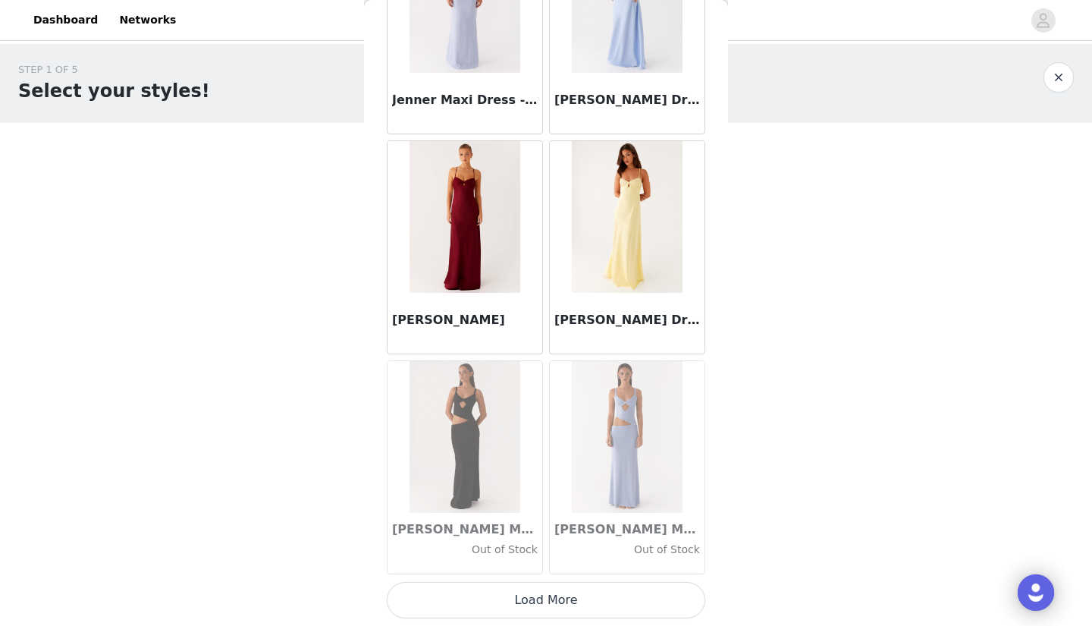
scroll to position [43482, 0]
click at [548, 590] on button "Load More" at bounding box center [546, 600] width 319 height 36
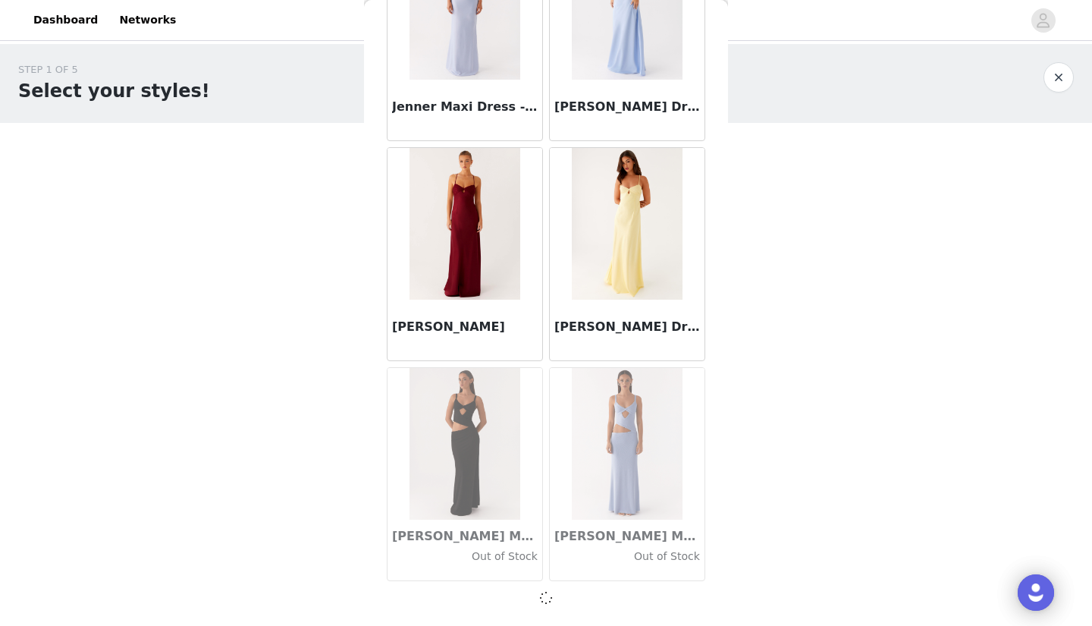
scroll to position [43475, 0]
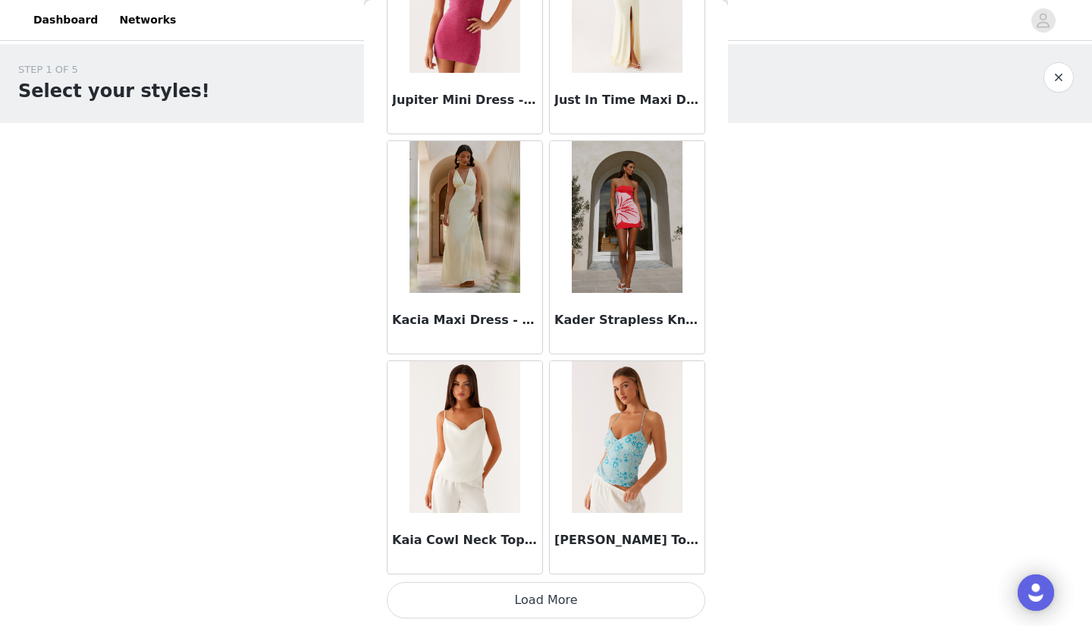
click at [544, 601] on button "Load More" at bounding box center [546, 600] width 319 height 36
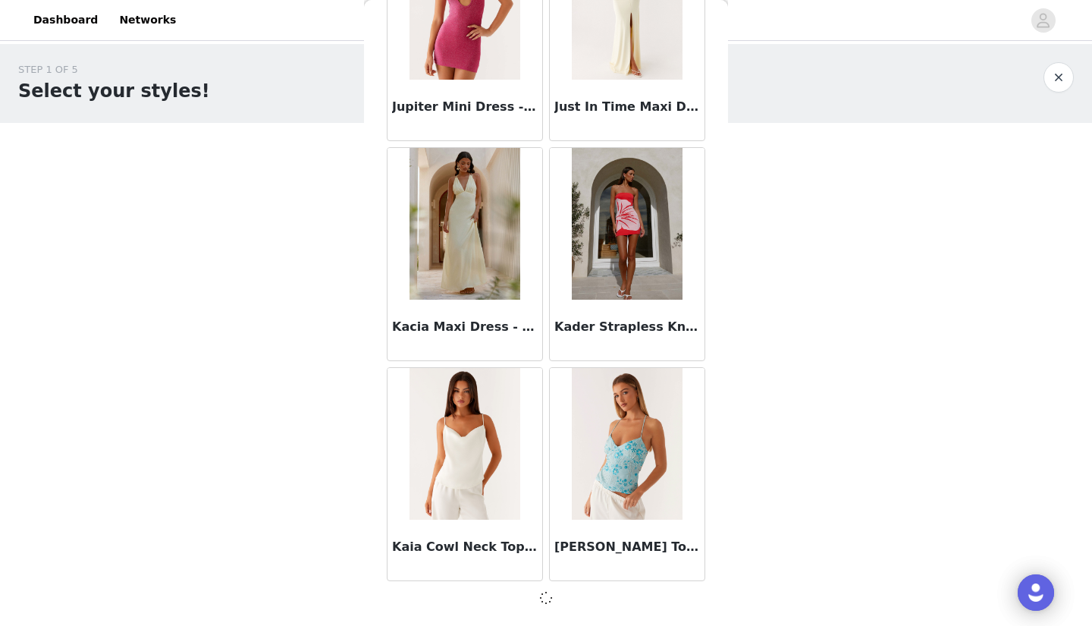
scroll to position [45674, 0]
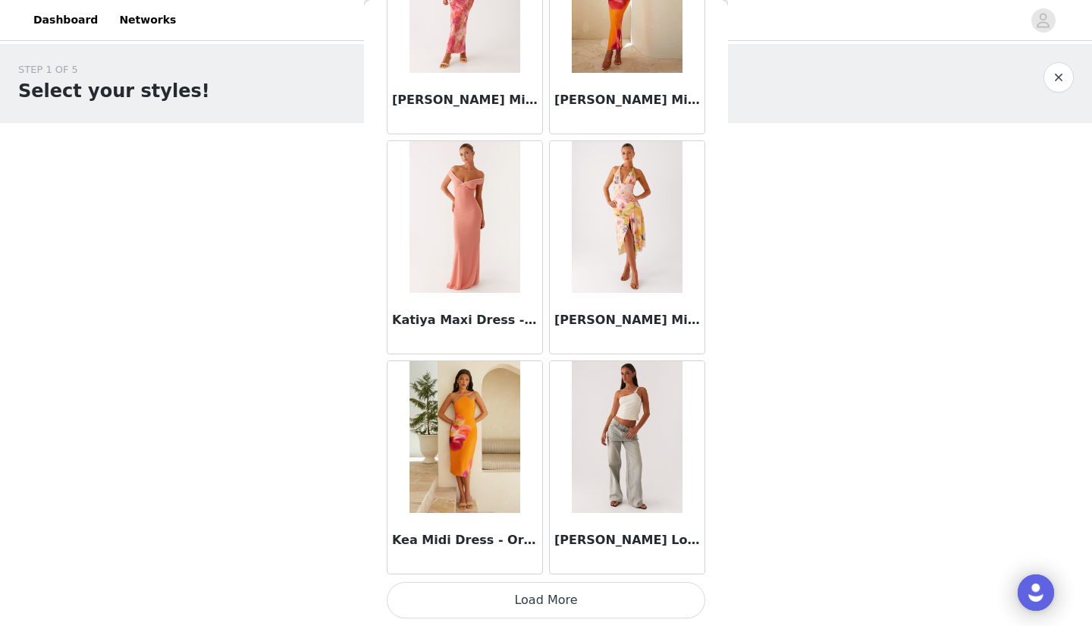
click at [547, 599] on button "Load More" at bounding box center [546, 600] width 319 height 36
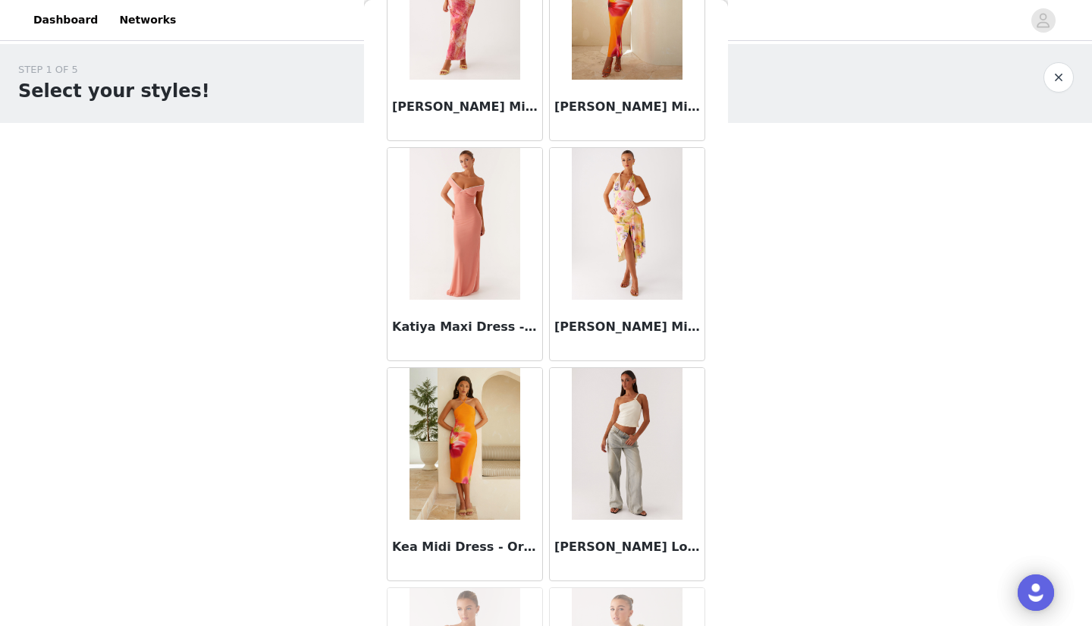
scroll to position [48658, 0]
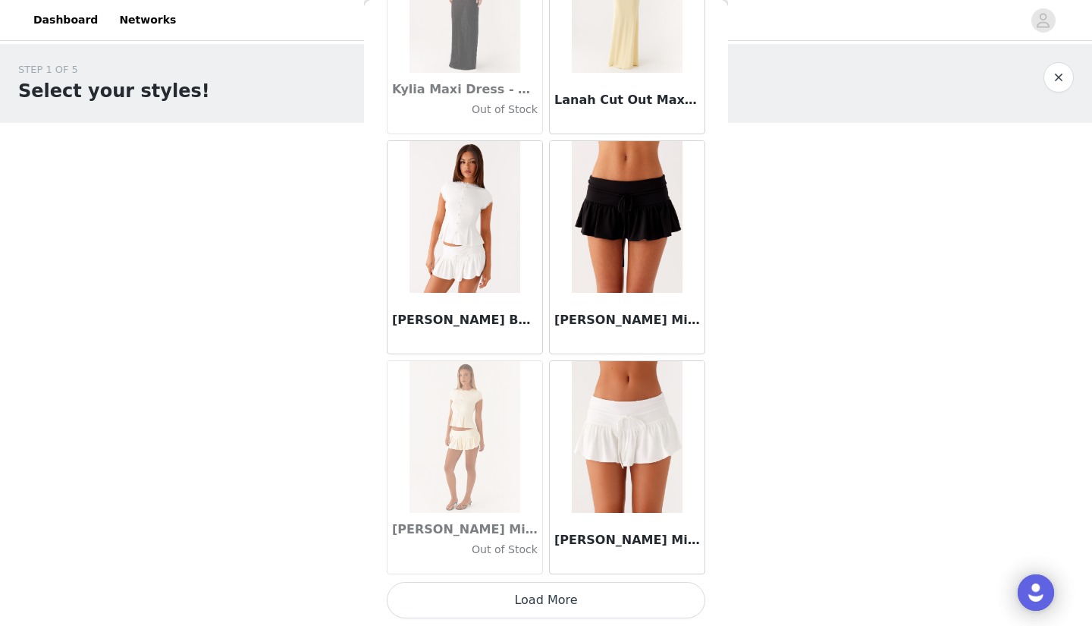
click at [545, 589] on button "Load More" at bounding box center [546, 600] width 319 height 36
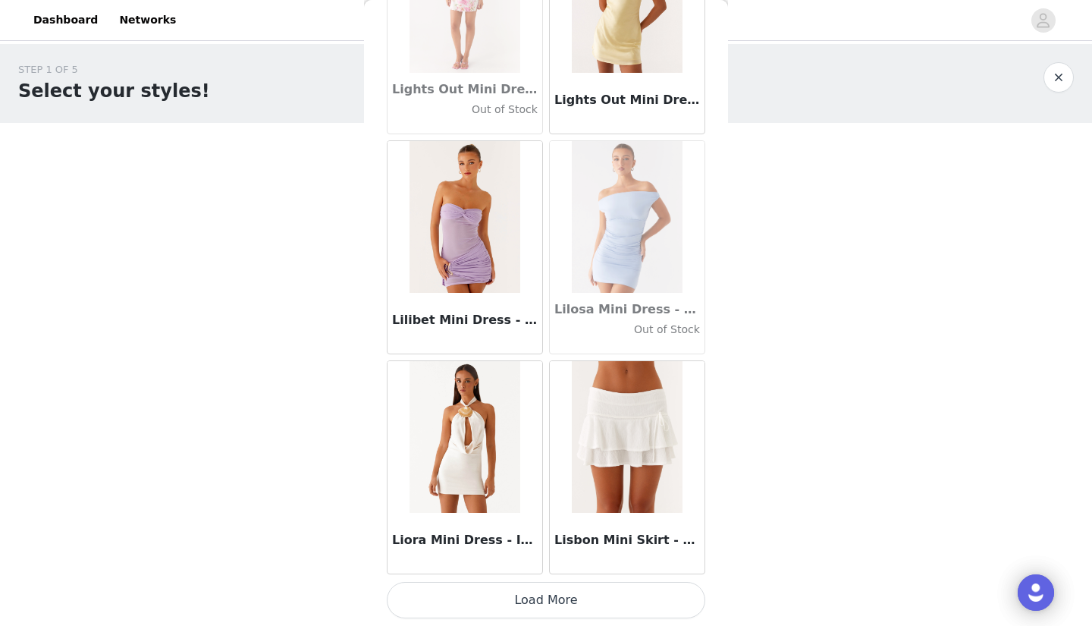
scroll to position [0, 0]
click at [534, 595] on button "Load More" at bounding box center [546, 600] width 319 height 36
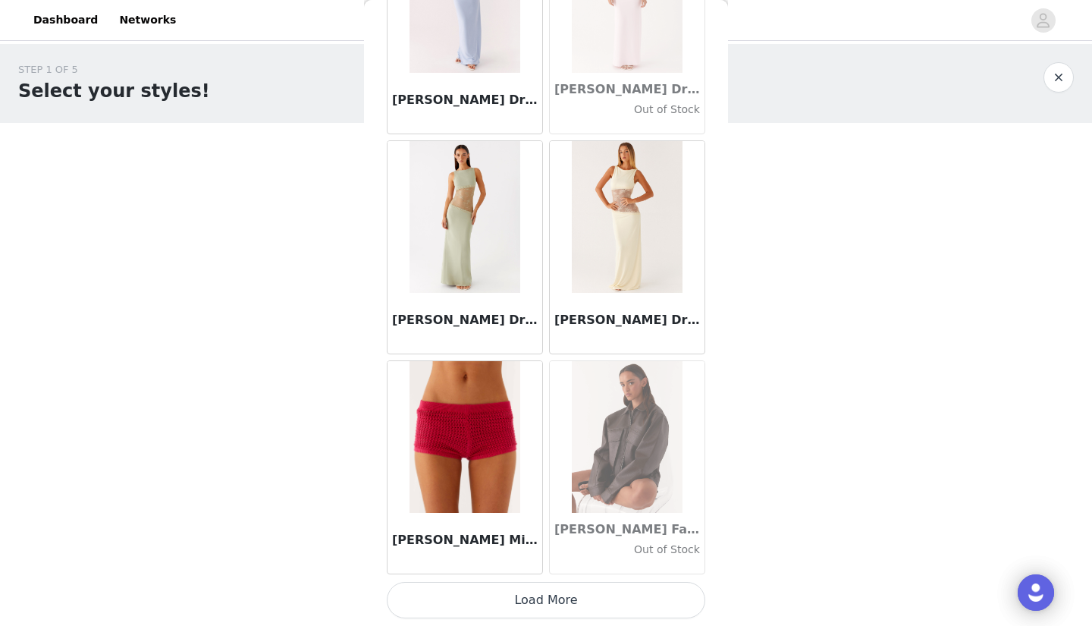
click at [529, 599] on button "Load More" at bounding box center [546, 600] width 319 height 36
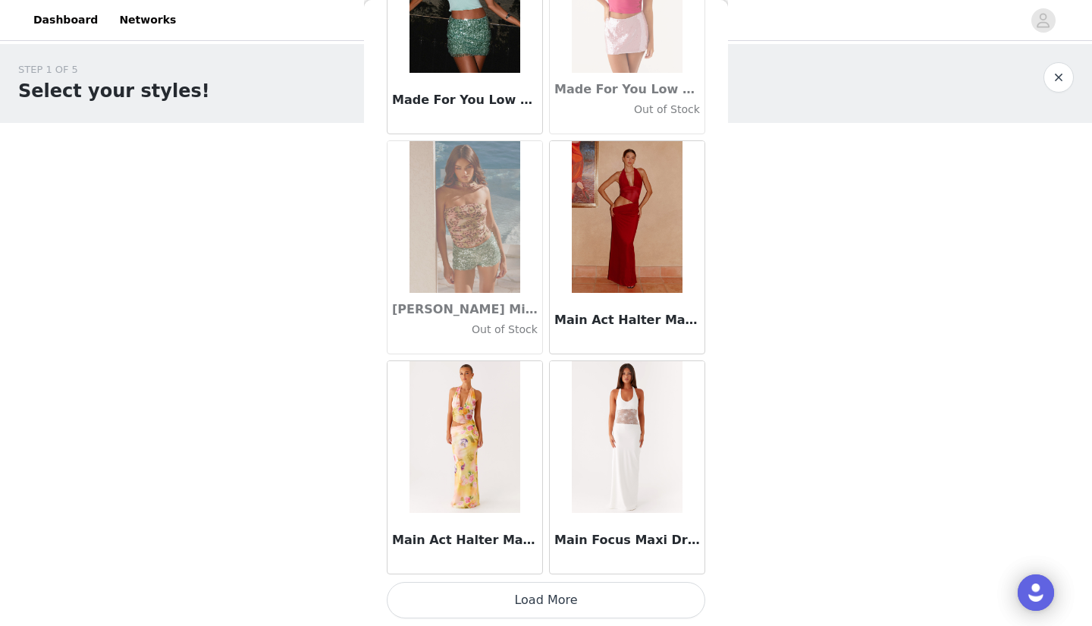
click at [523, 601] on button "Load More" at bounding box center [546, 600] width 319 height 36
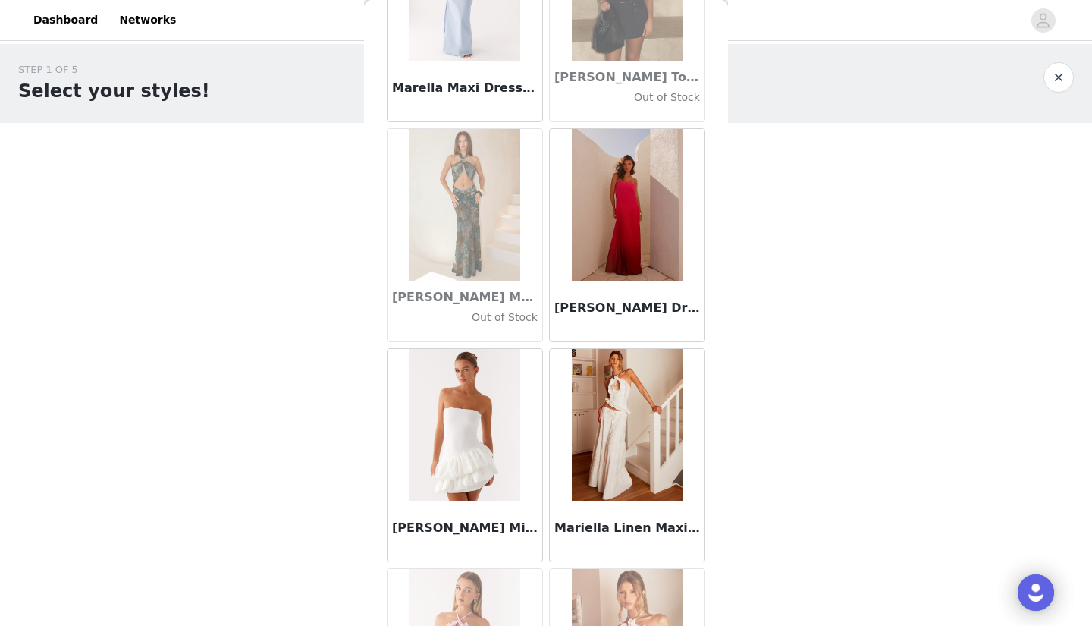
scroll to position [57960, 0]
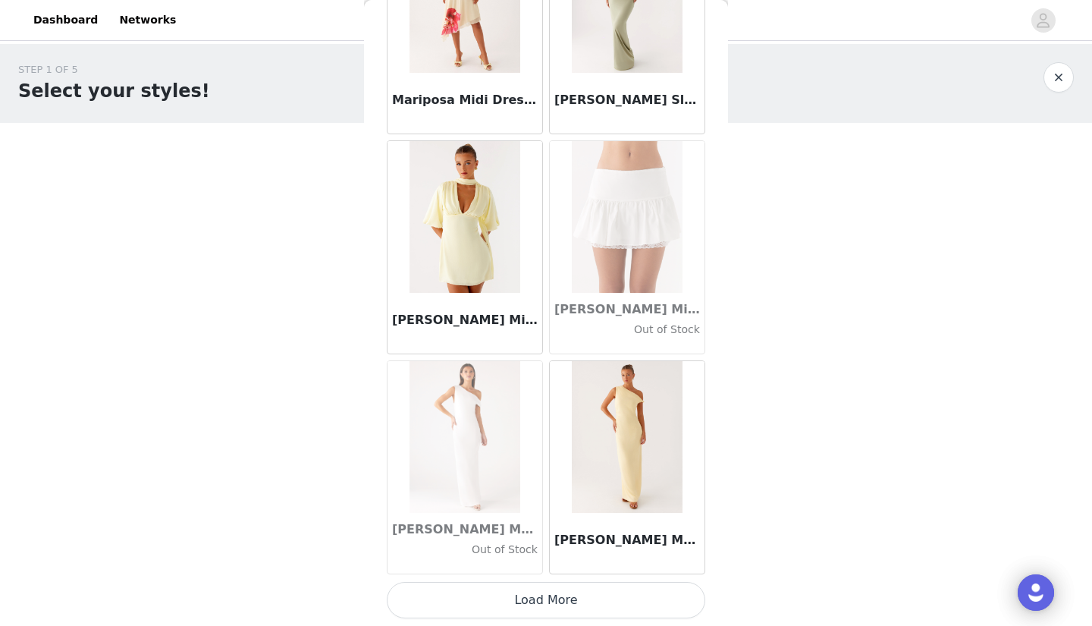
click at [526, 603] on button "Load More" at bounding box center [546, 600] width 319 height 36
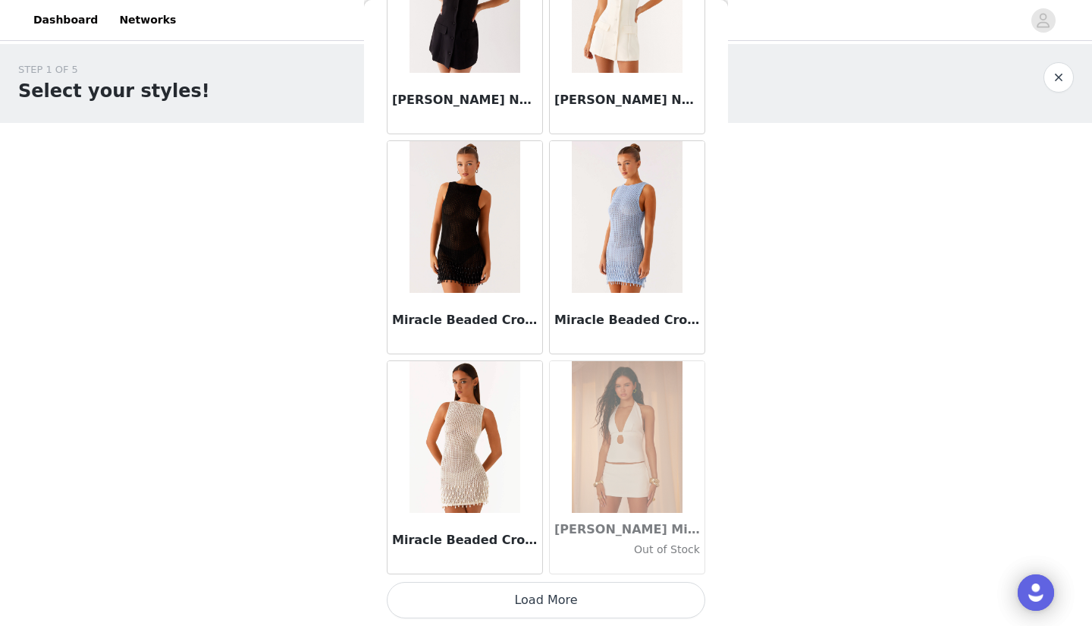
scroll to position [0, 0]
click at [531, 597] on button "Load More" at bounding box center [546, 600] width 319 height 36
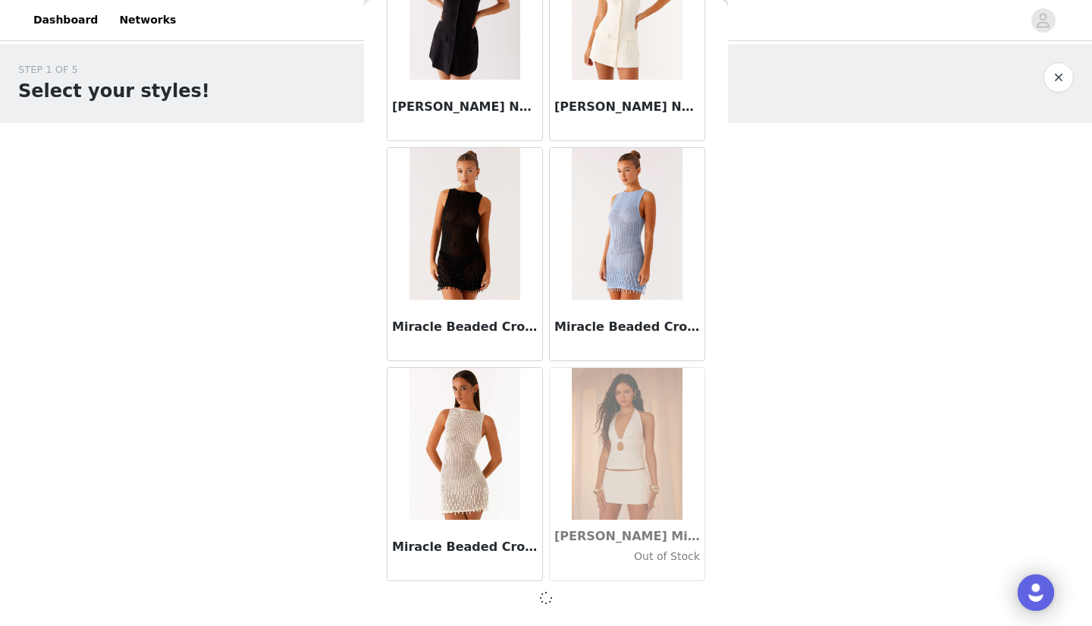
scroll to position [61069, 0]
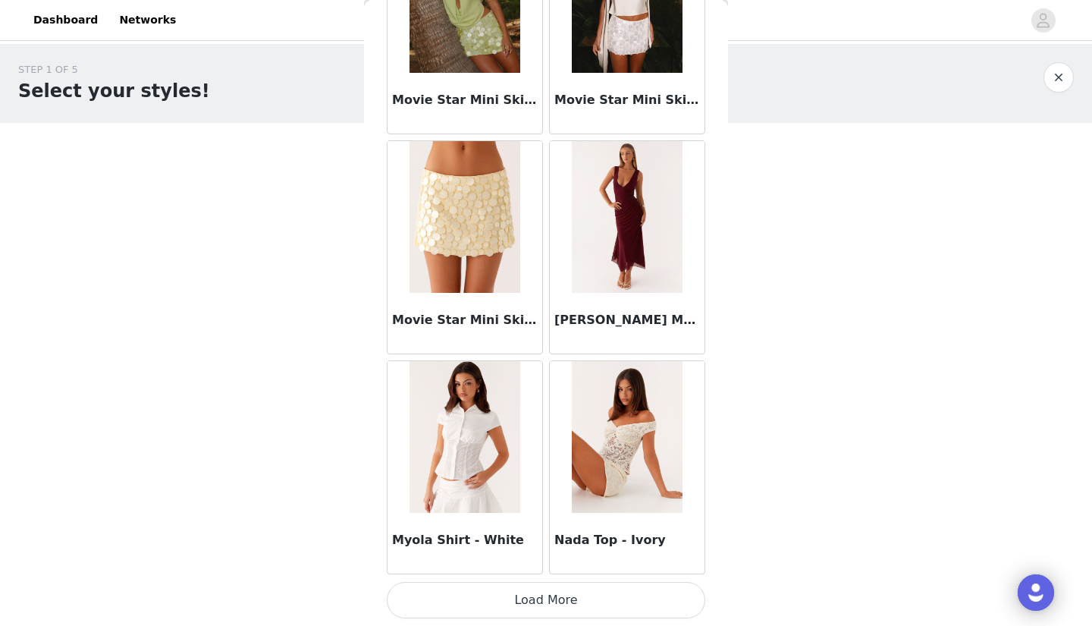
click at [531, 601] on button "Load More" at bounding box center [546, 600] width 319 height 36
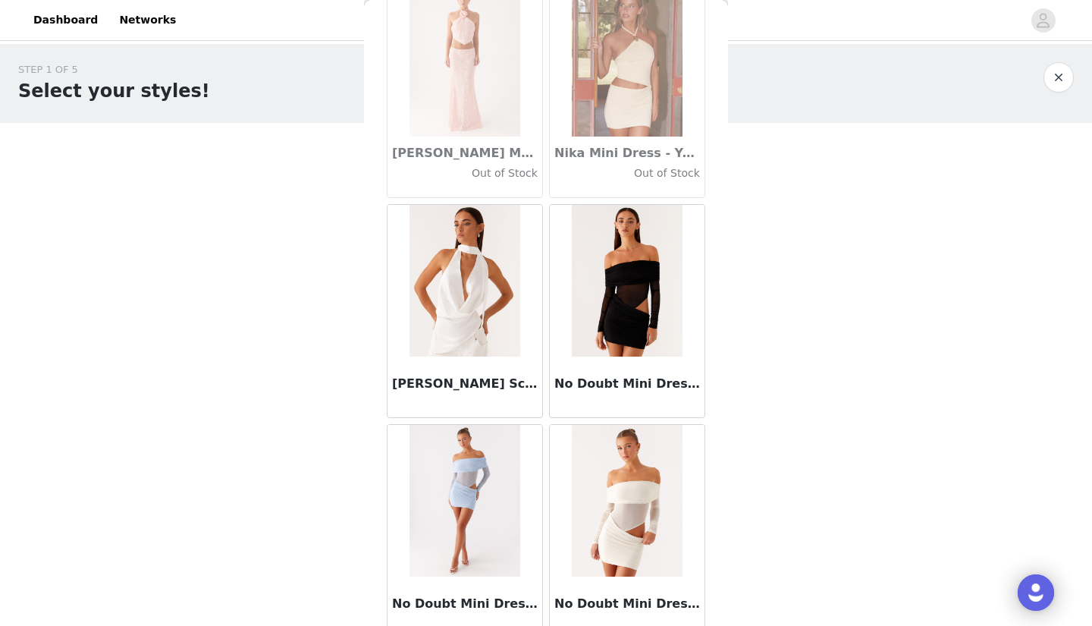
scroll to position [65472, 0]
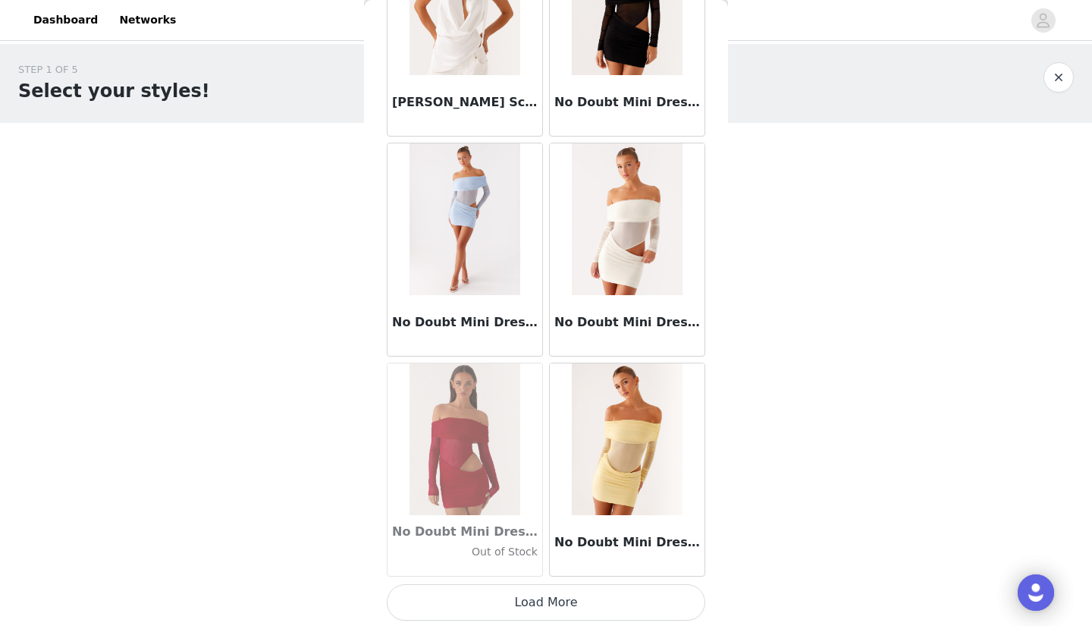
click at [551, 601] on button "Load More" at bounding box center [546, 602] width 319 height 36
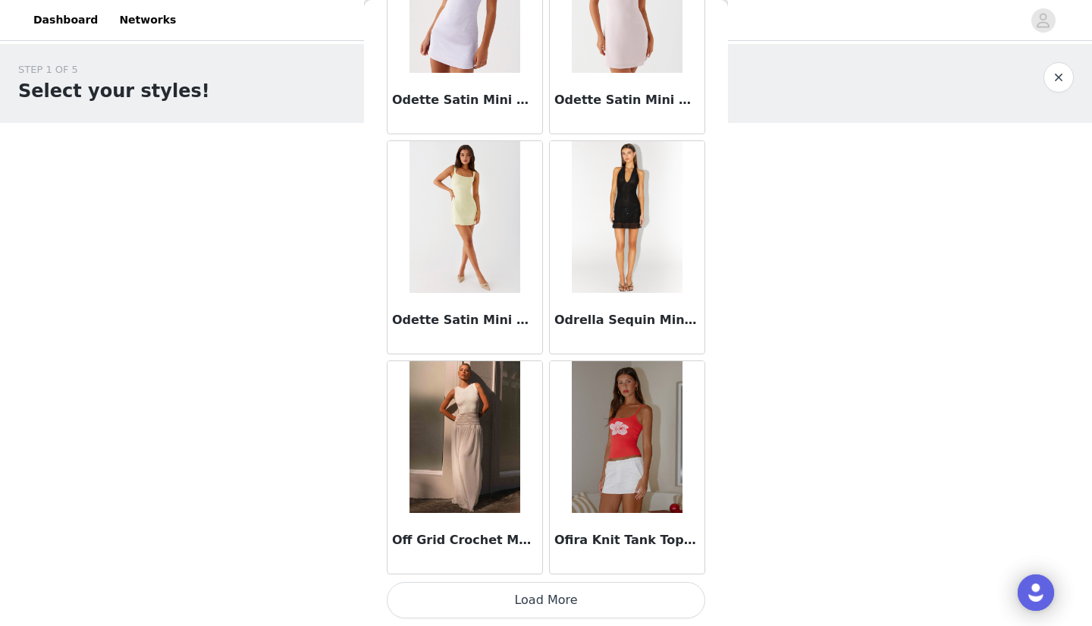
scroll to position [0, 0]
click at [541, 598] on button "Load More" at bounding box center [546, 600] width 319 height 36
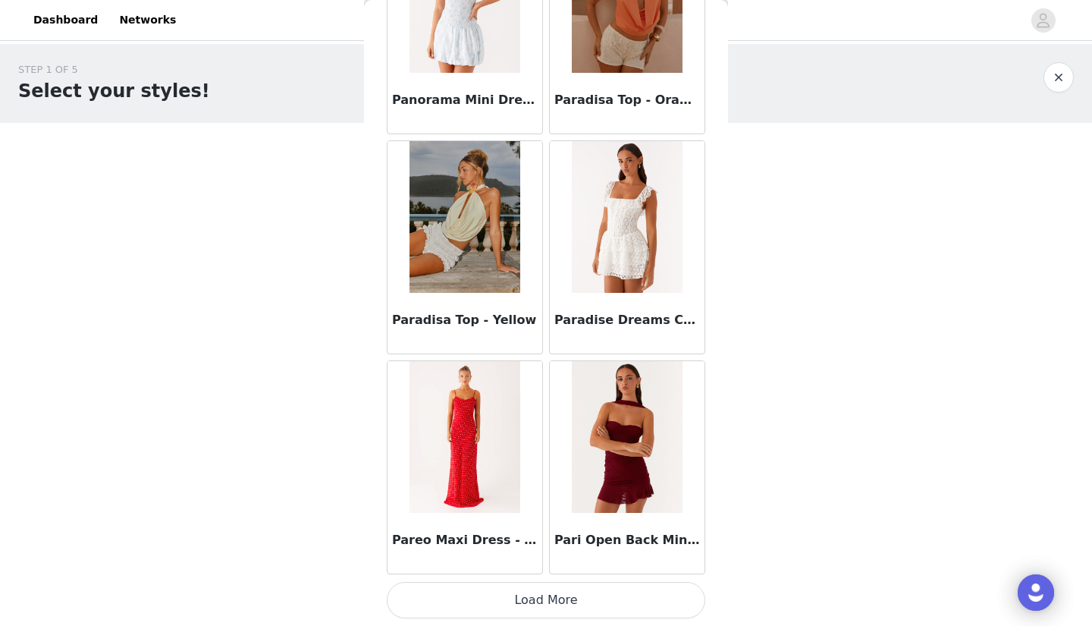
click at [556, 595] on button "Load More" at bounding box center [546, 600] width 319 height 36
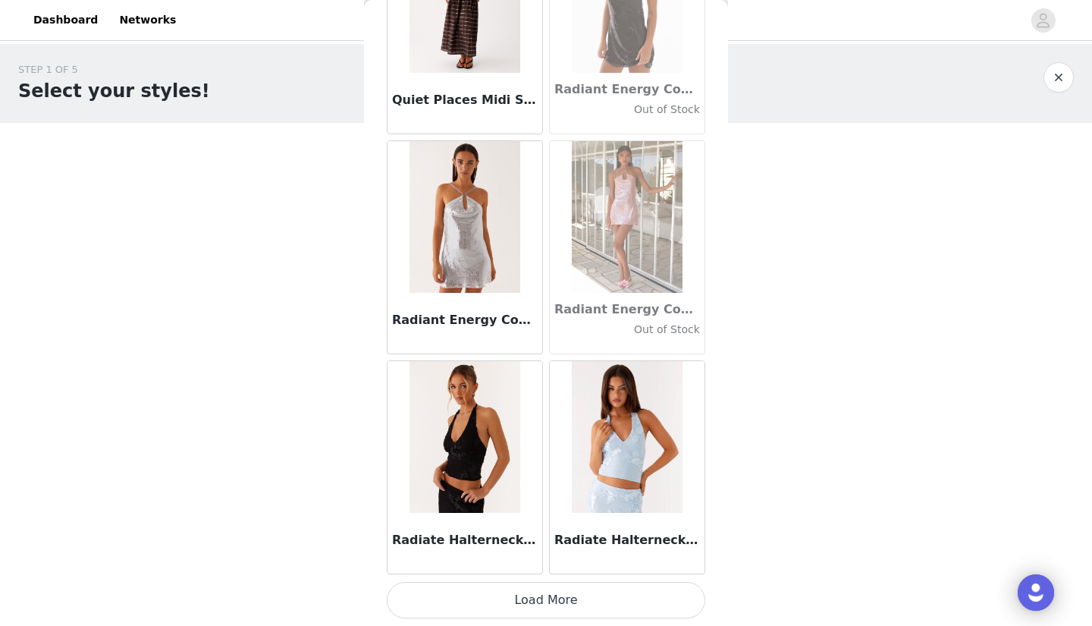
scroll to position [1, 0]
click at [563, 598] on button "Load More" at bounding box center [546, 600] width 319 height 36
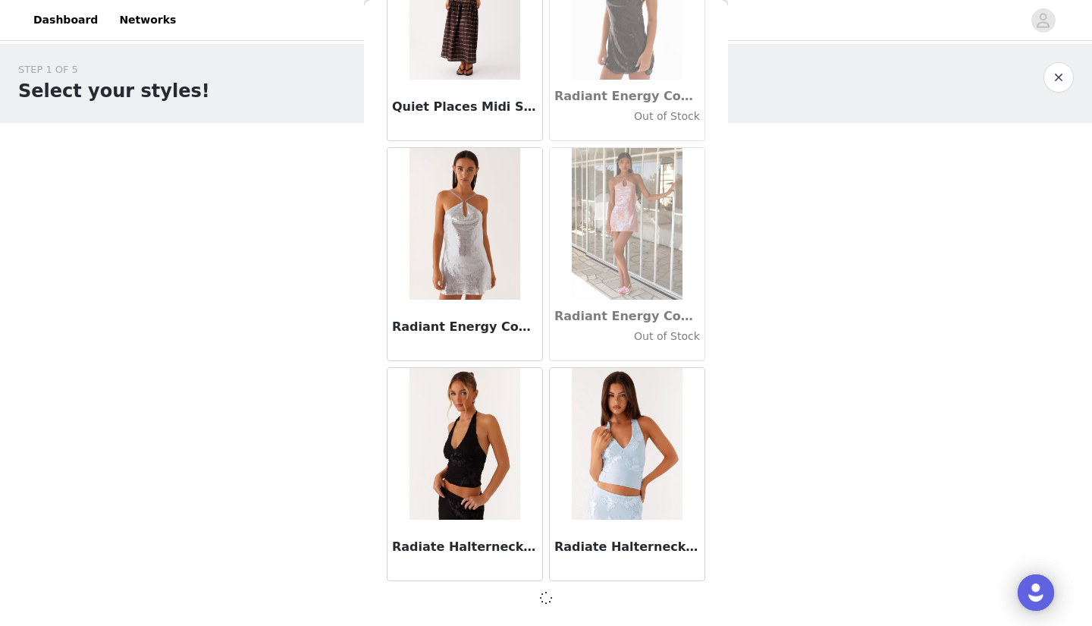
scroll to position [72066, 0]
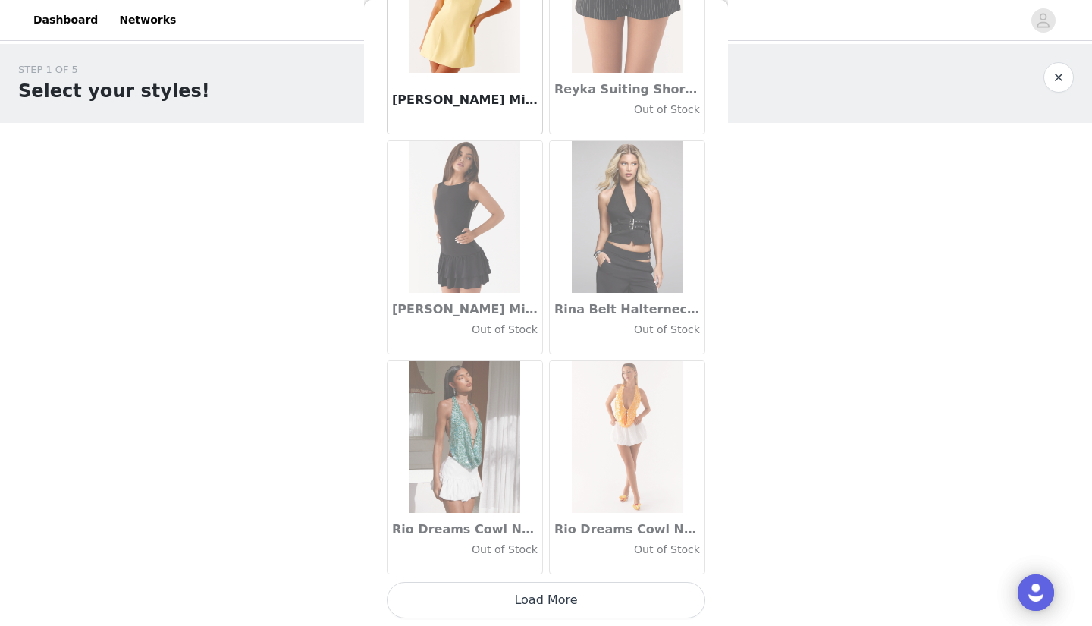
click at [571, 601] on button "Load More" at bounding box center [546, 600] width 319 height 36
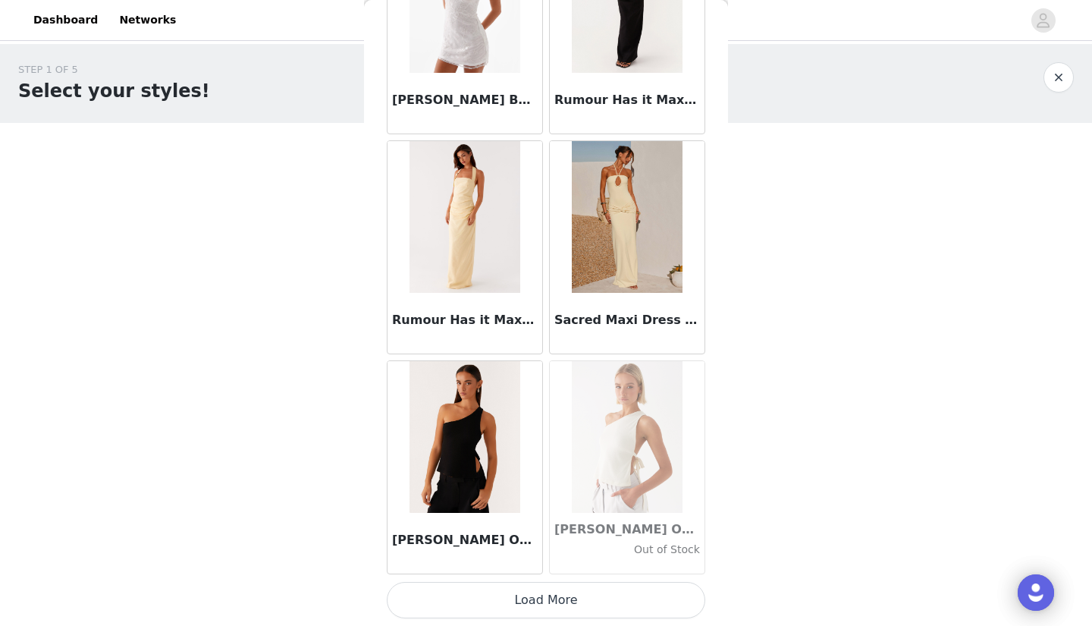
scroll to position [0, 0]
click at [571, 602] on button "Load More" at bounding box center [546, 600] width 319 height 36
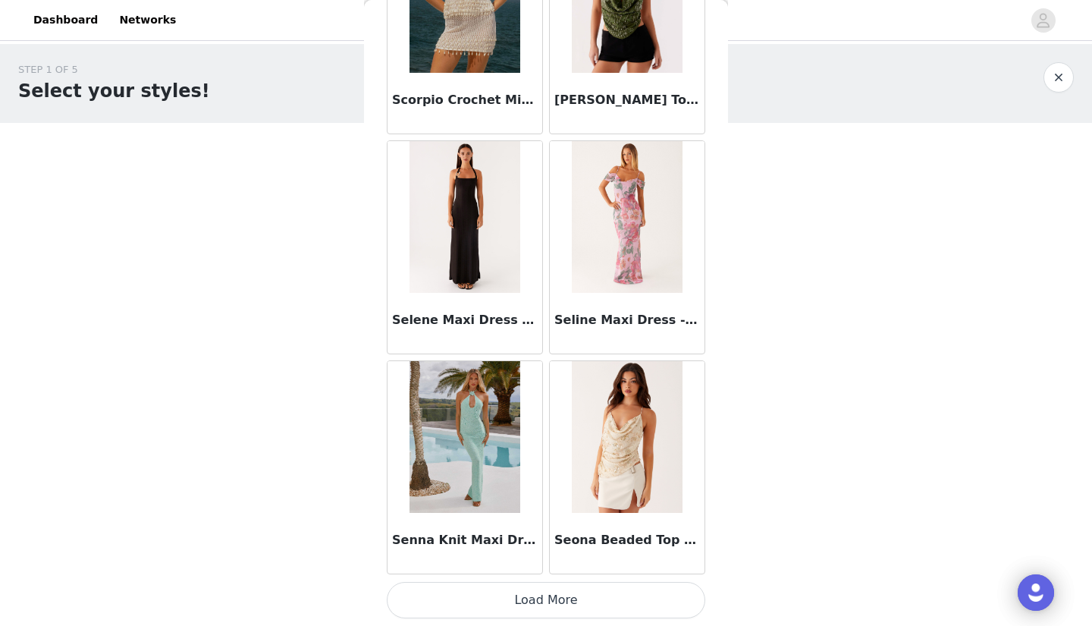
click at [569, 597] on button "Load More" at bounding box center [546, 600] width 319 height 36
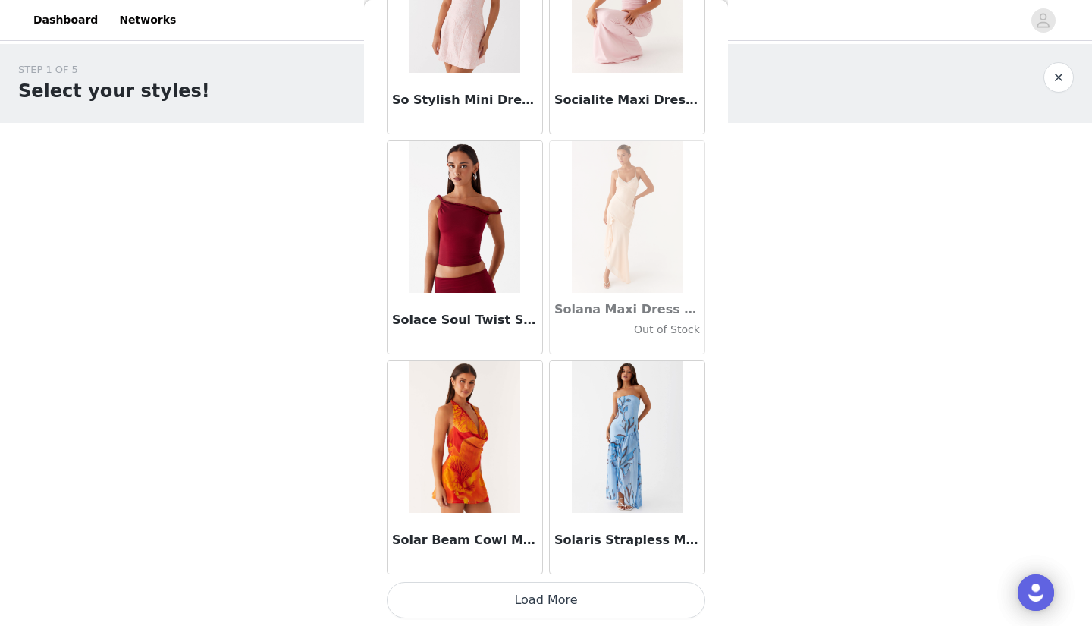
scroll to position [80870, 0]
click at [560, 596] on button "Load More" at bounding box center [546, 600] width 319 height 36
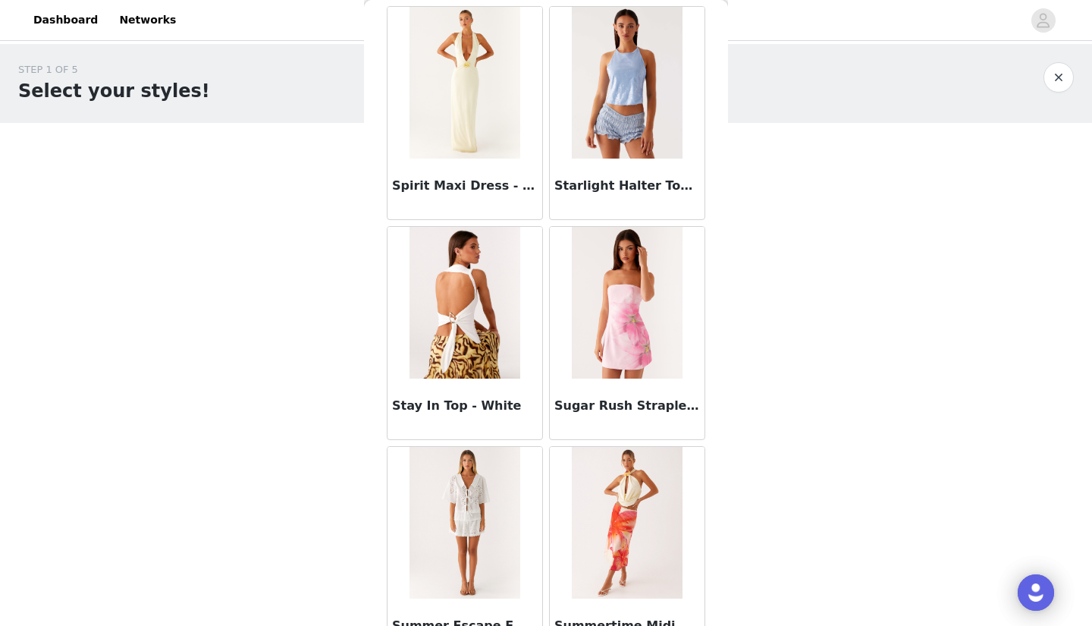
scroll to position [82999, 0]
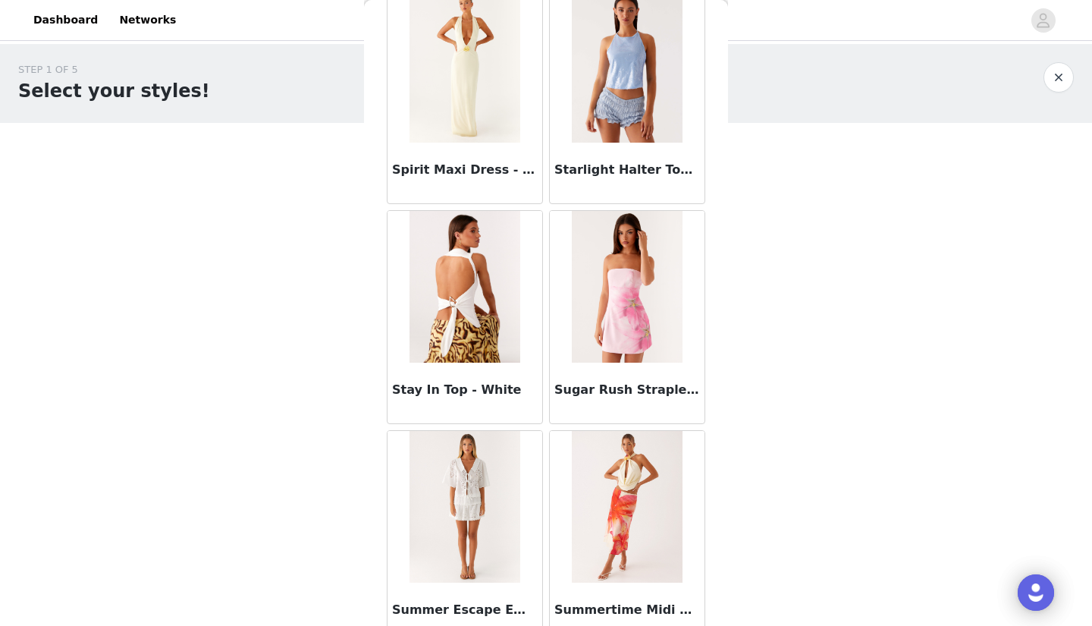
click at [477, 332] on img at bounding box center [465, 287] width 110 height 152
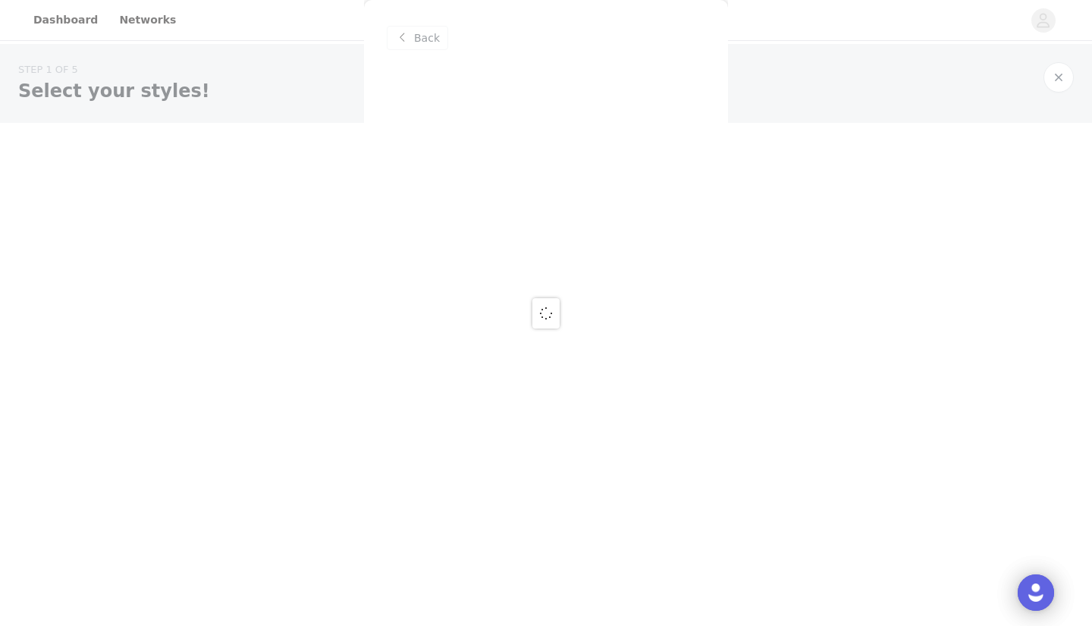
scroll to position [0, 0]
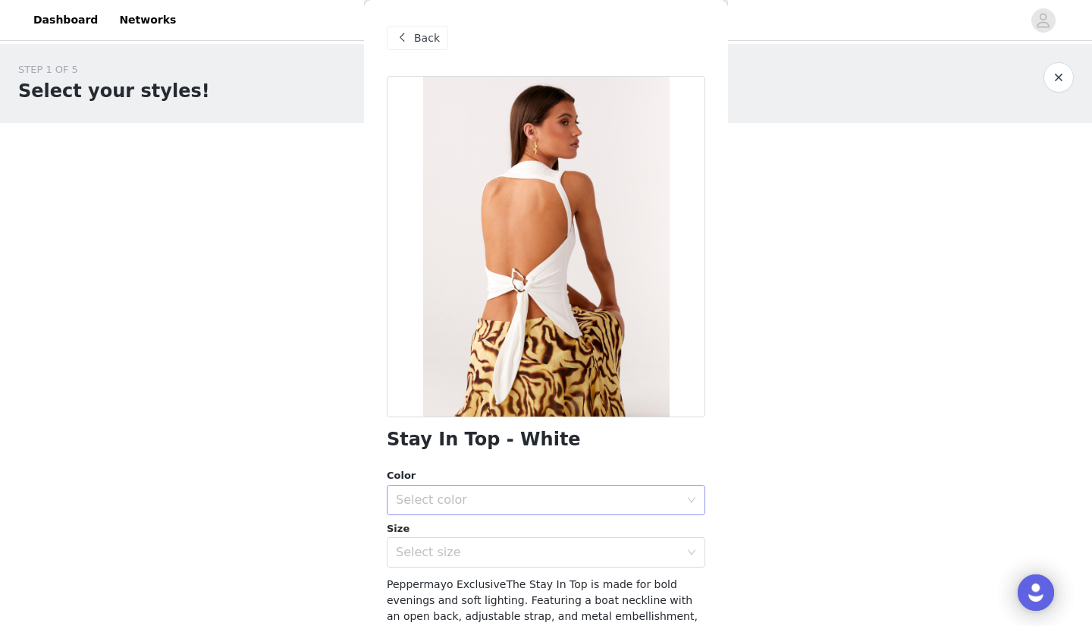
click at [413, 492] on div "Select color" at bounding box center [538, 499] width 284 height 15
click at [422, 535] on li "White" at bounding box center [546, 532] width 319 height 24
click at [411, 548] on div "Select size" at bounding box center [538, 552] width 284 height 15
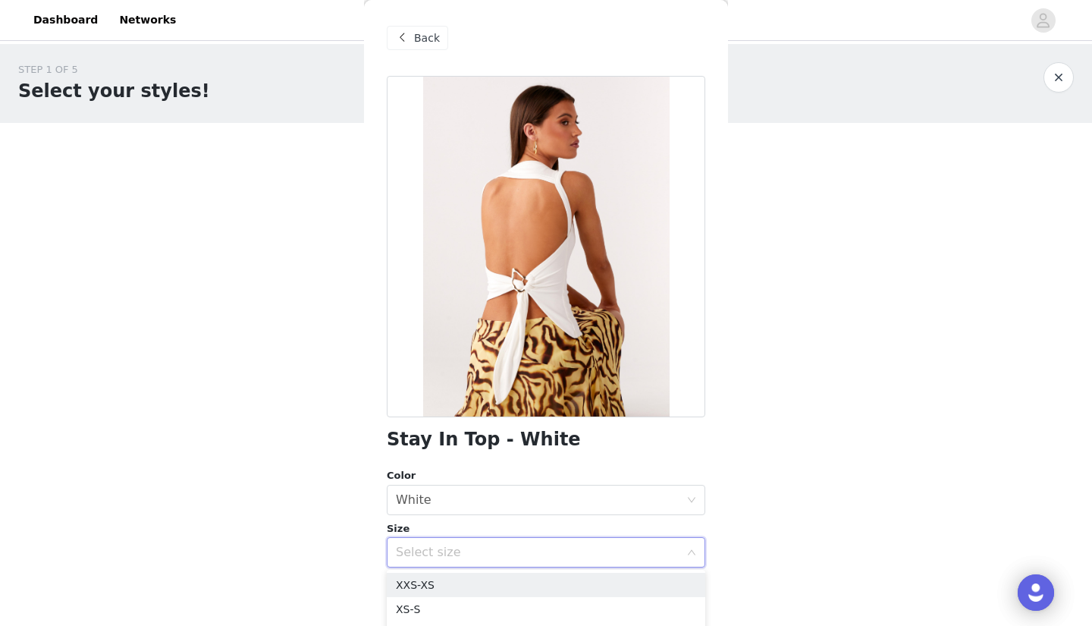
scroll to position [173, 0]
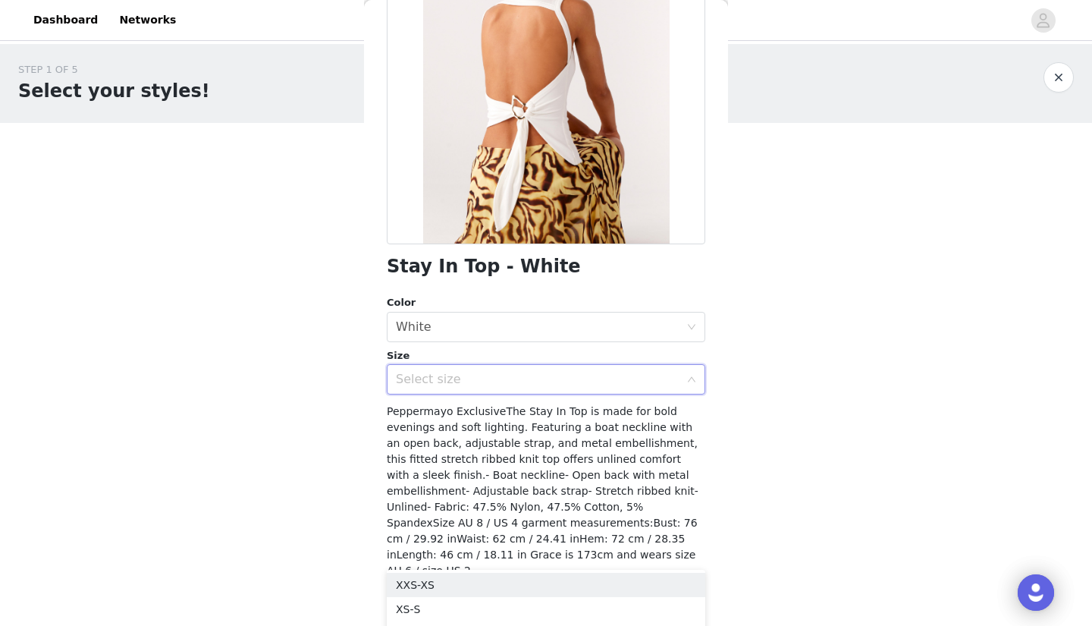
click at [437, 370] on div "Select size" at bounding box center [541, 379] width 290 height 29
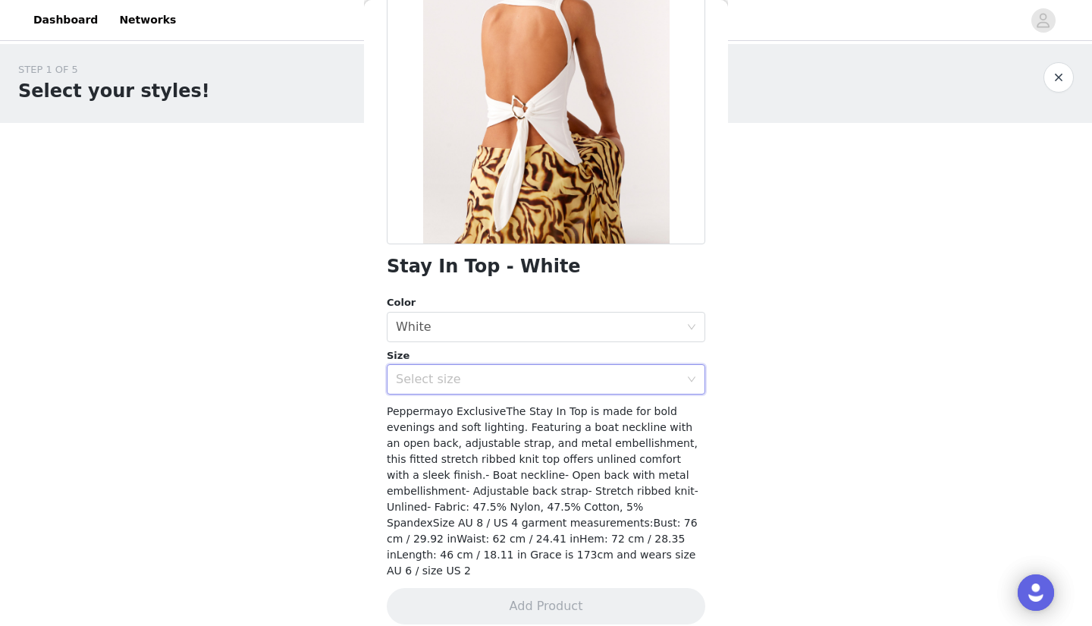
click at [437, 370] on div "Select size" at bounding box center [541, 379] width 290 height 29
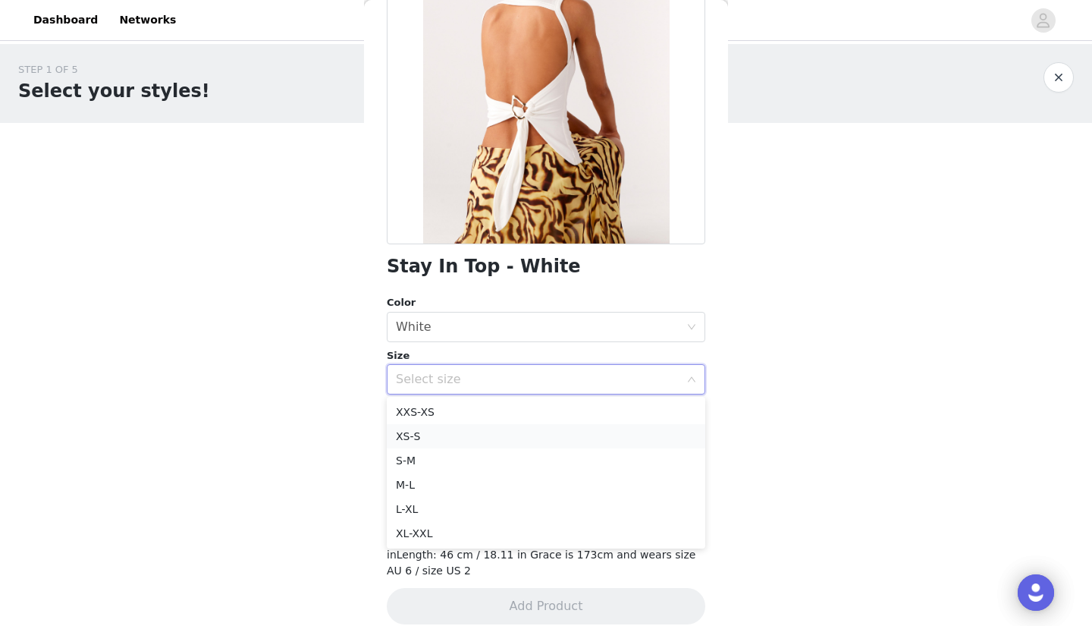
click at [433, 435] on li "XS-S" at bounding box center [546, 436] width 319 height 24
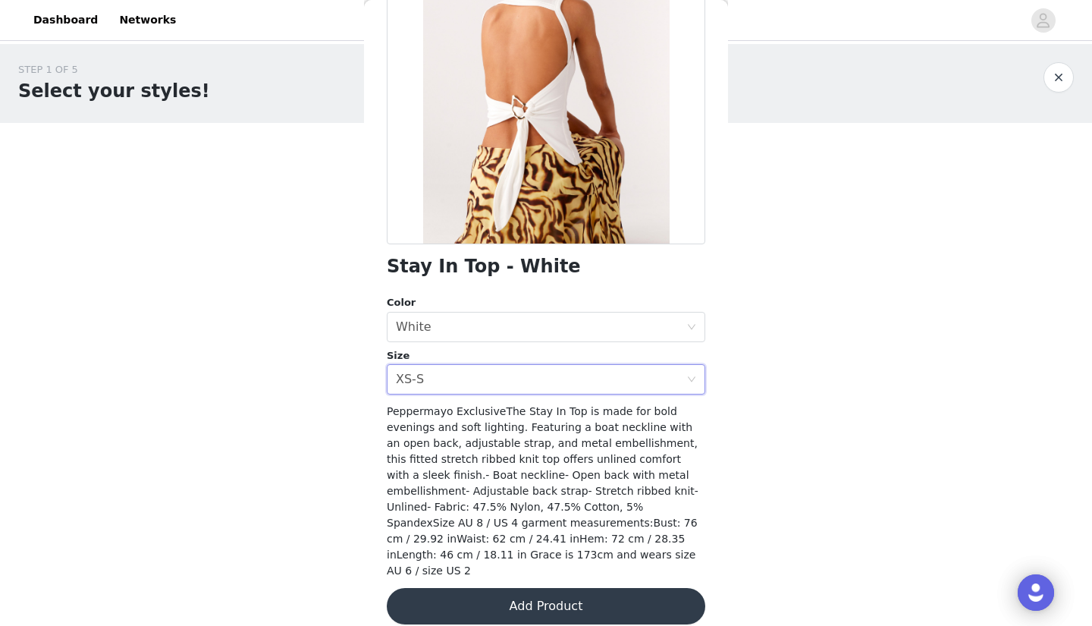
click at [504, 592] on button "Add Product" at bounding box center [546, 606] width 319 height 36
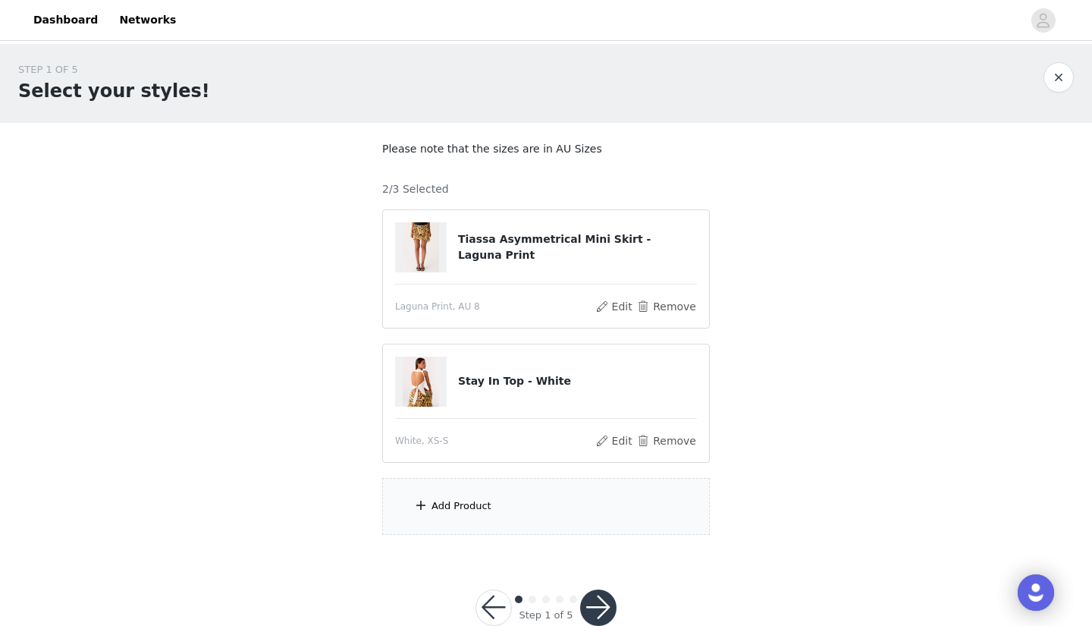
click at [479, 504] on div "Add Product" at bounding box center [462, 505] width 60 height 15
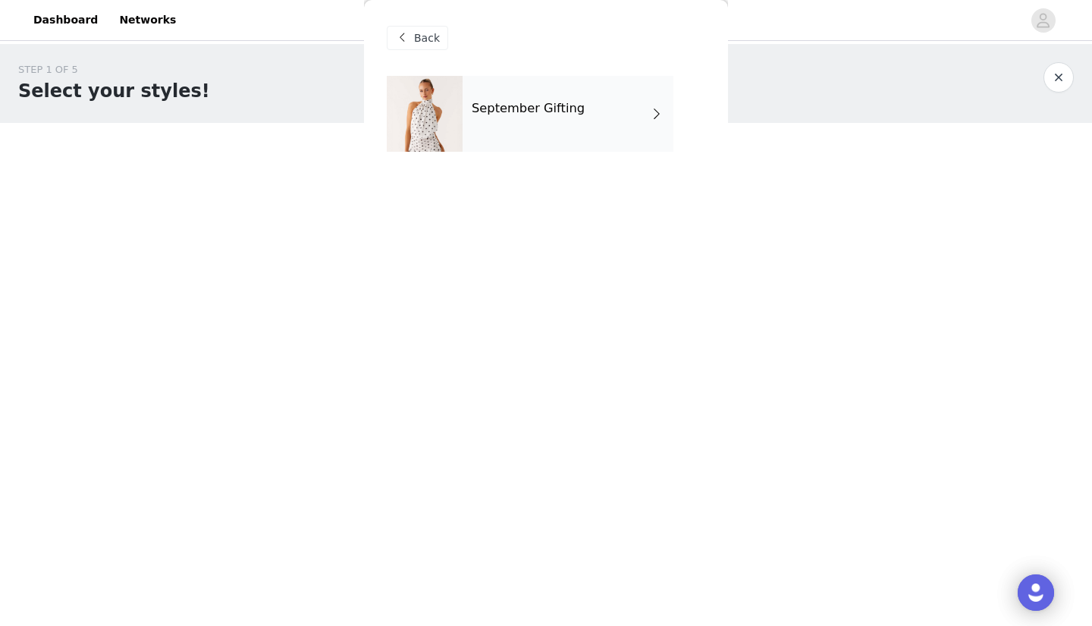
click at [497, 120] on div "September Gifting" at bounding box center [568, 114] width 211 height 76
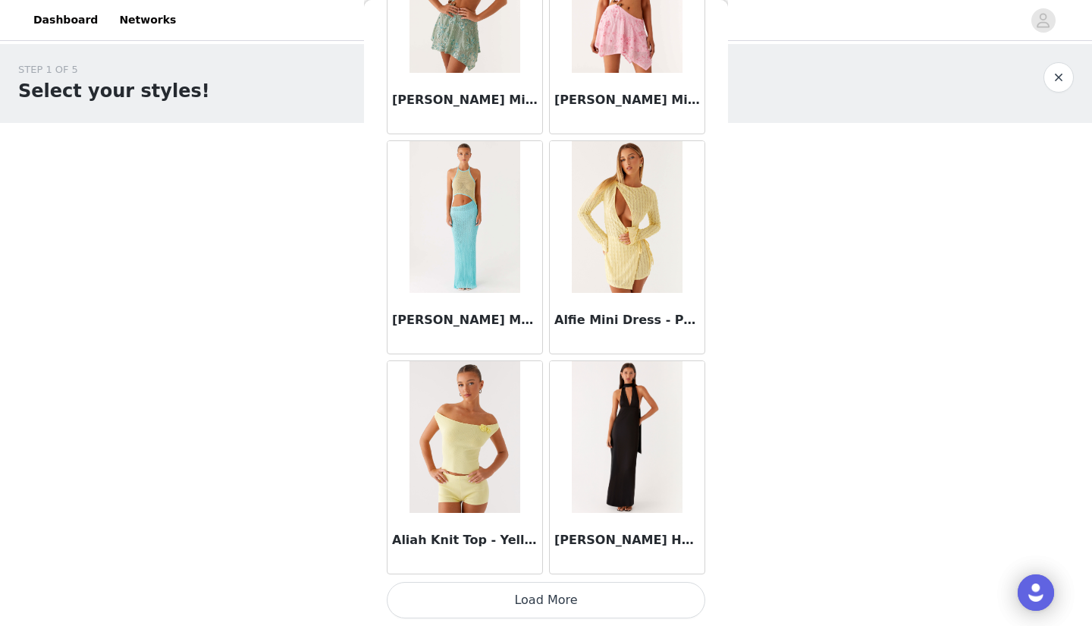
scroll to position [1695, 0]
click at [595, 602] on button "Load More" at bounding box center [546, 600] width 319 height 36
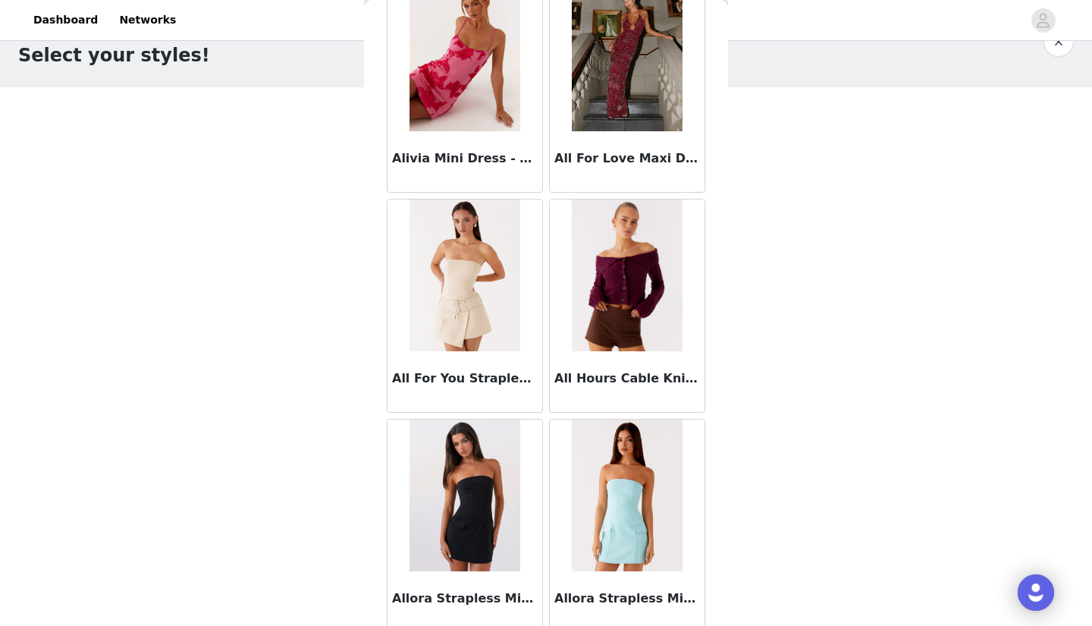
scroll to position [3247, 0]
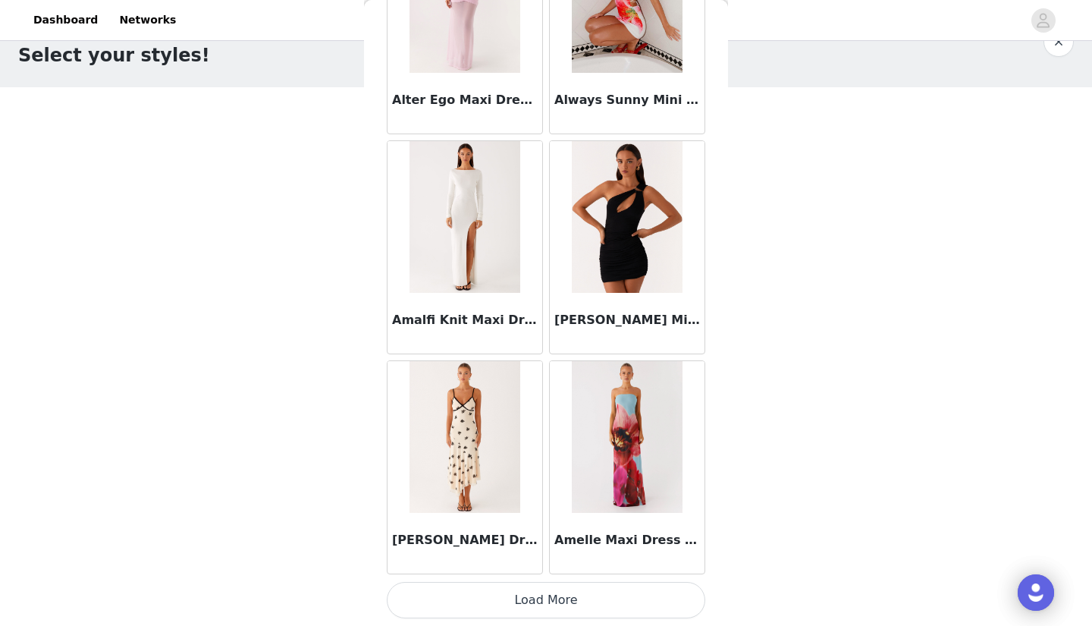
click at [595, 602] on button "Load More" at bounding box center [546, 600] width 319 height 36
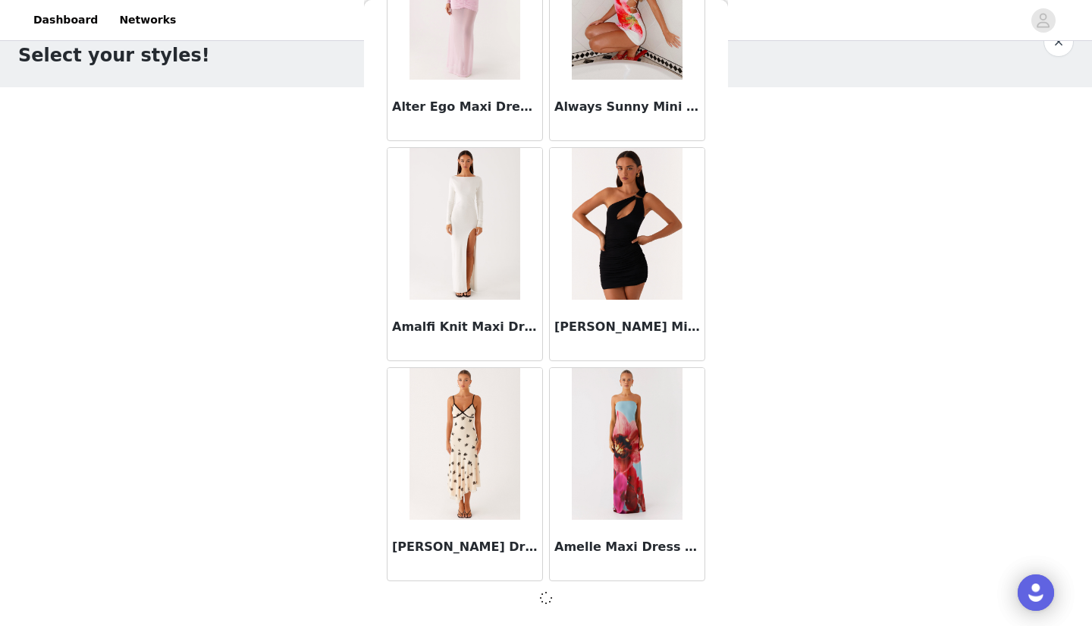
scroll to position [3887, 0]
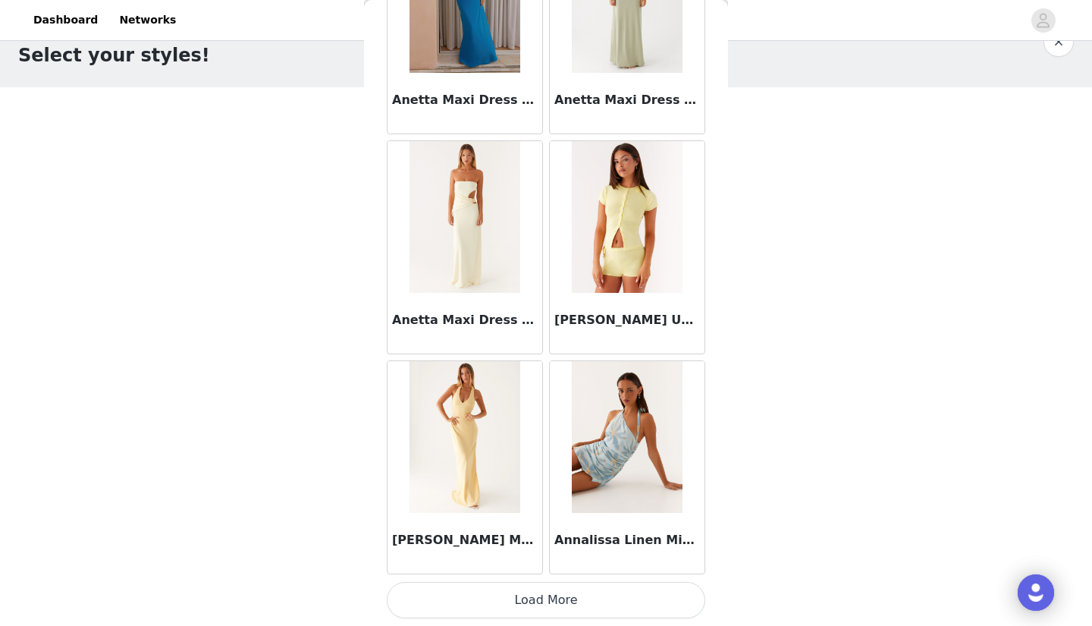
click at [589, 597] on button "Load More" at bounding box center [546, 600] width 319 height 36
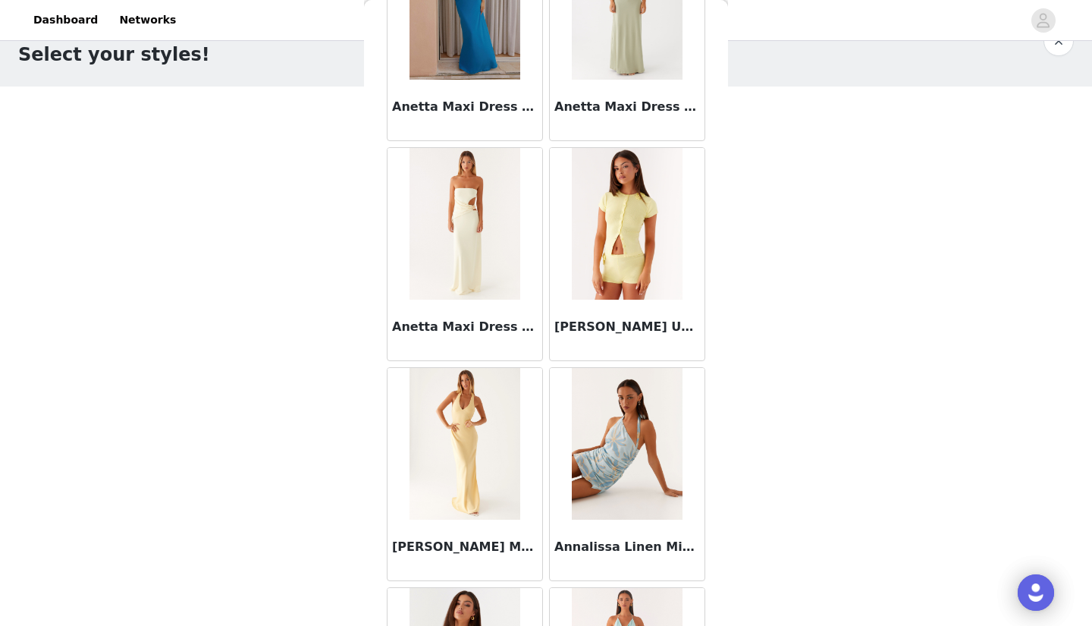
scroll to position [36, 0]
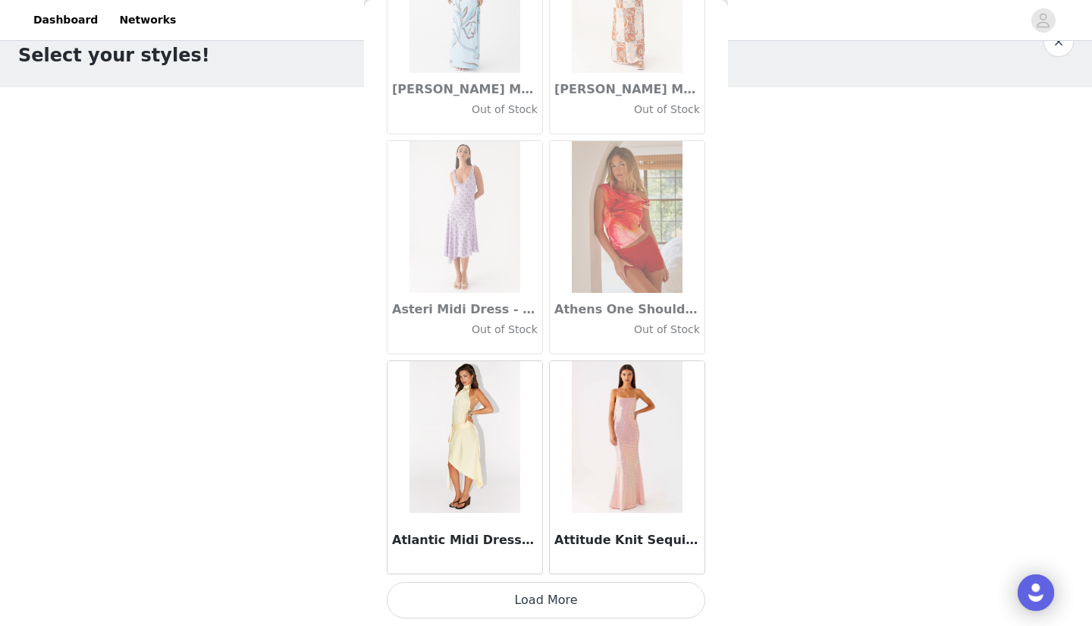
click at [539, 604] on button "Load More" at bounding box center [546, 600] width 319 height 36
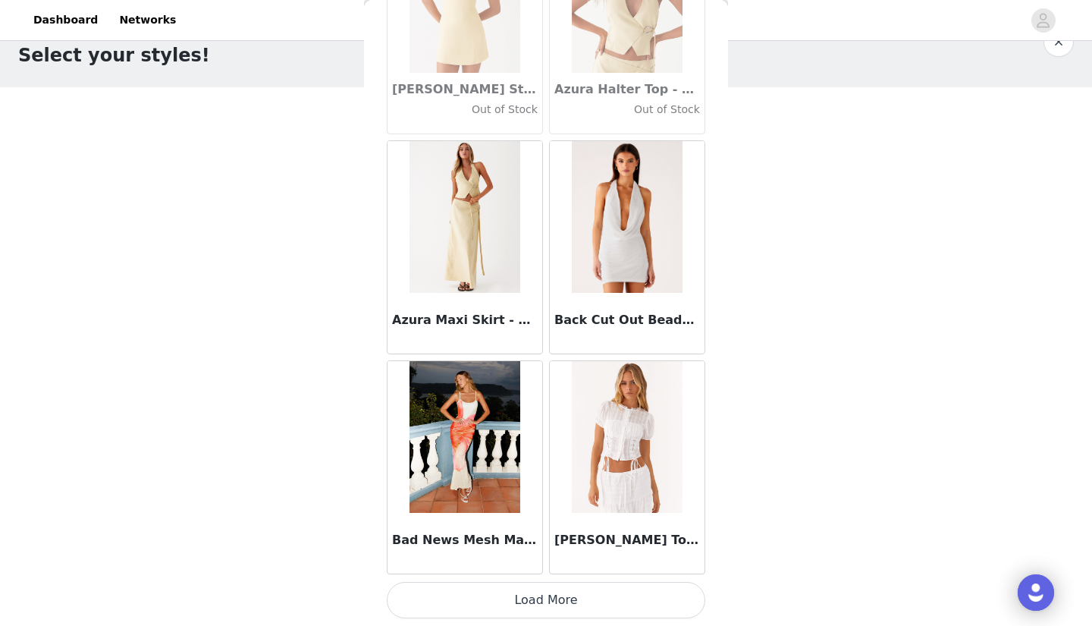
click at [534, 603] on button "Load More" at bounding box center [546, 600] width 319 height 36
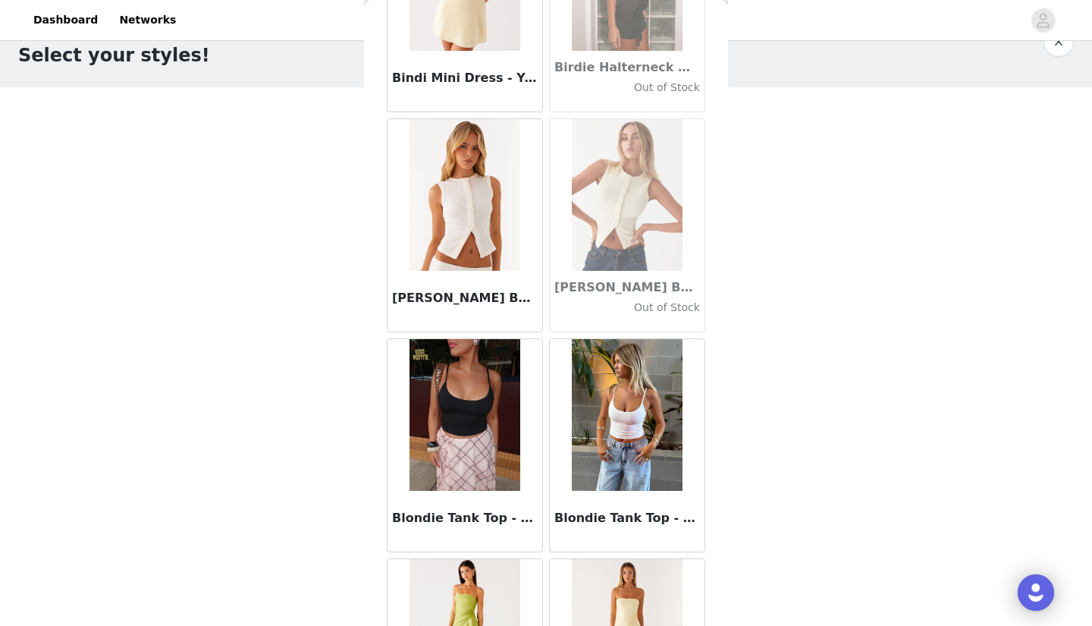
scroll to position [12496, 0]
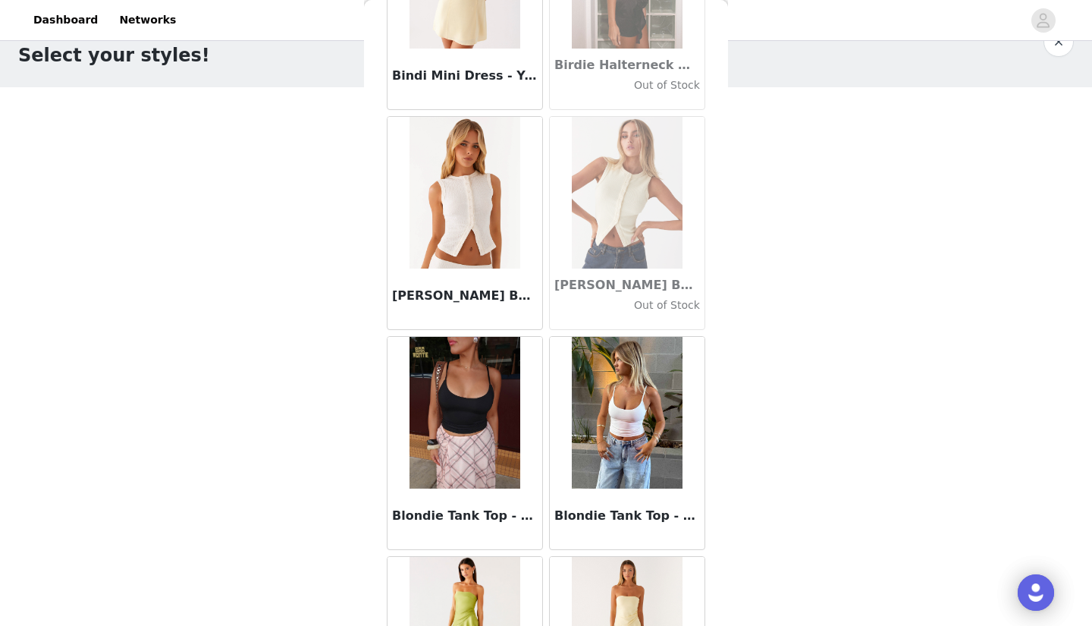
click at [623, 505] on div "Blondie Tank Top - White" at bounding box center [627, 518] width 155 height 61
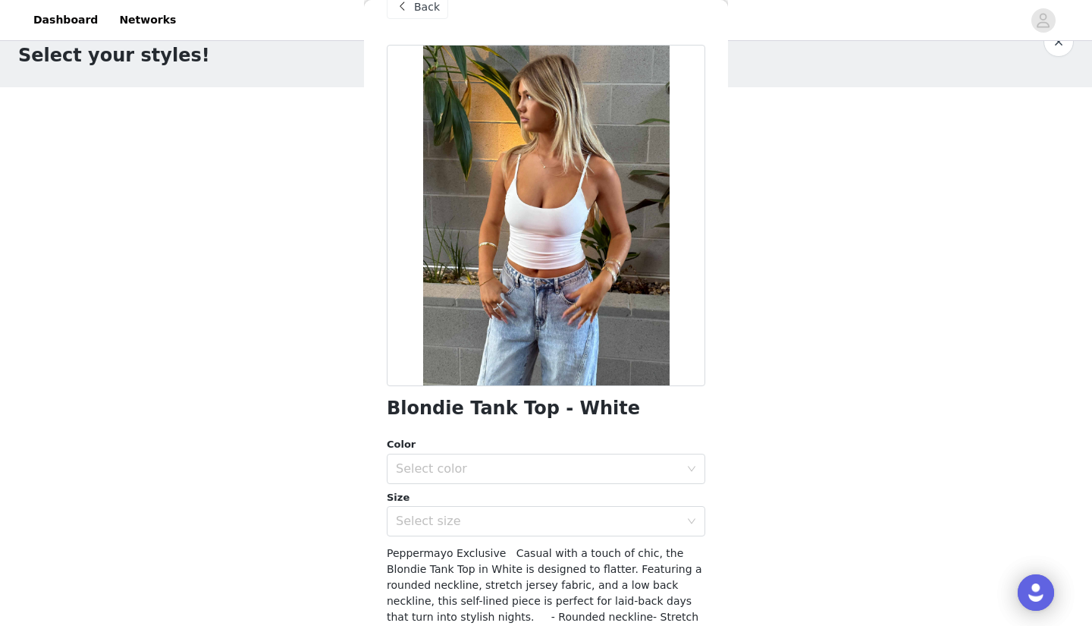
scroll to position [36, 0]
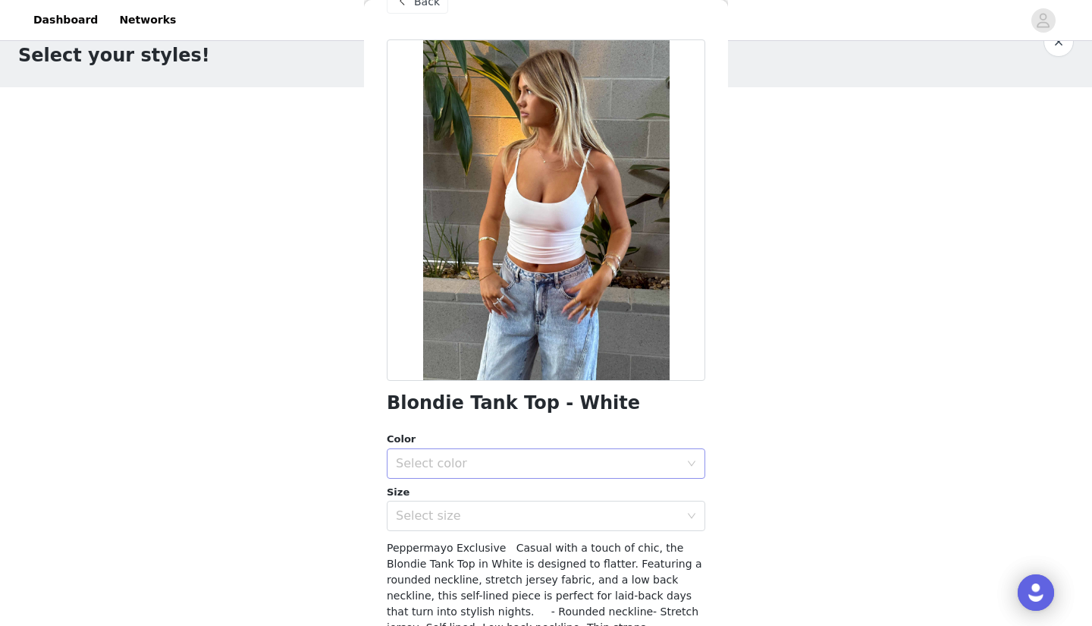
click at [553, 468] on div "Select color" at bounding box center [538, 463] width 284 height 15
click at [514, 499] on li "White" at bounding box center [546, 496] width 319 height 24
click at [508, 505] on div "Select size" at bounding box center [541, 515] width 290 height 29
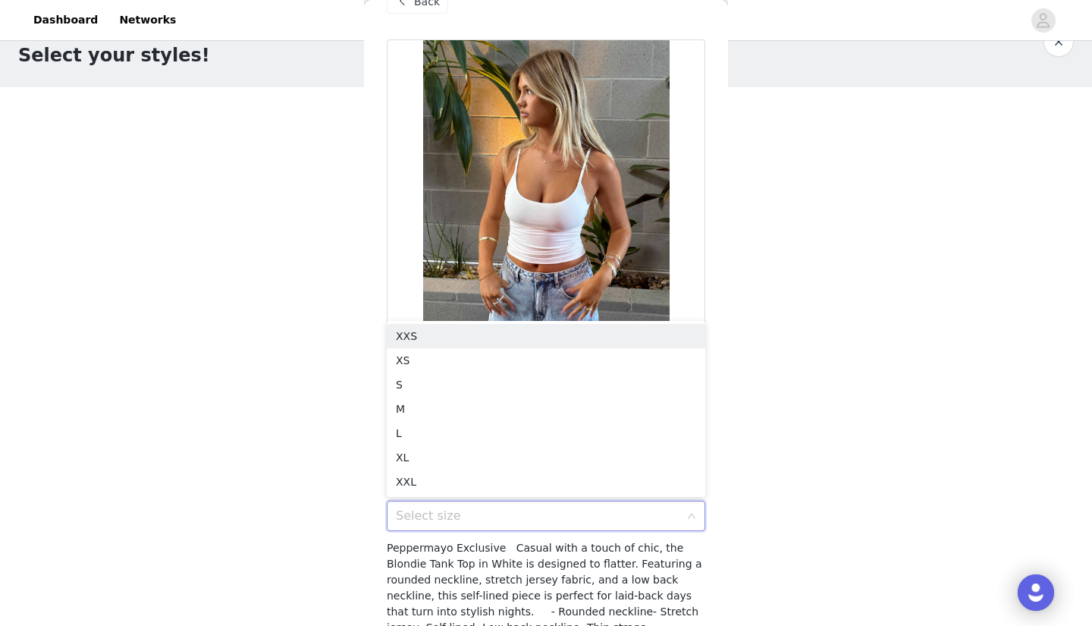
scroll to position [53, 0]
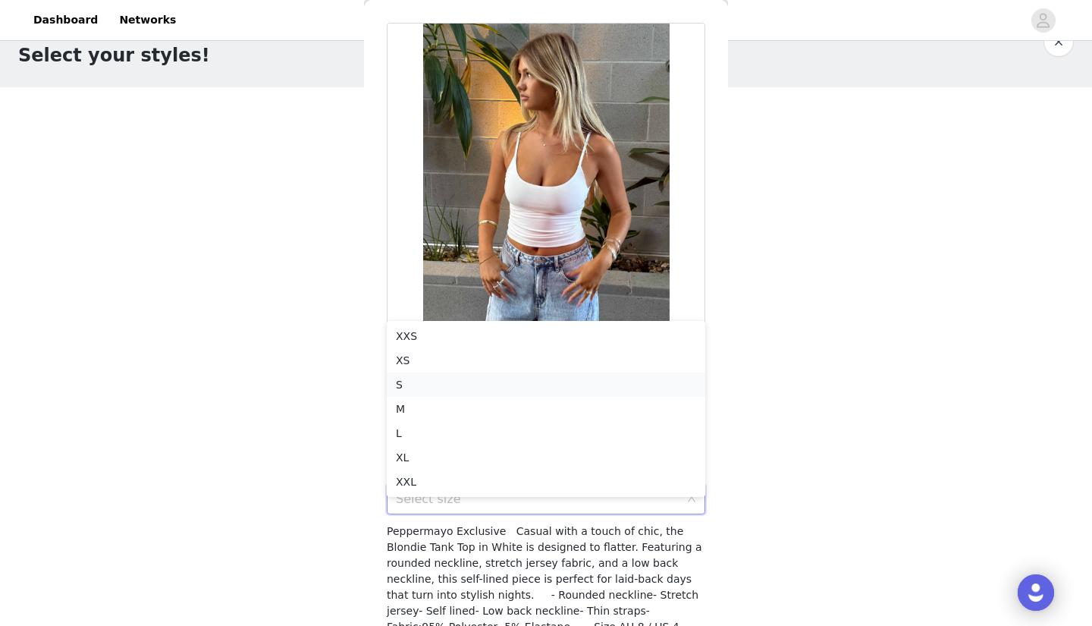
click at [465, 388] on li "S" at bounding box center [546, 384] width 319 height 24
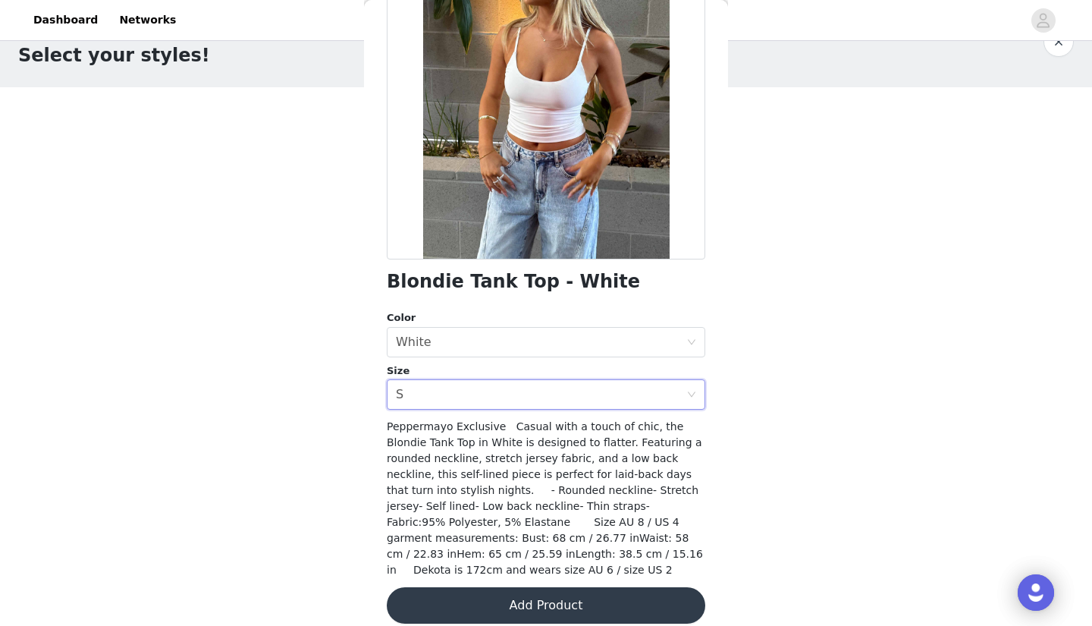
scroll to position [157, 0]
click at [491, 597] on button "Add Product" at bounding box center [546, 606] width 319 height 36
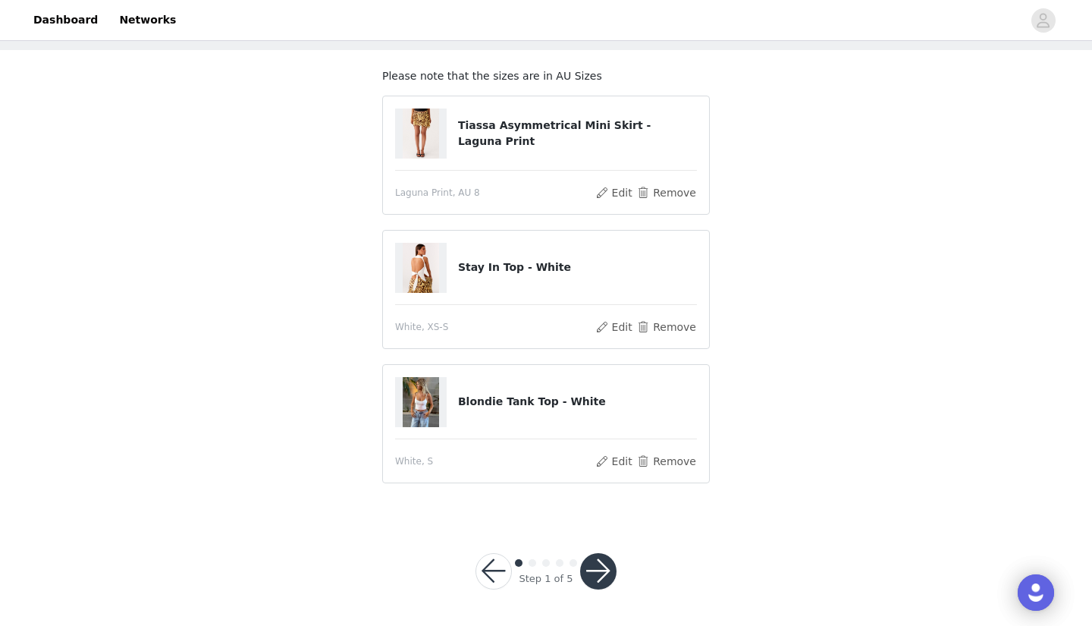
scroll to position [72, 0]
click at [591, 579] on button "button" at bounding box center [598, 572] width 36 height 36
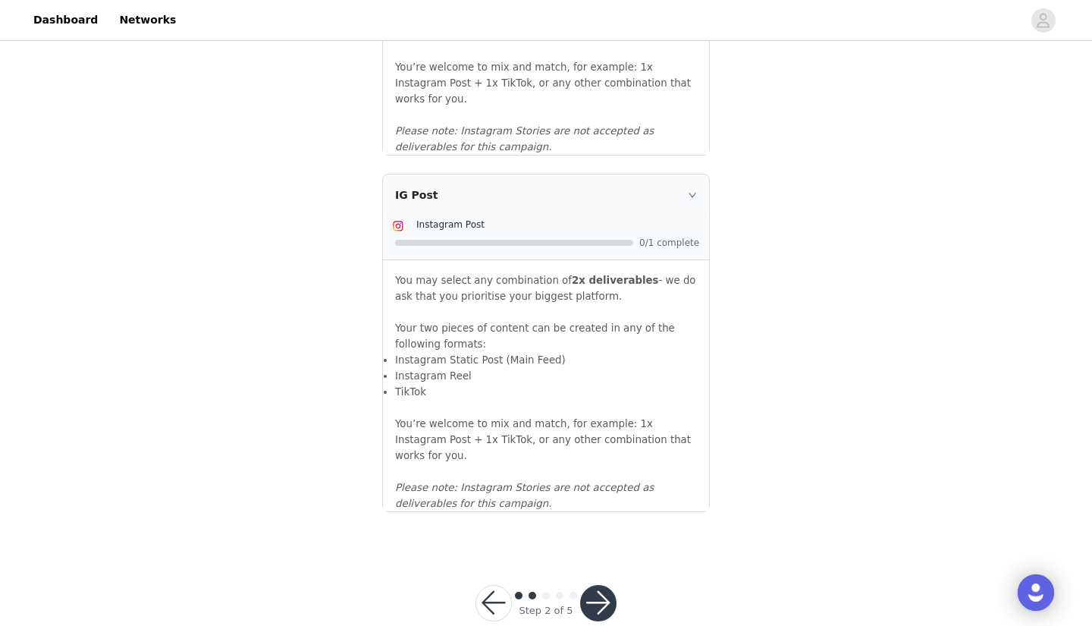
scroll to position [1613, 0]
click at [601, 585] on button "button" at bounding box center [598, 603] width 36 height 36
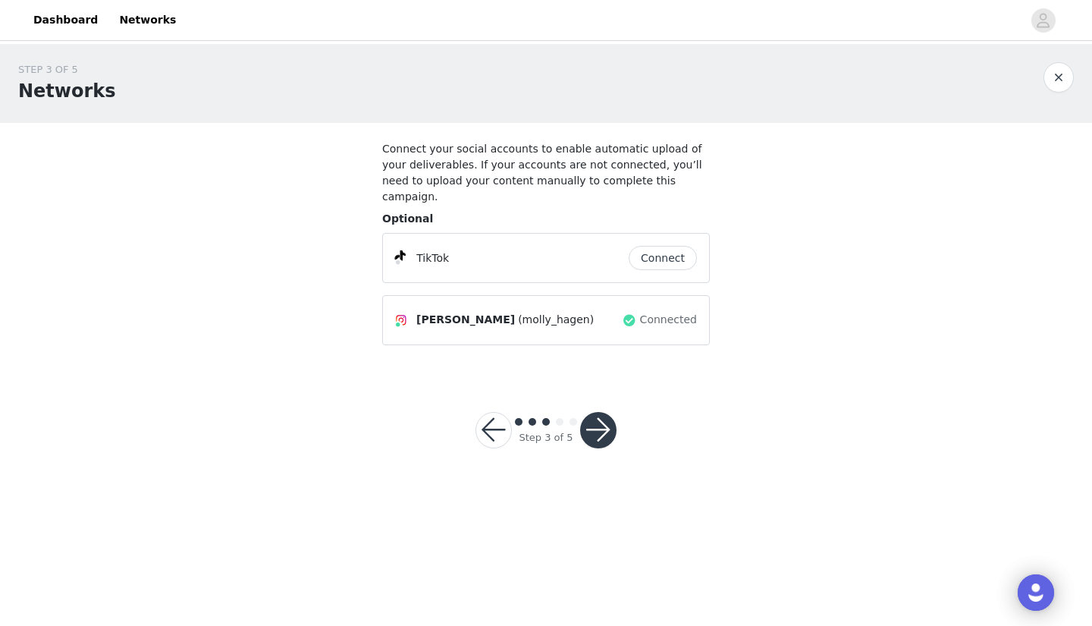
click at [593, 412] on button "button" at bounding box center [598, 430] width 36 height 36
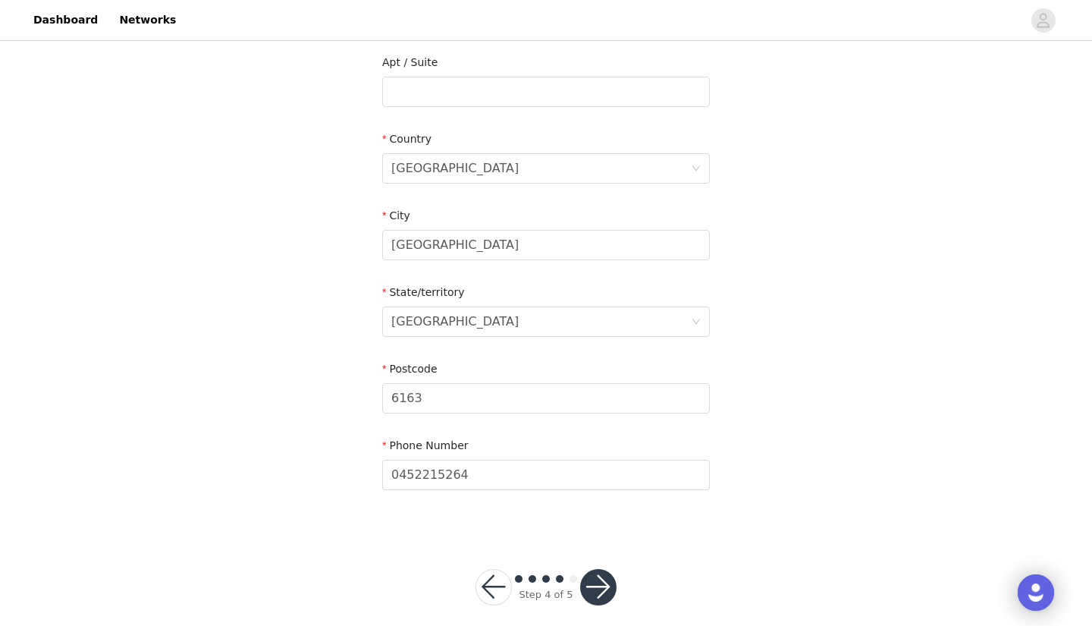
scroll to position [472, 0]
click at [590, 572] on button "button" at bounding box center [598, 588] width 36 height 36
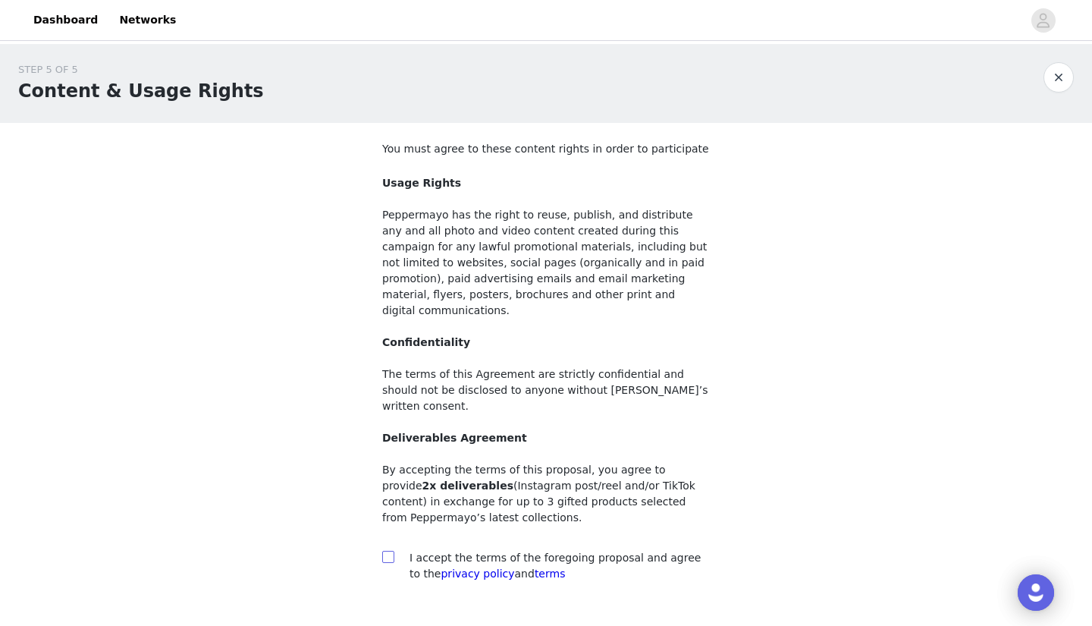
click at [391, 525] on div "STEP 5 OF 5 Content & Usage Rights You must agree to these content rights in or…" at bounding box center [546, 388] width 1092 height 689
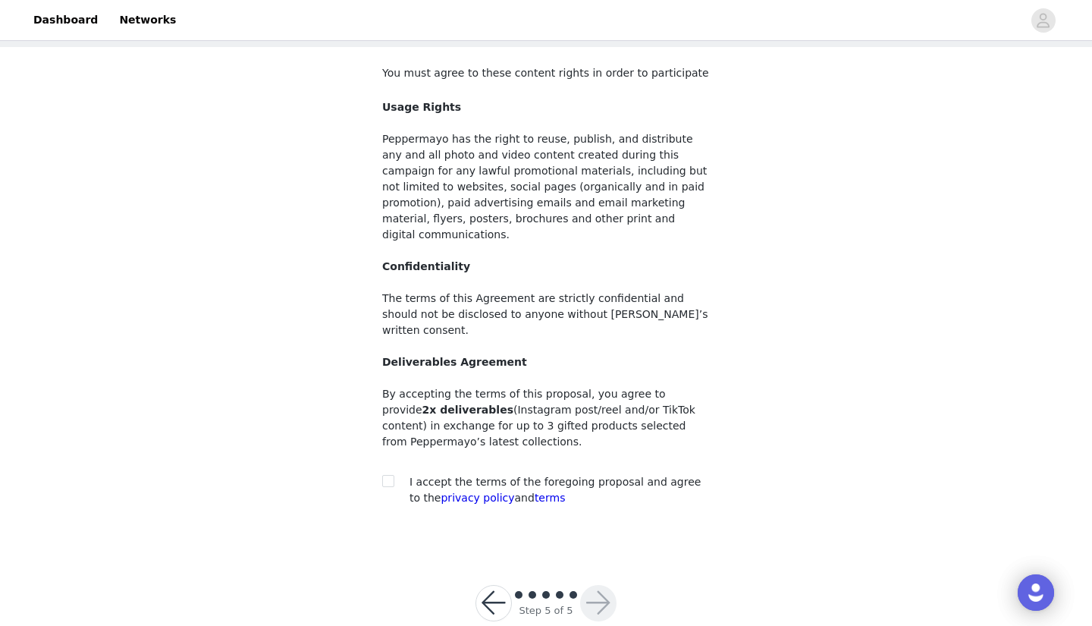
scroll to position [75, 0]
click at [387, 476] on input "checkbox" at bounding box center [387, 481] width 11 height 11
checkbox input "true"
click at [604, 585] on button "button" at bounding box center [598, 603] width 36 height 36
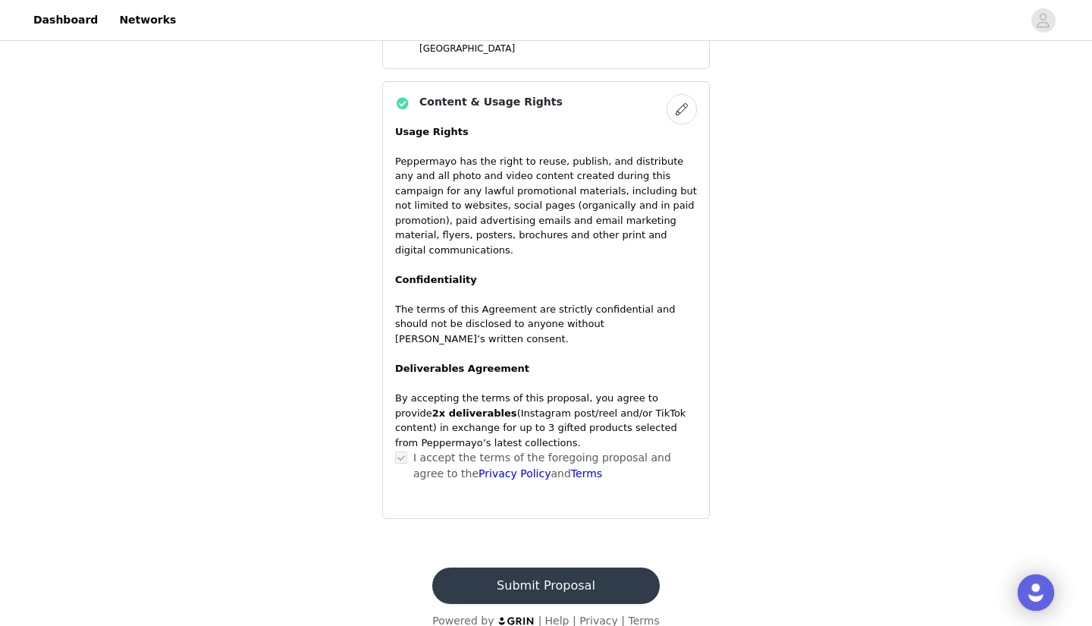
scroll to position [1100, 0]
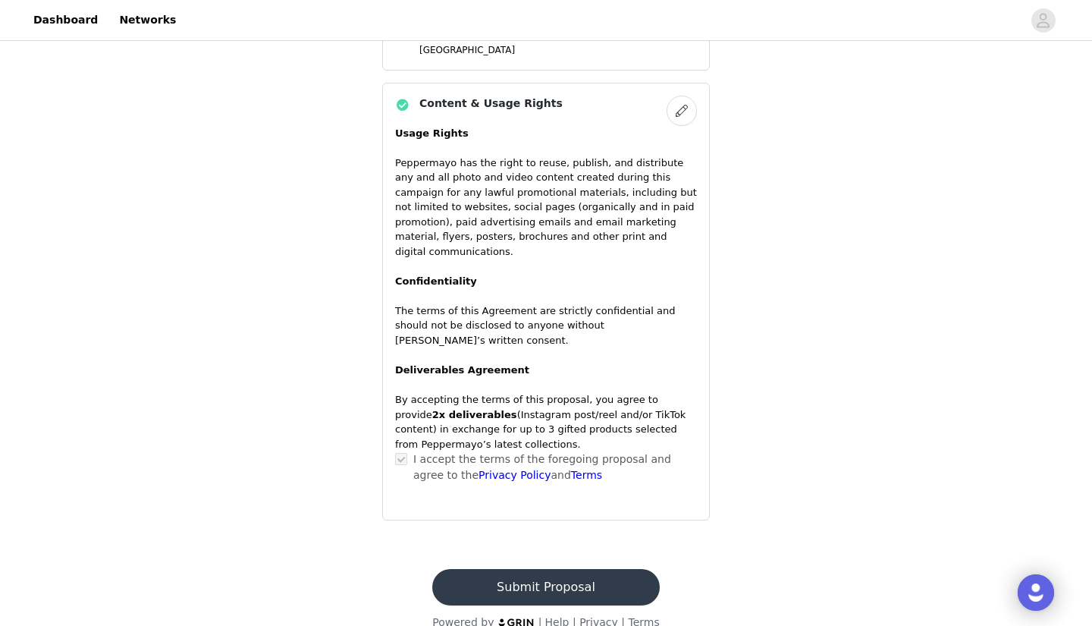
click at [538, 569] on button "Submit Proposal" at bounding box center [545, 587] width 227 height 36
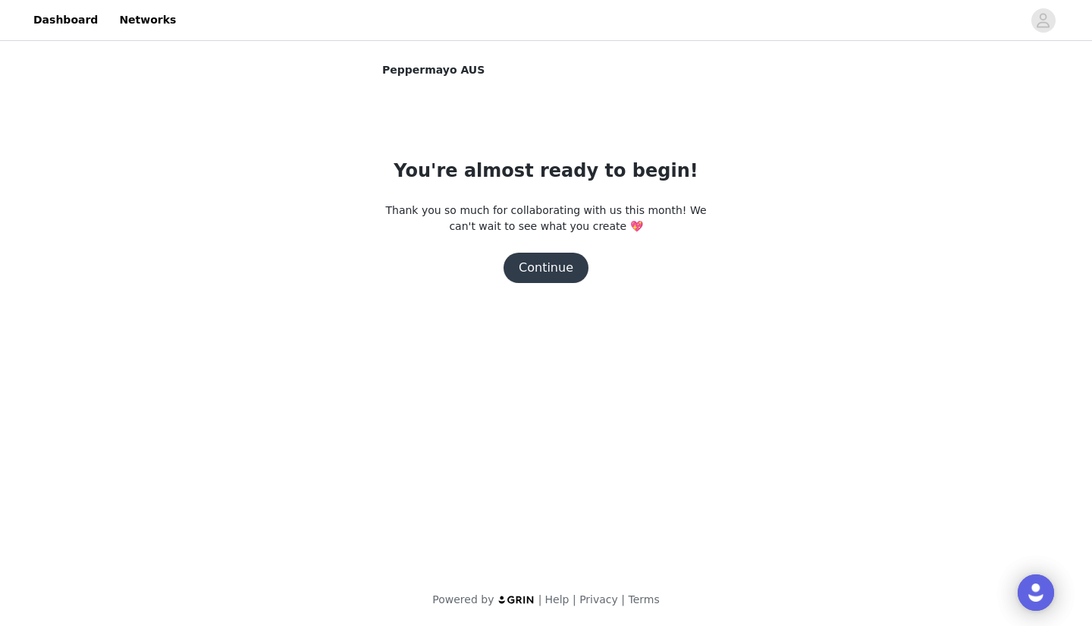
scroll to position [0, 0]
